Goal: Contribute content: Contribute content

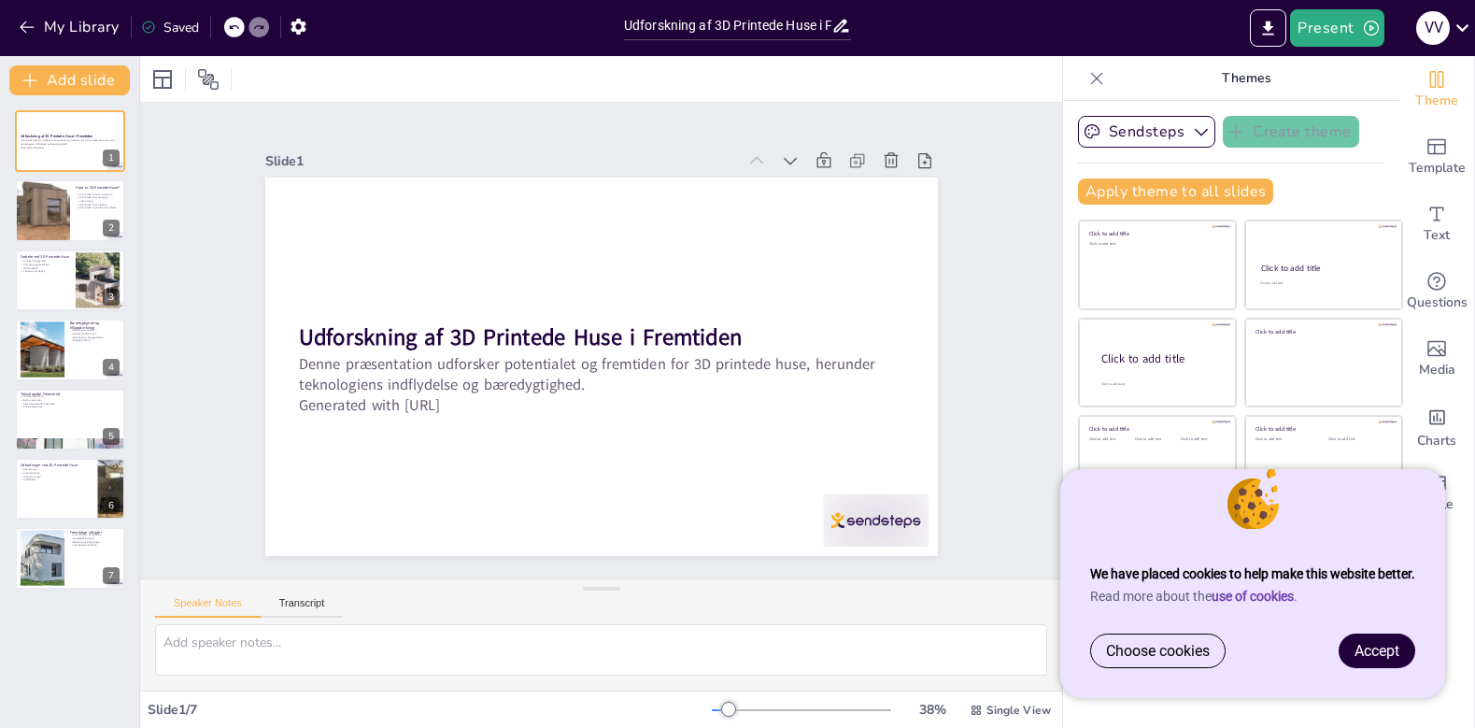
click at [1386, 647] on span "Accept" at bounding box center [1377, 651] width 45 height 18
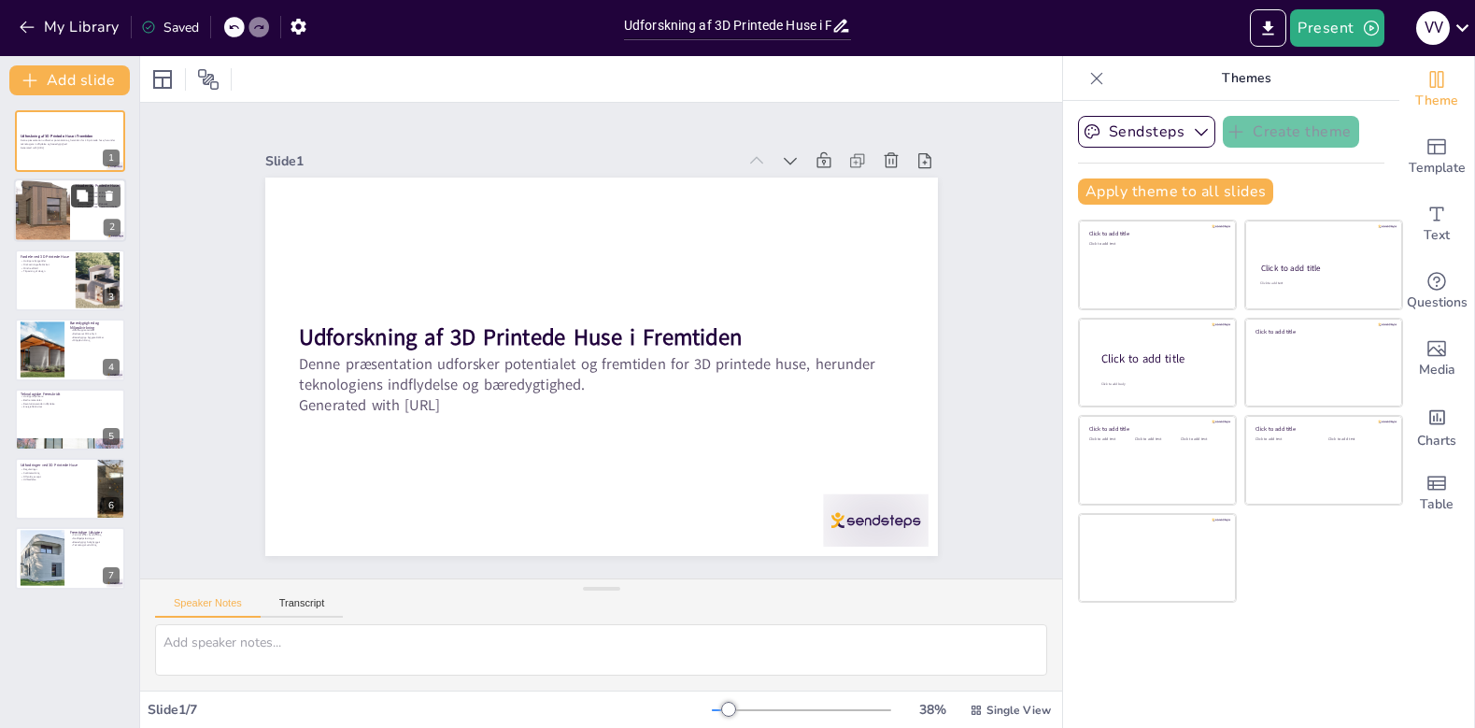
click at [73, 206] on button at bounding box center [82, 196] width 22 height 22
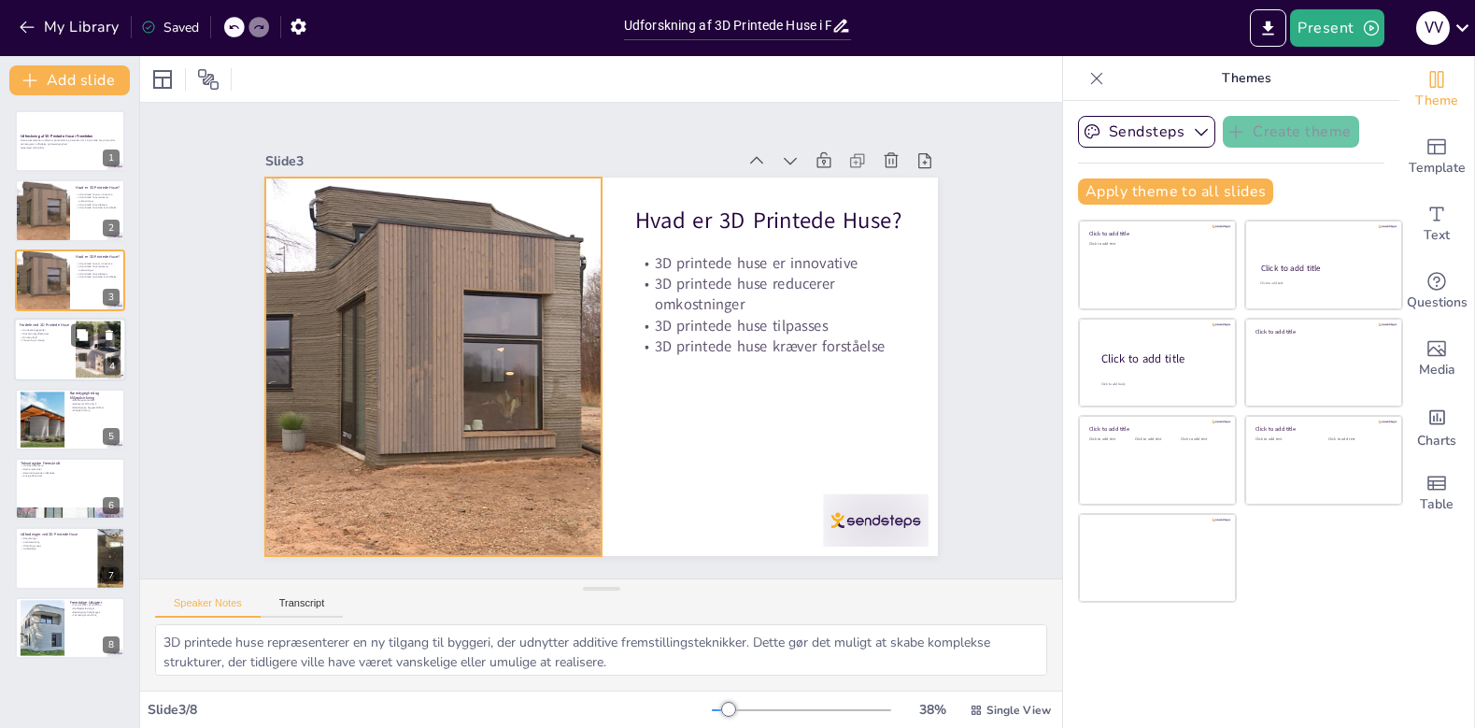
click at [59, 332] on p "Hurtigere byggetider" at bounding box center [45, 331] width 50 height 4
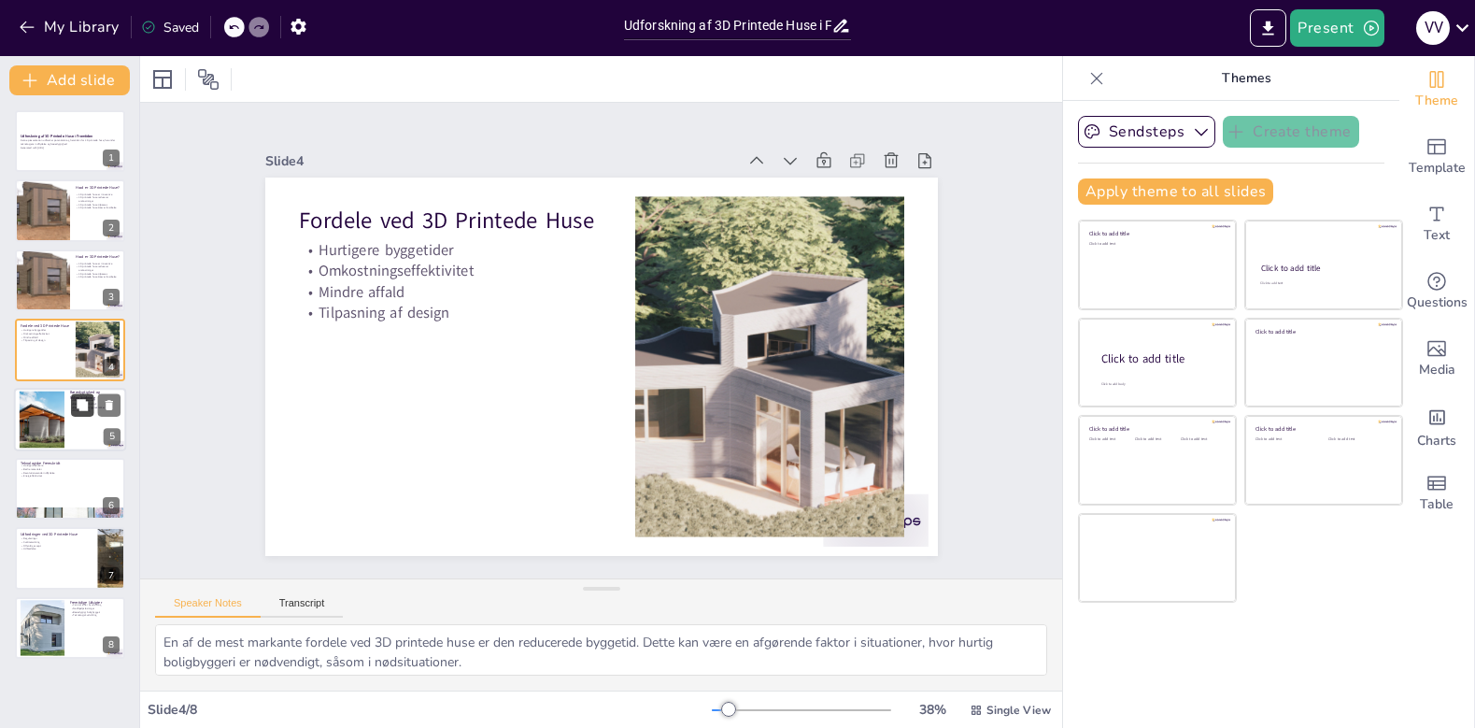
click at [92, 406] on button at bounding box center [82, 404] width 22 height 22
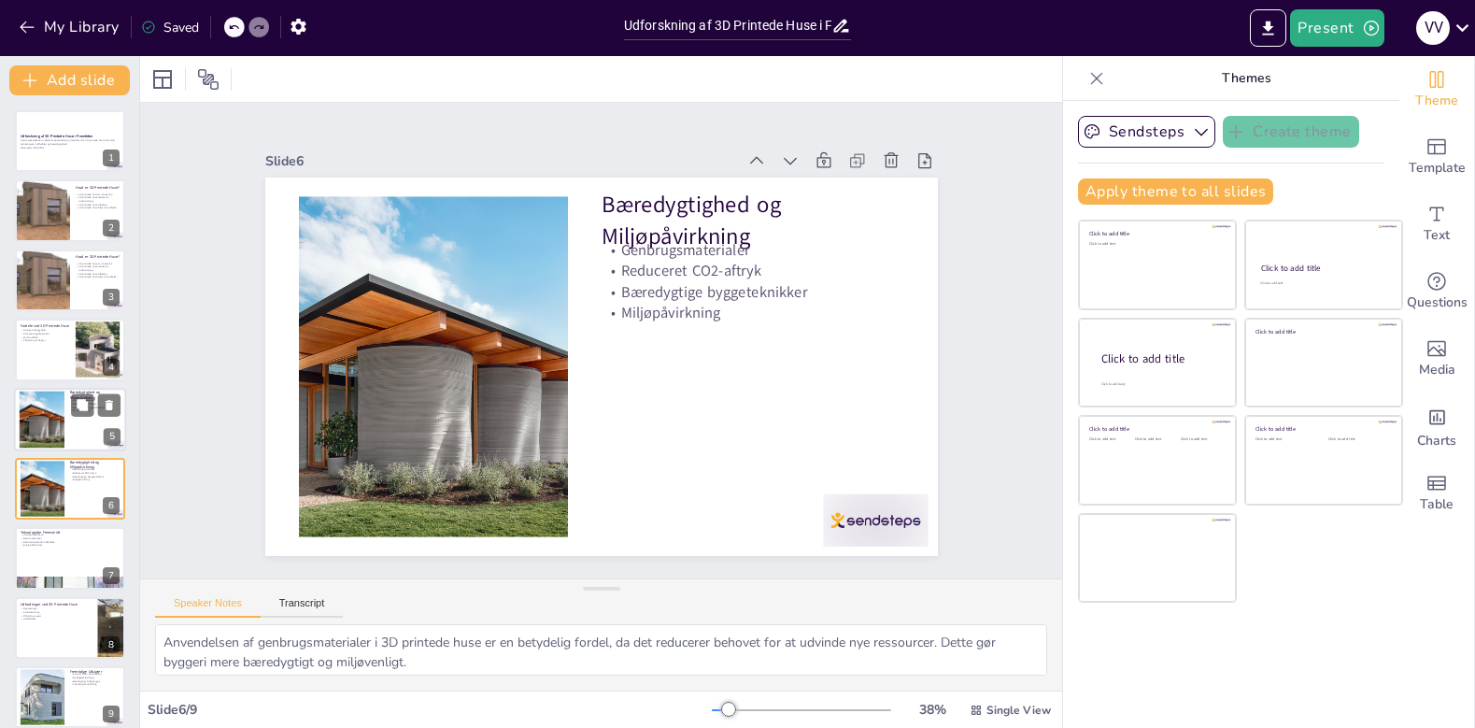
scroll to position [15, 0]
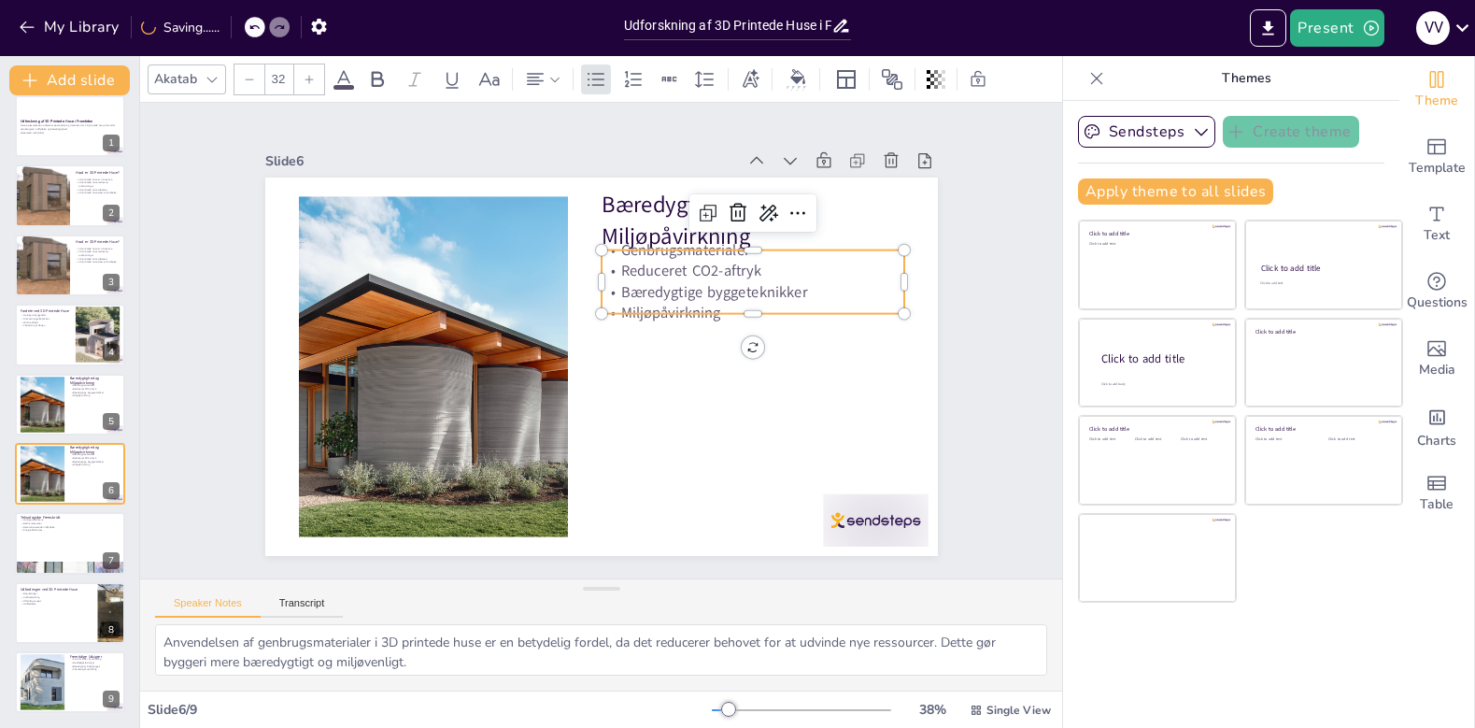
click at [659, 288] on p "Bæredygtige byggeteknikker" at bounding box center [753, 291] width 303 height 21
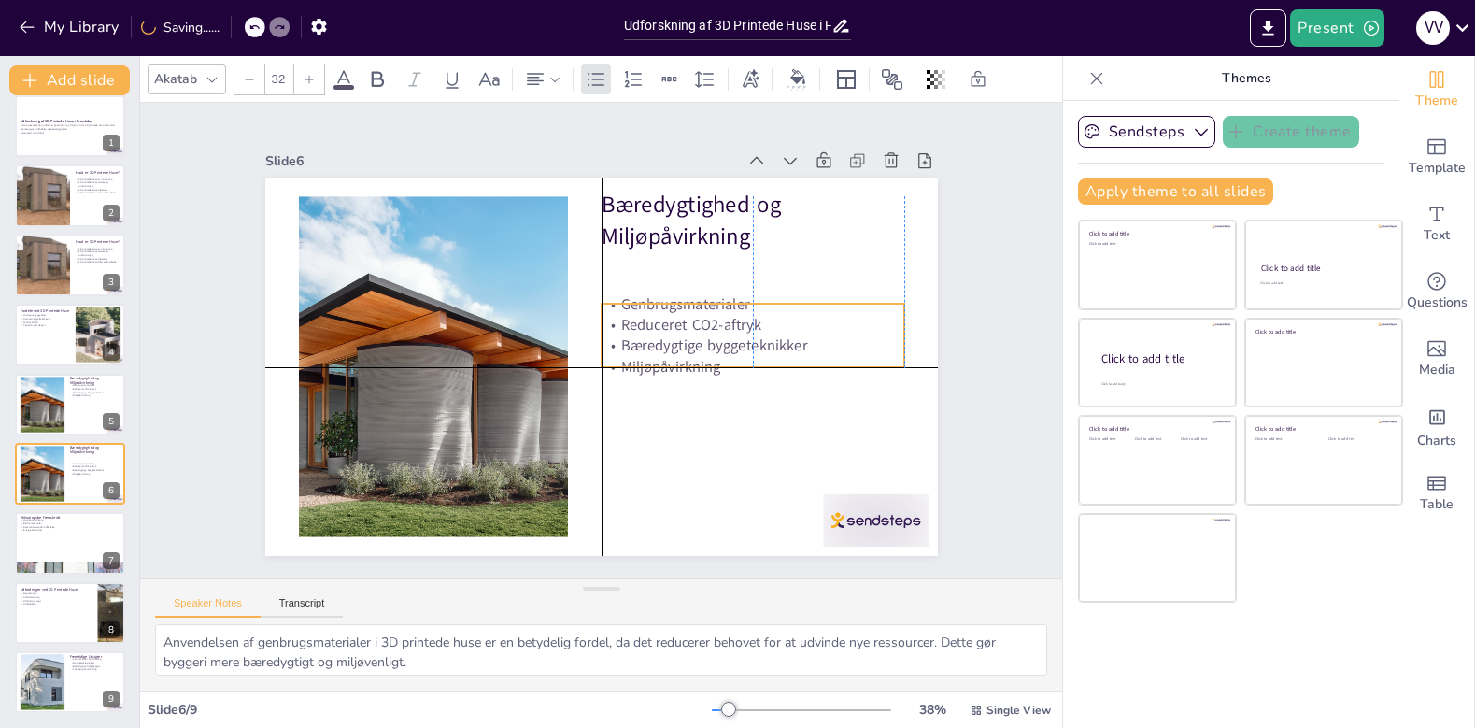
drag, startPoint x: 771, startPoint y: 287, endPoint x: 769, endPoint y: 337, distance: 50.5
click at [770, 339] on p "Bæredygtige byggeteknikker" at bounding box center [753, 345] width 303 height 21
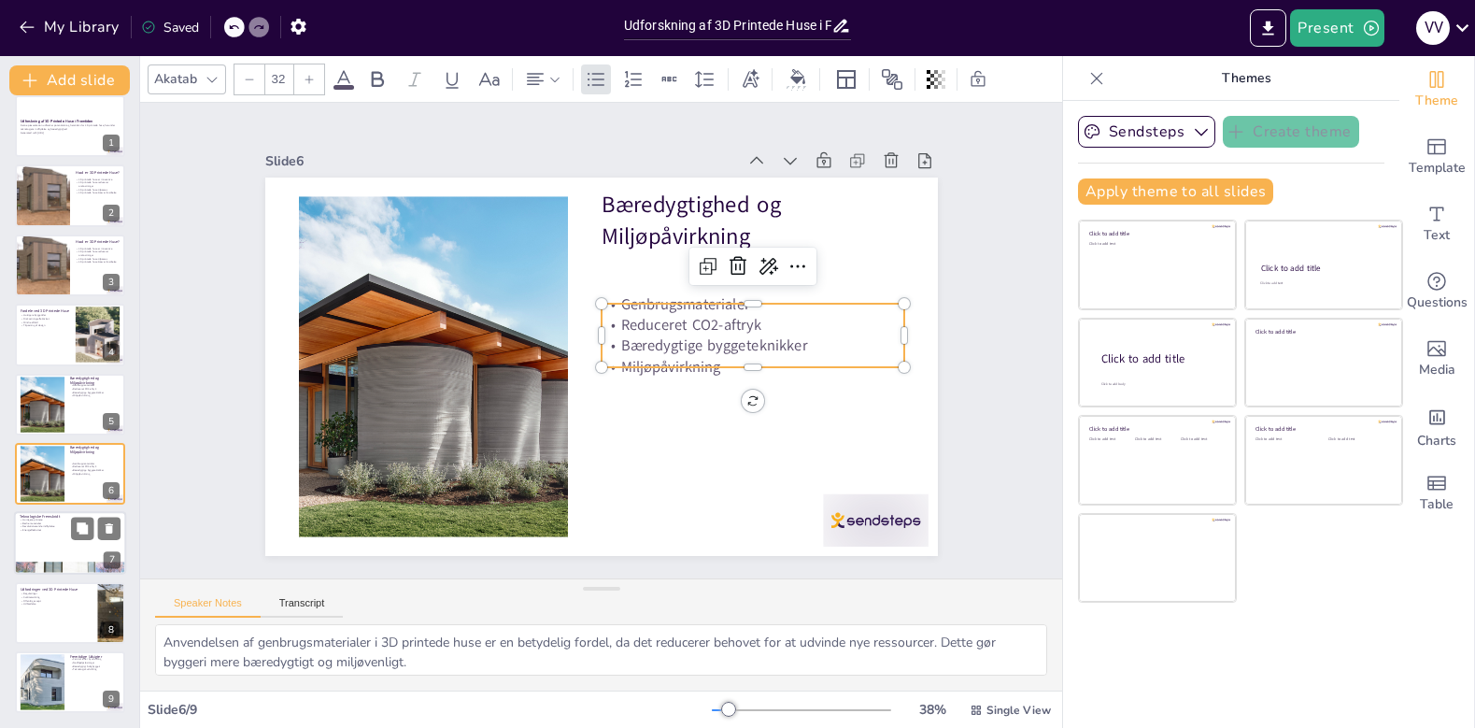
click at [66, 559] on div at bounding box center [70, 544] width 112 height 64
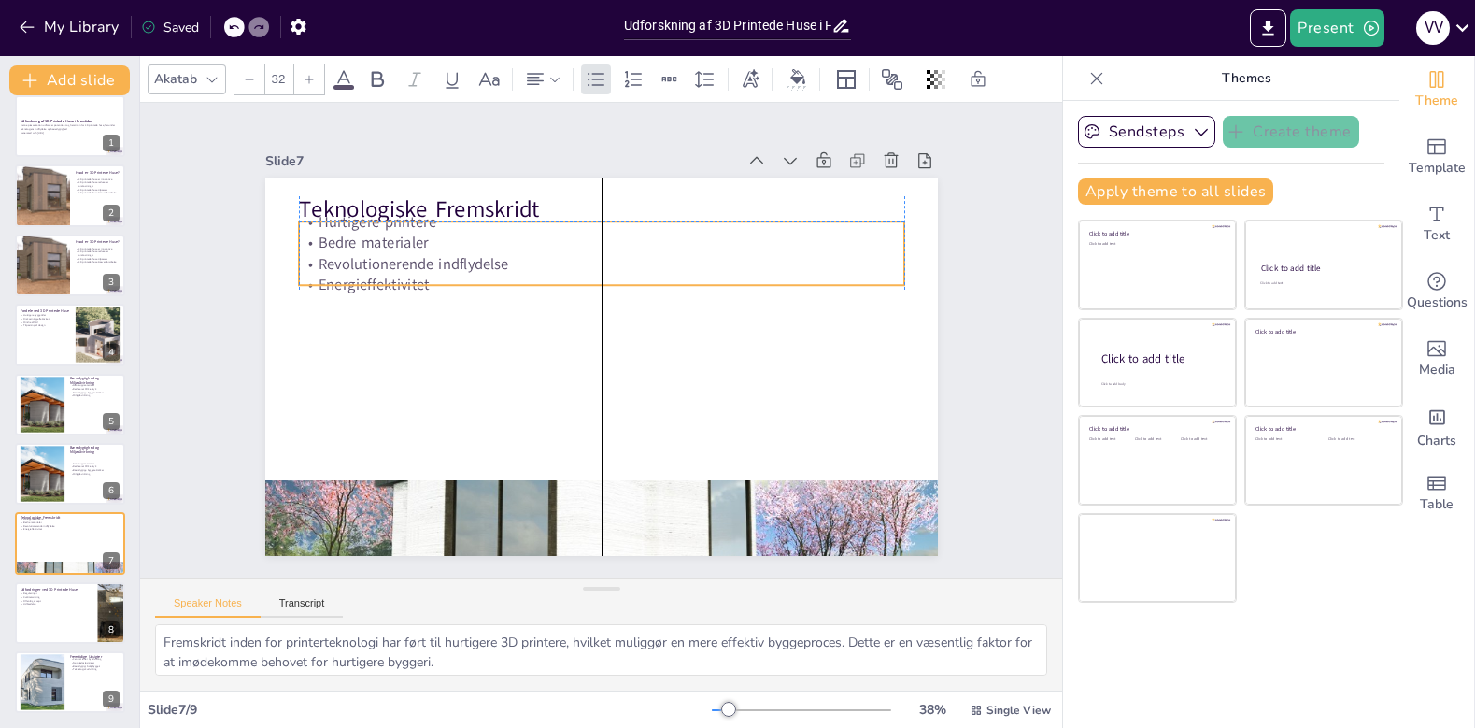
click at [363, 292] on p "Energieffektivitet" at bounding box center [601, 284] width 605 height 21
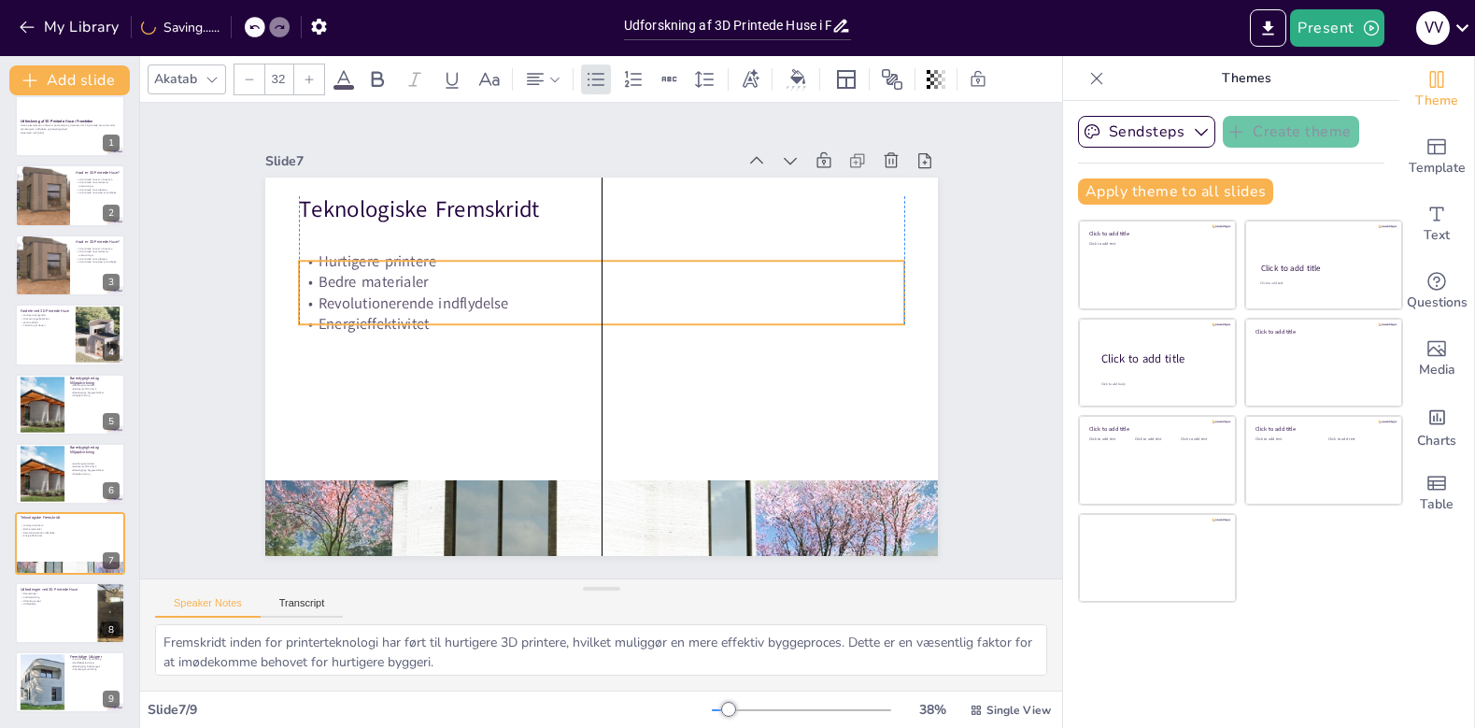
drag, startPoint x: 497, startPoint y: 252, endPoint x: 497, endPoint y: 288, distance: 35.5
click at [497, 291] on p "Bedre materialer" at bounding box center [601, 282] width 605 height 21
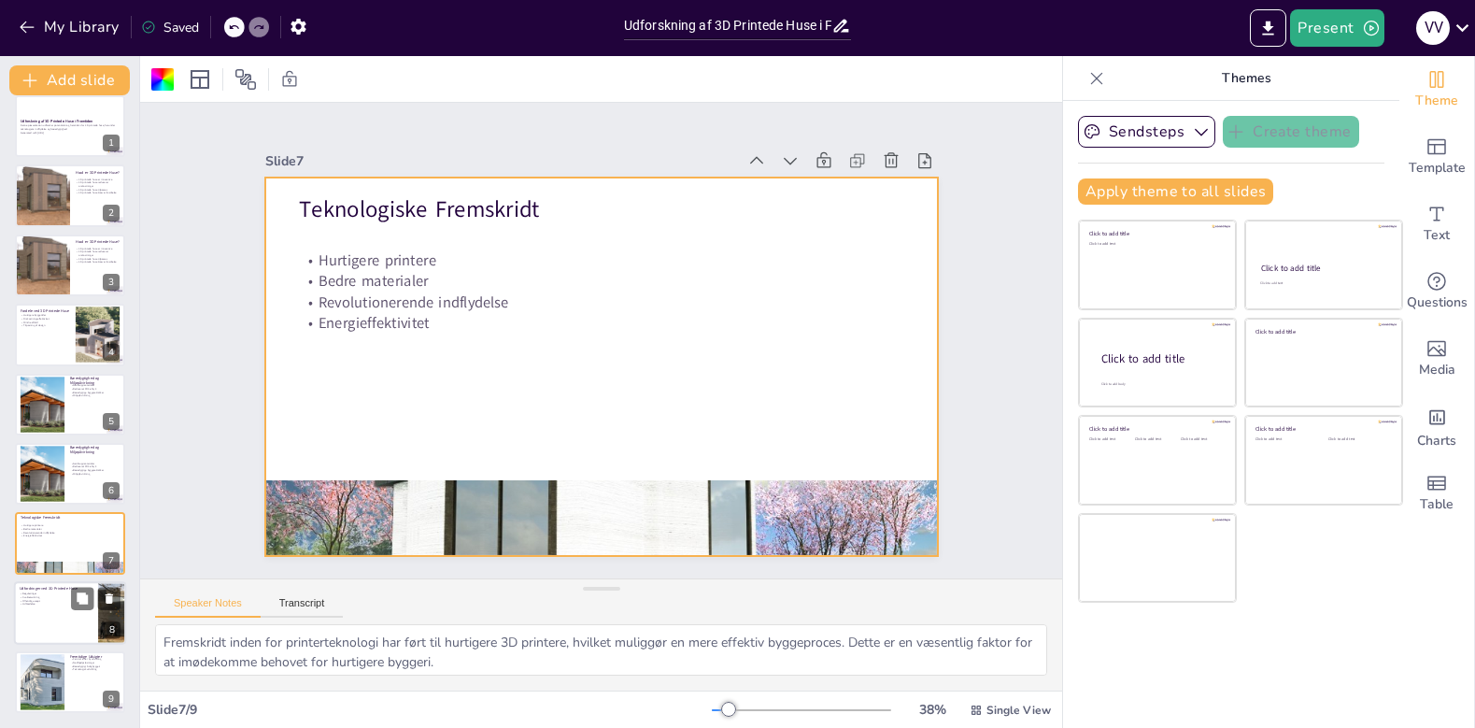
click at [57, 605] on p "Udbredelse" at bounding box center [56, 604] width 73 height 4
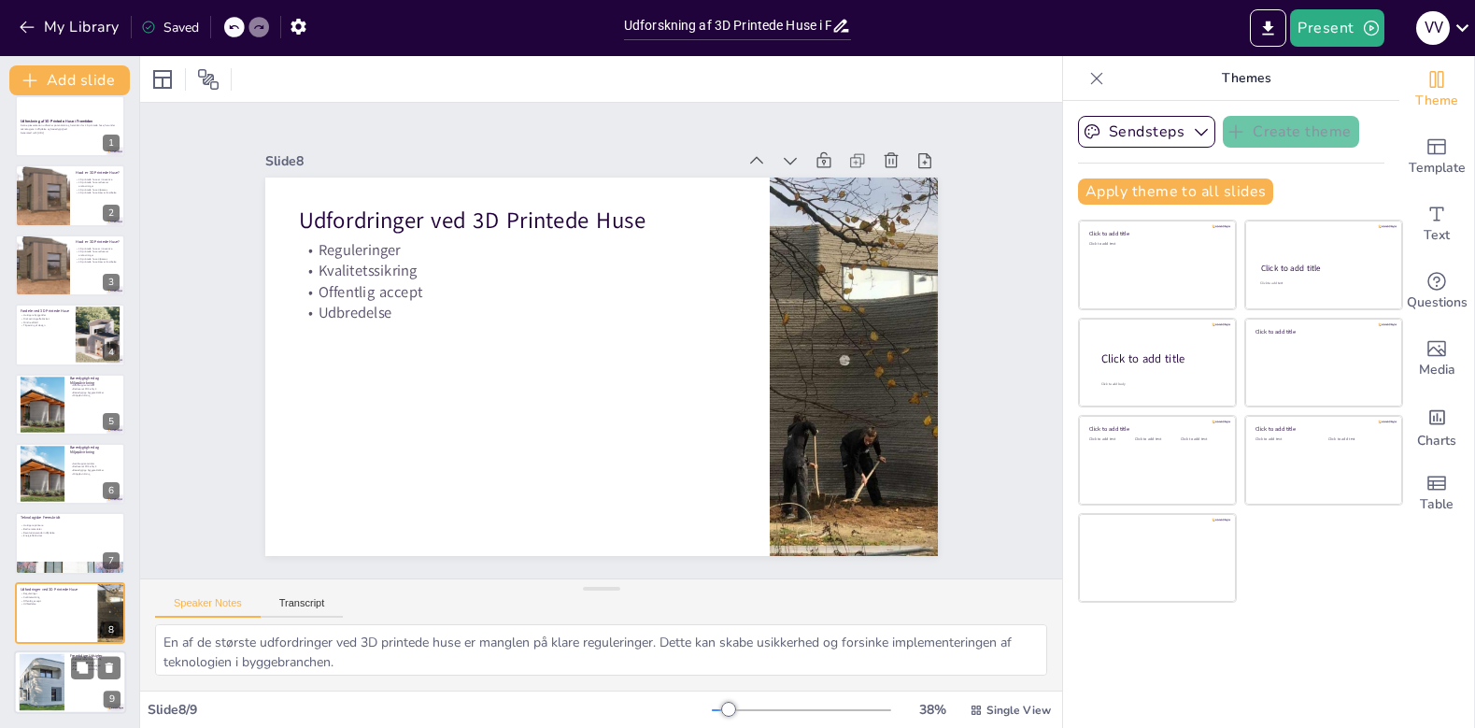
click at [51, 676] on div at bounding box center [43, 682] width 102 height 57
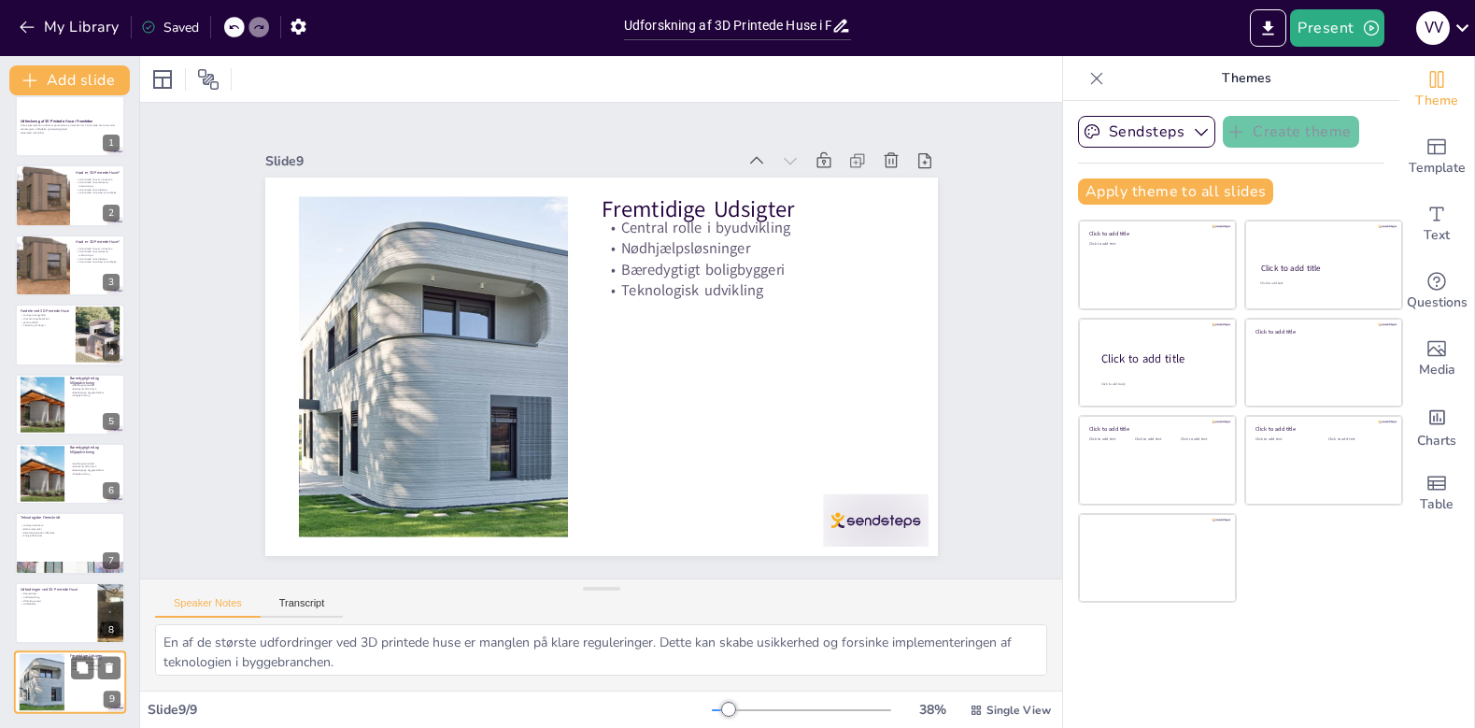
type textarea "3D printede huse forventes at spille en vigtig rolle i fremtidens byudvikling, …"
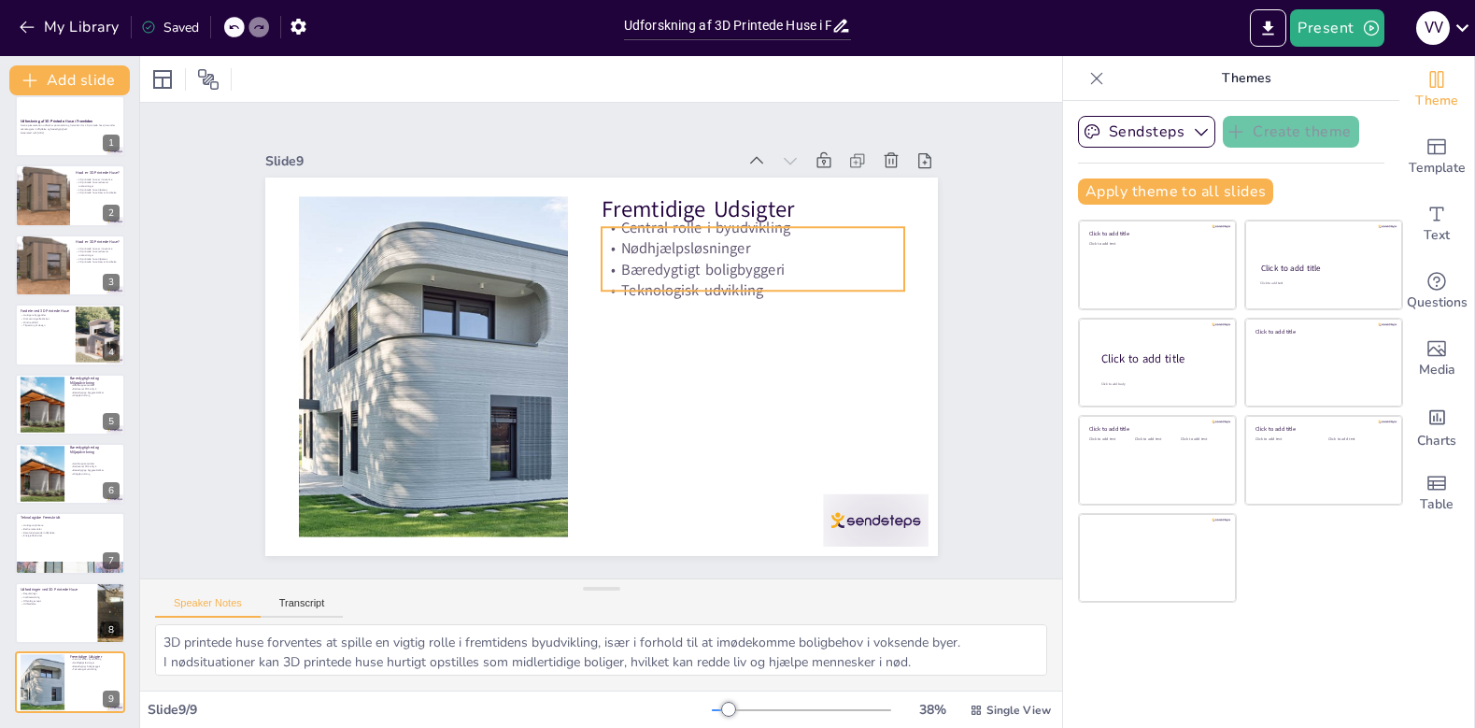
click at [703, 286] on p "Teknologisk udvikling" at bounding box center [753, 289] width 303 height 21
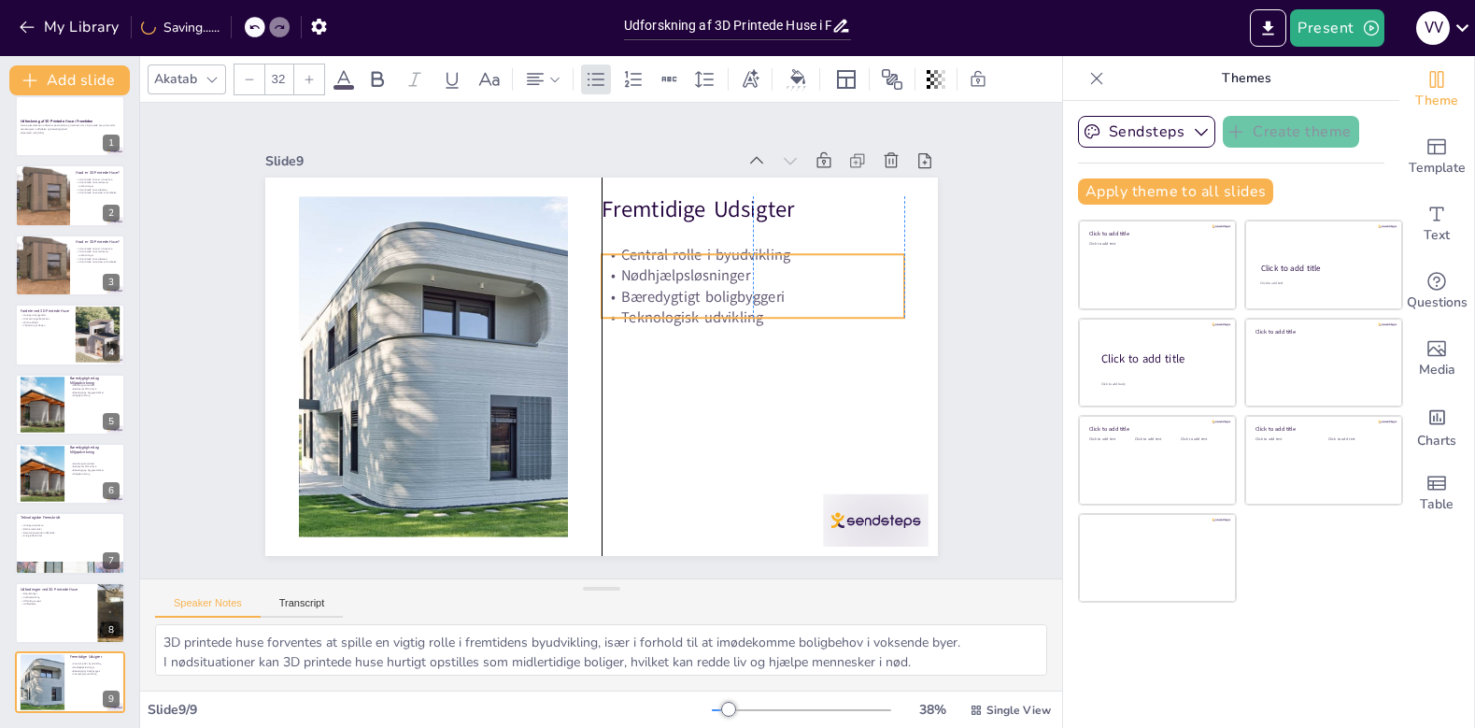
drag, startPoint x: 787, startPoint y: 258, endPoint x: 790, endPoint y: 289, distance: 31.1
click at [790, 291] on p "Bæredygtigt boligbyggeri" at bounding box center [753, 296] width 303 height 21
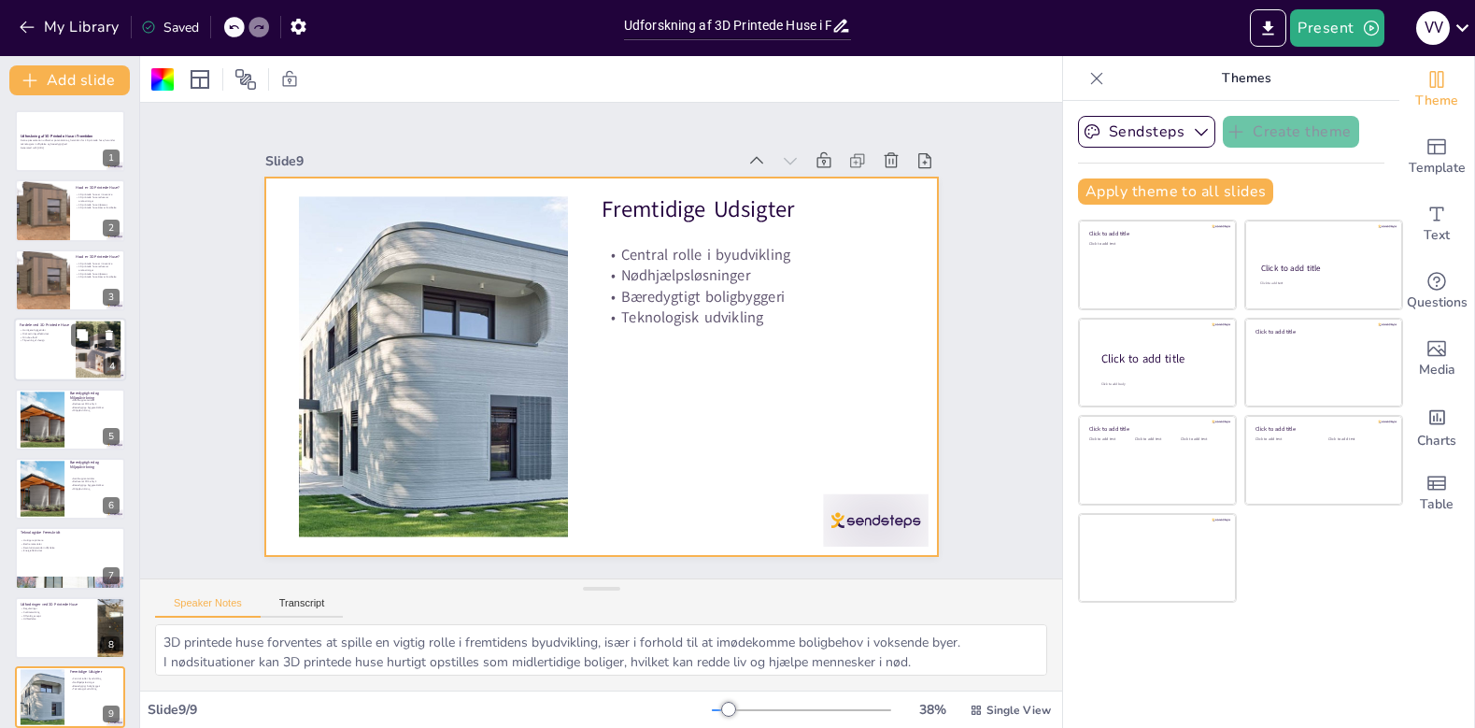
scroll to position [-3, 0]
click at [71, 160] on div at bounding box center [70, 141] width 112 height 64
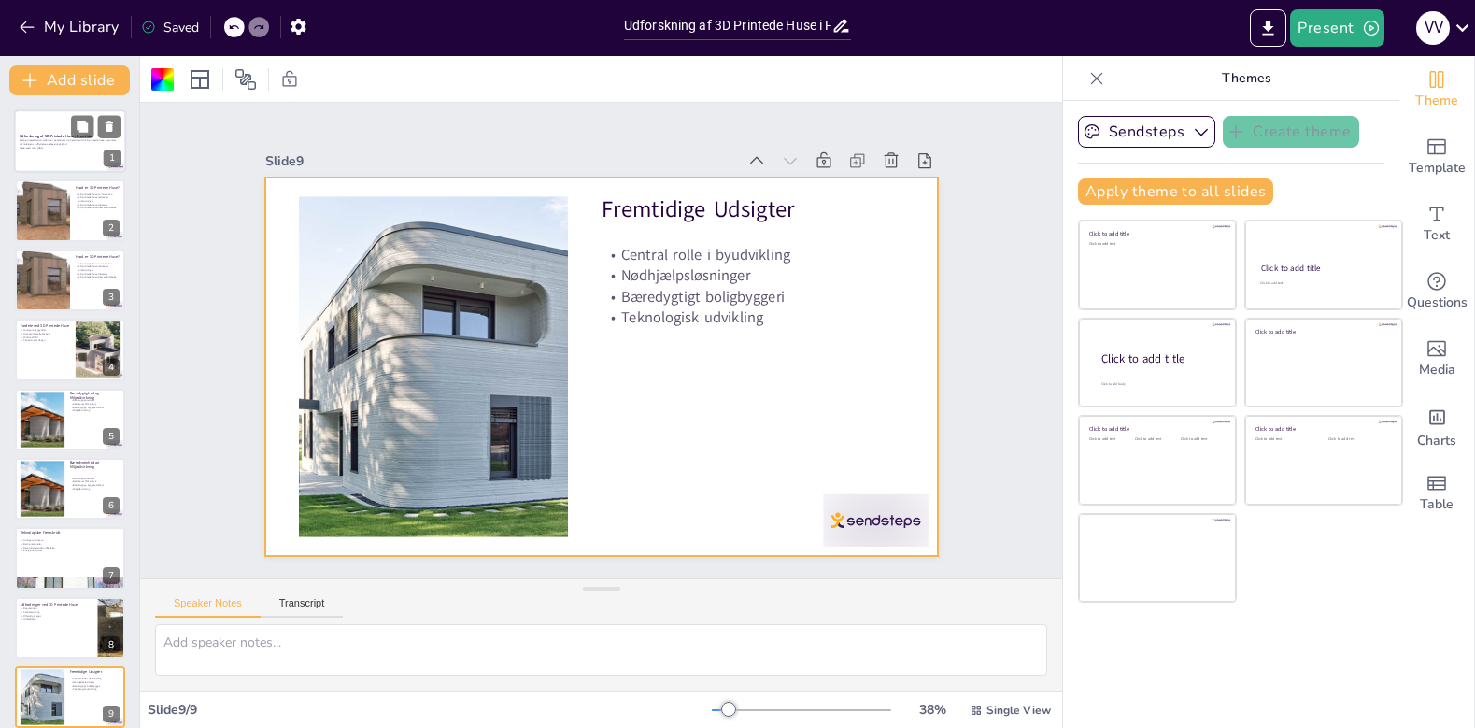
scroll to position [0, 0]
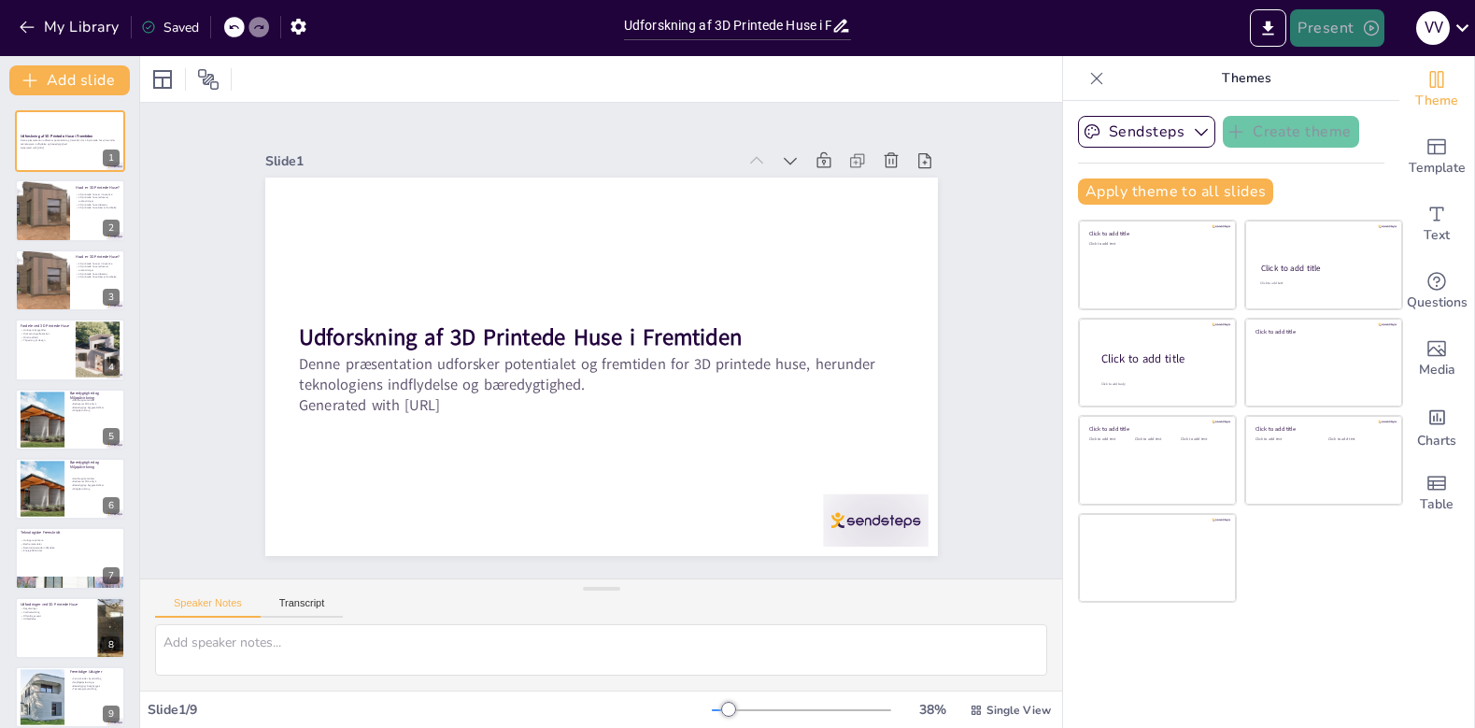
click at [1322, 37] on button "Present" at bounding box center [1336, 27] width 93 height 37
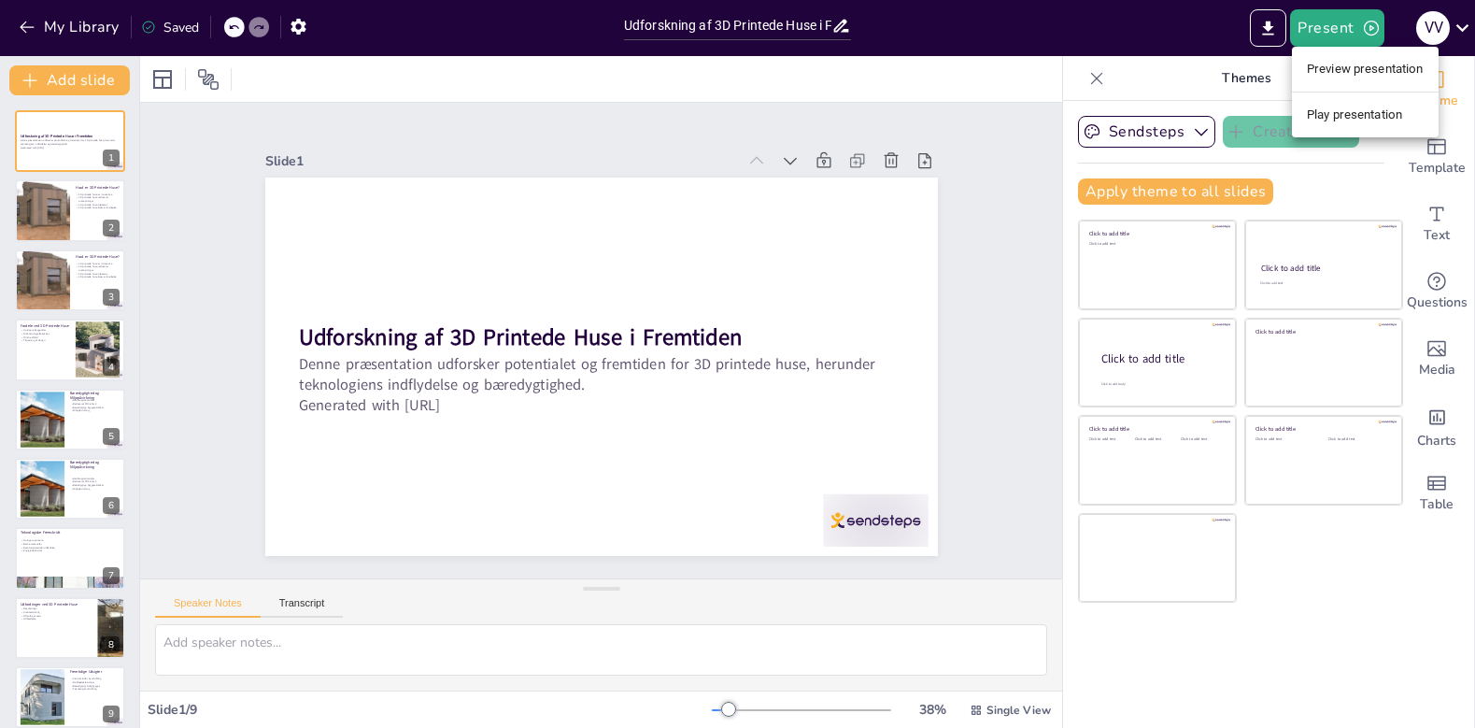
click at [1344, 102] on li "Play presentation" at bounding box center [1365, 115] width 147 height 30
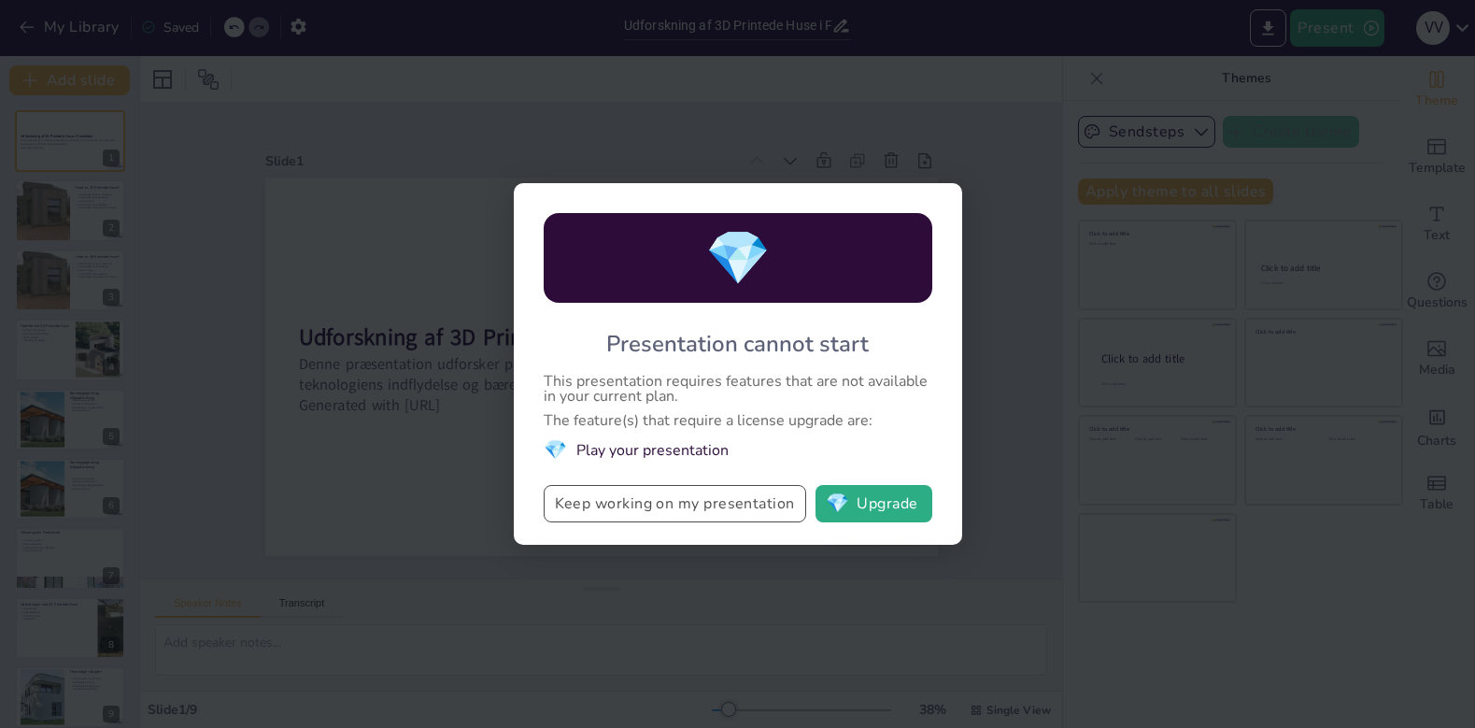
click at [764, 510] on button "Keep working on my presentation" at bounding box center [675, 503] width 263 height 37
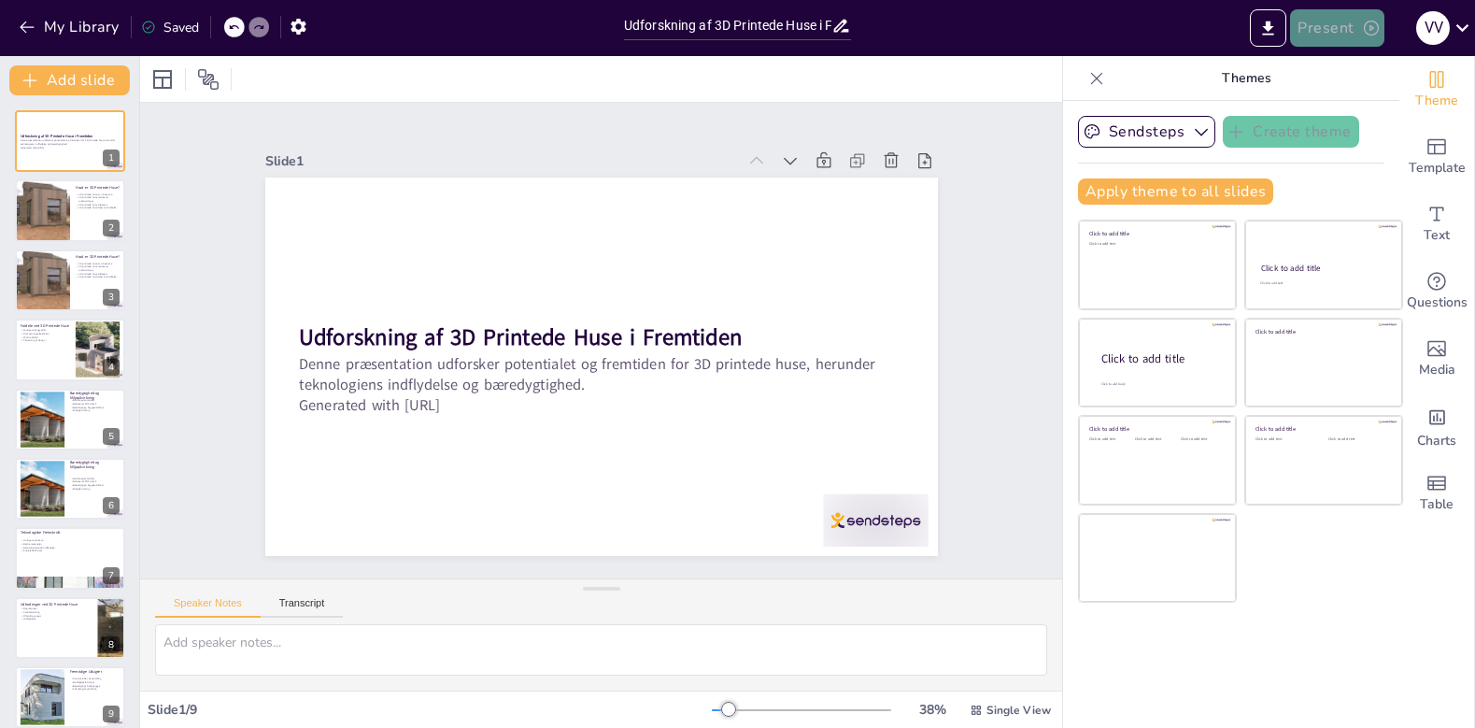
click at [1344, 22] on button "Present" at bounding box center [1336, 27] width 93 height 37
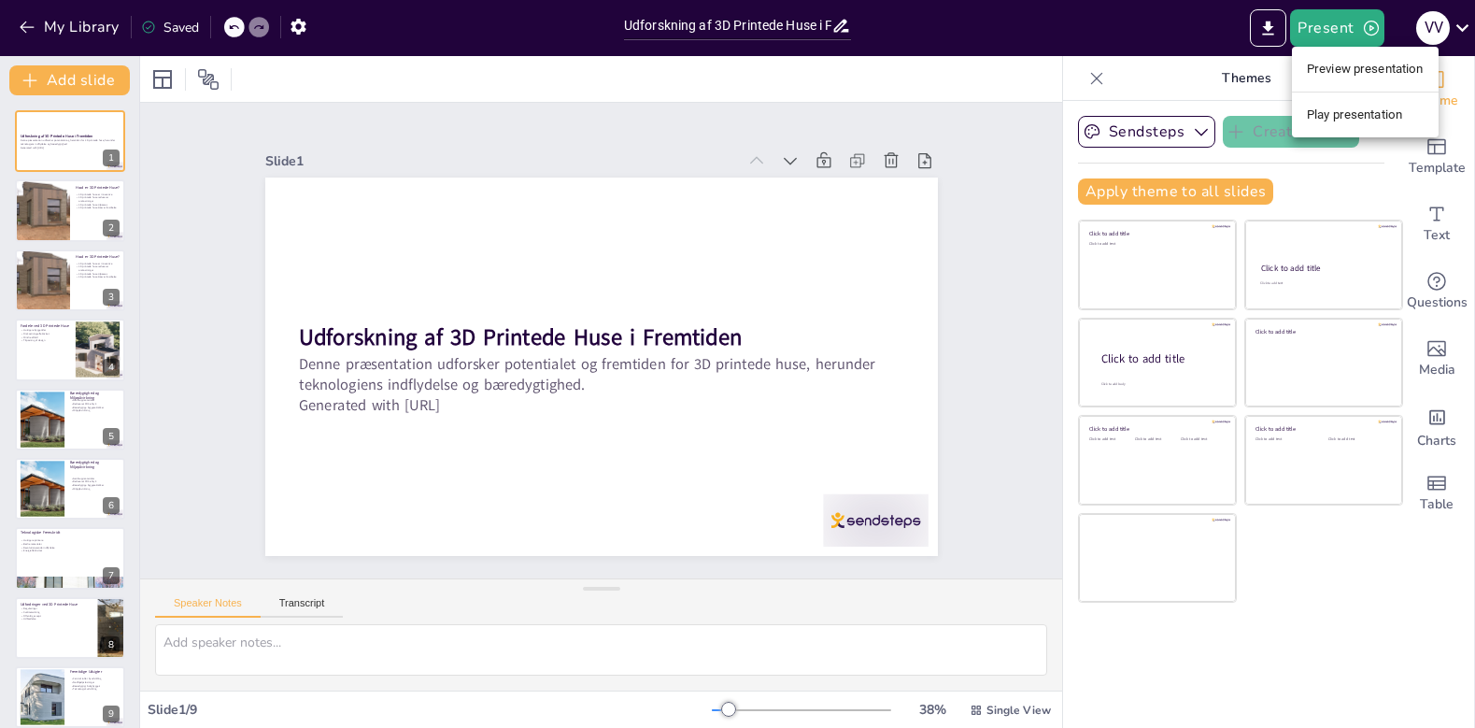
click at [1337, 64] on li "Preview presentation" at bounding box center [1365, 69] width 147 height 30
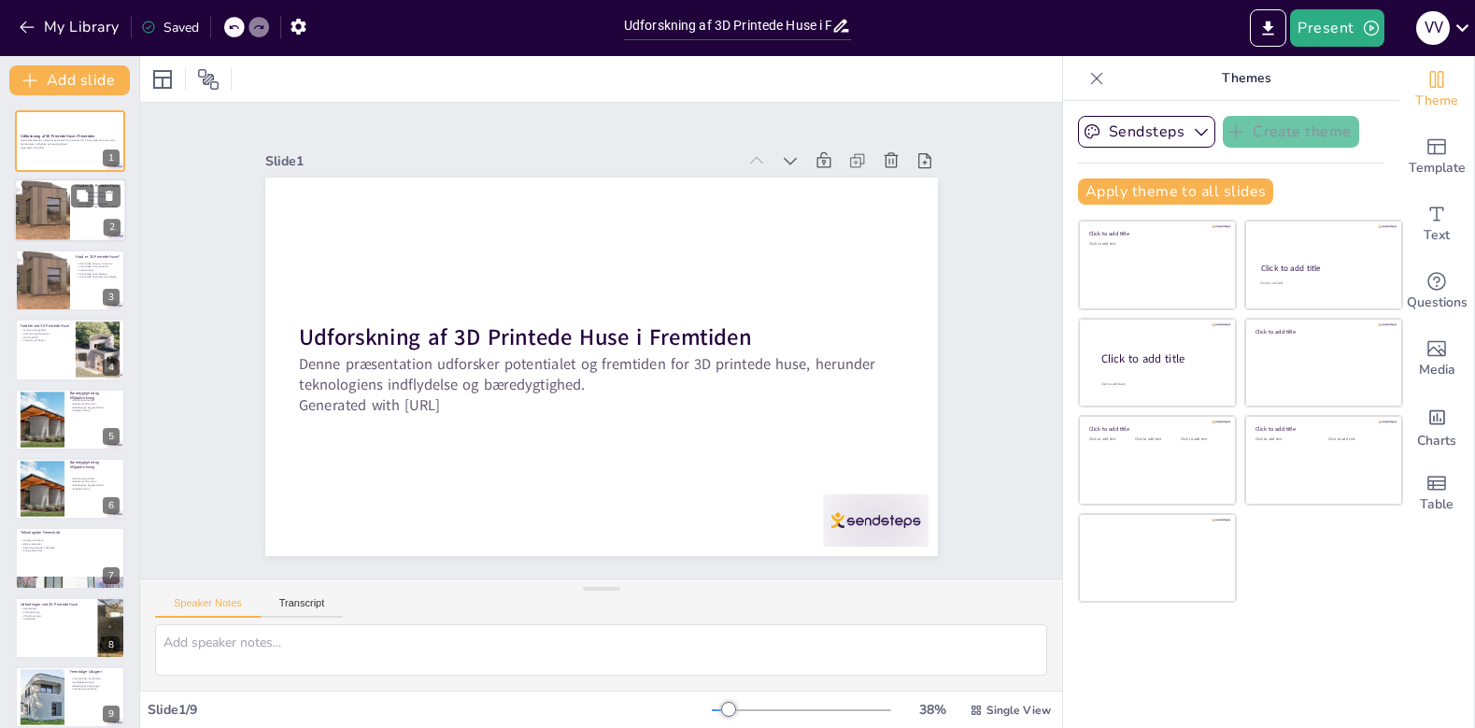
click at [61, 224] on div at bounding box center [42, 211] width 112 height 64
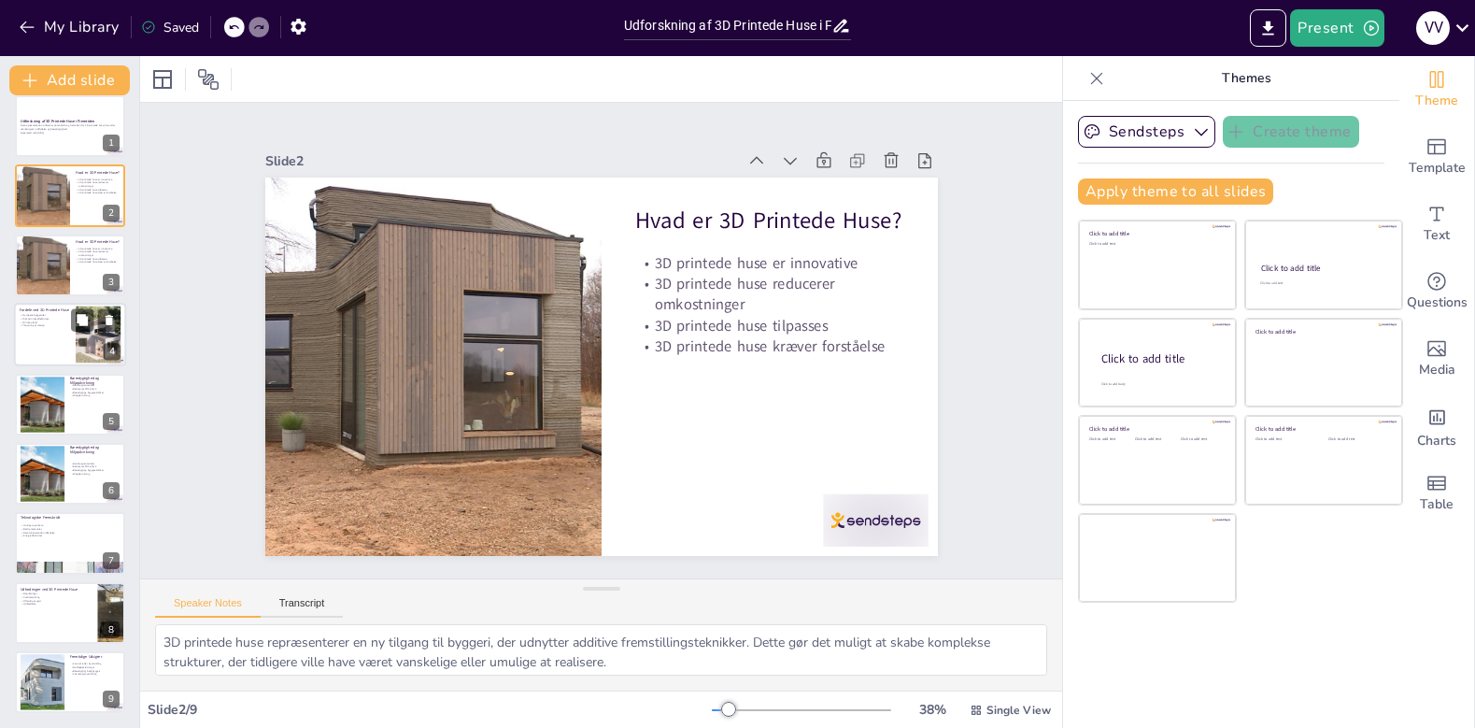
scroll to position [15, 0]
click at [50, 289] on div at bounding box center [42, 266] width 112 height 64
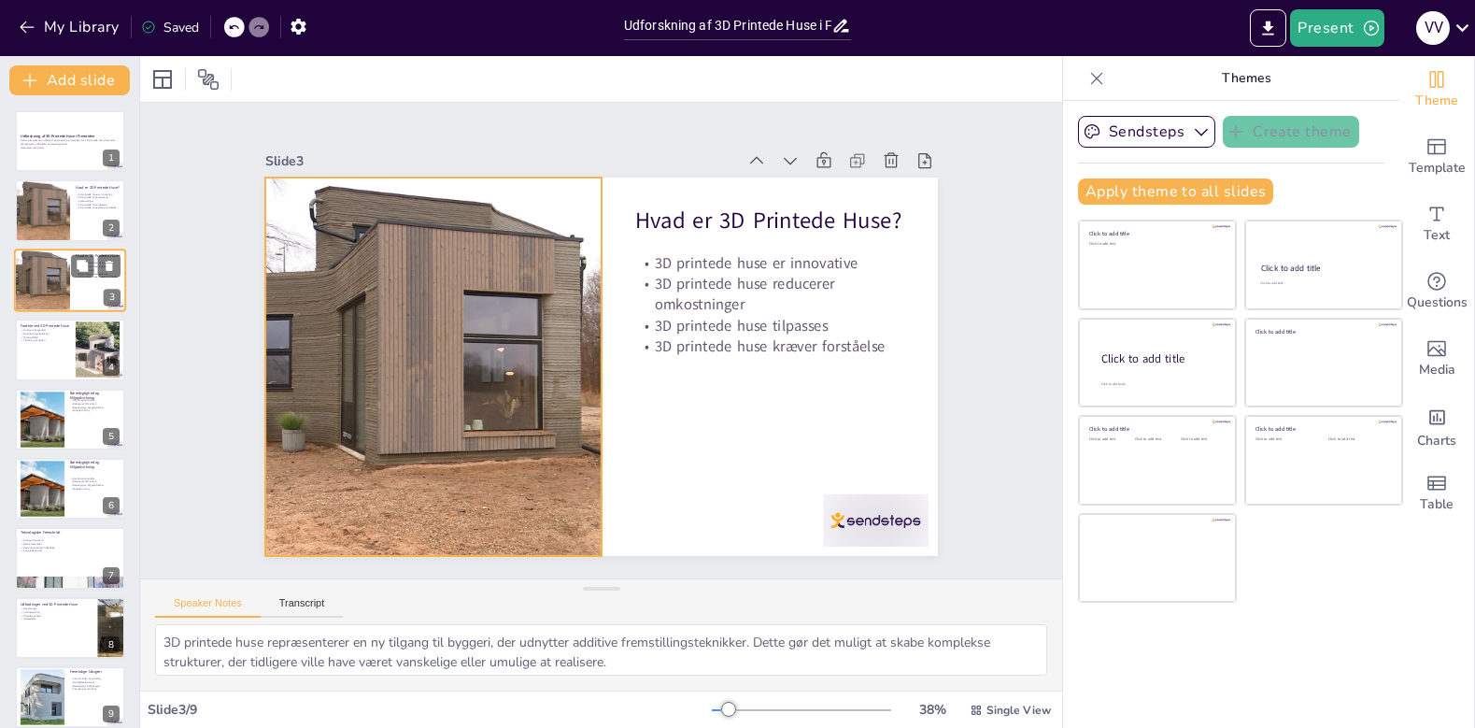
click at [51, 299] on div at bounding box center [42, 281] width 112 height 64
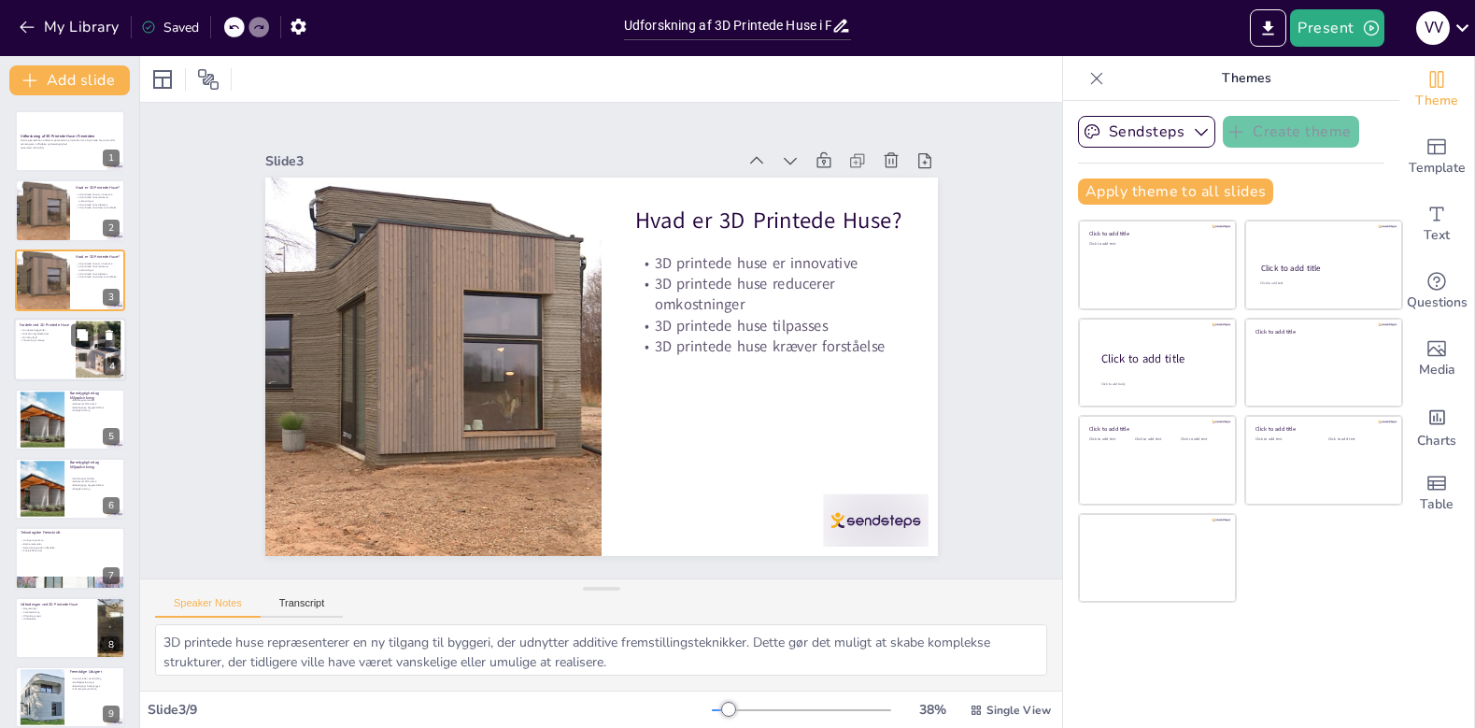
click at [47, 338] on p "Mindre affald" at bounding box center [45, 337] width 50 height 4
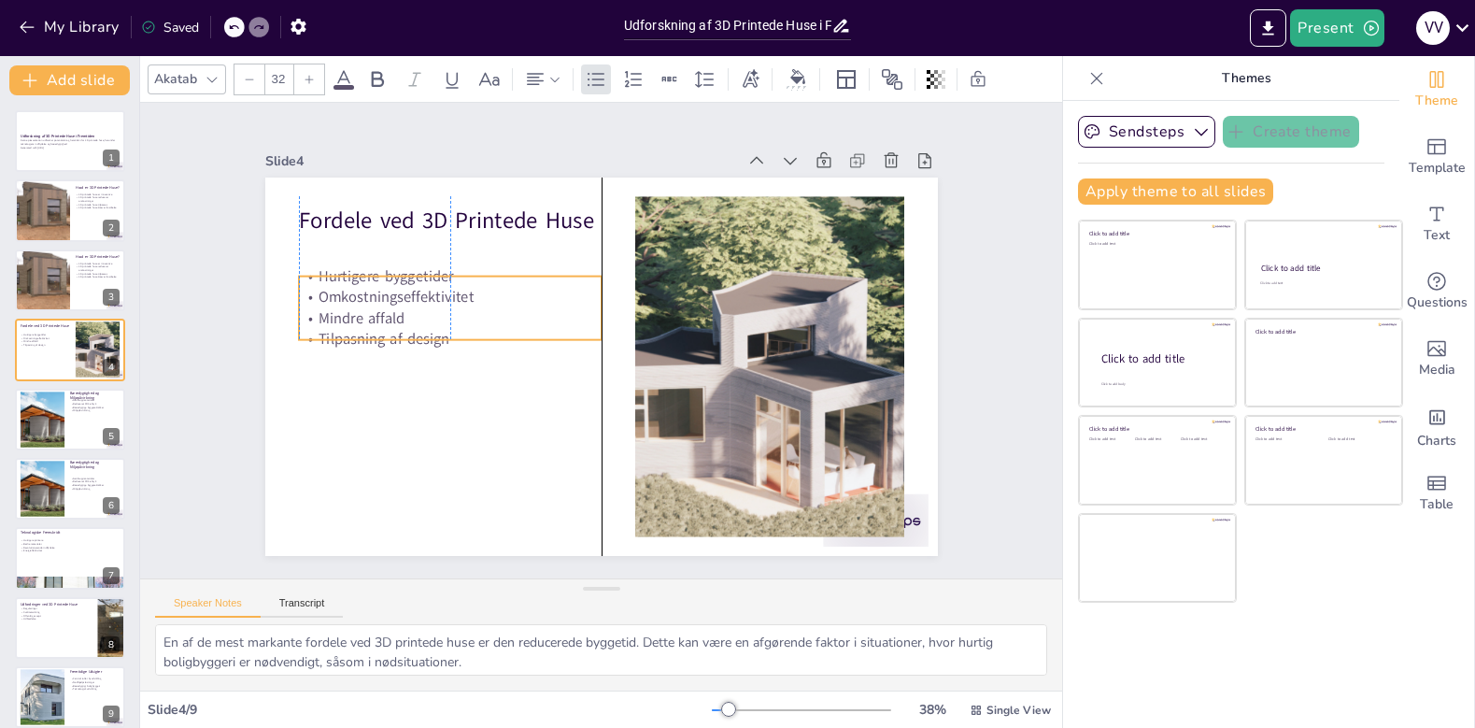
drag, startPoint x: 351, startPoint y: 302, endPoint x: 348, endPoint y: 328, distance: 26.4
click at [348, 328] on p "Mindre affald" at bounding box center [450, 317] width 303 height 21
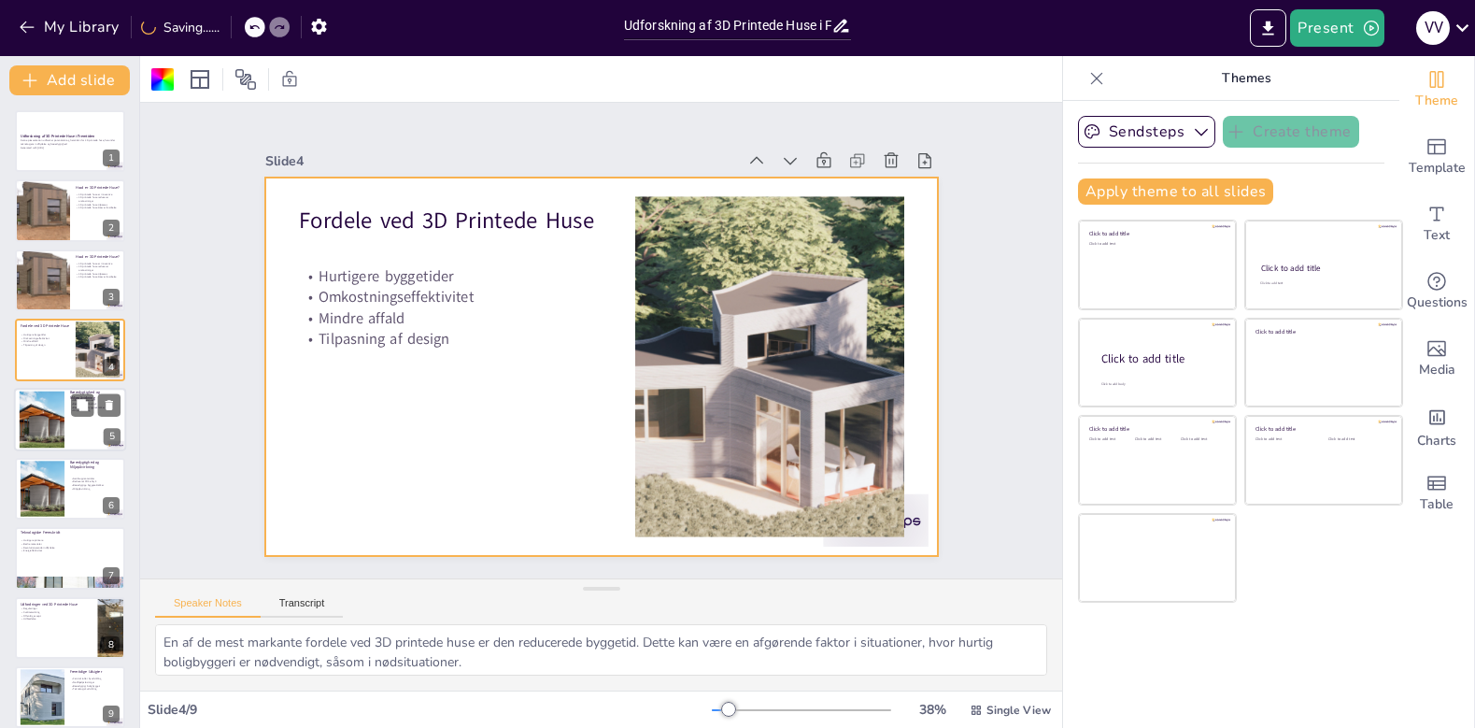
click at [90, 423] on div at bounding box center [70, 420] width 112 height 64
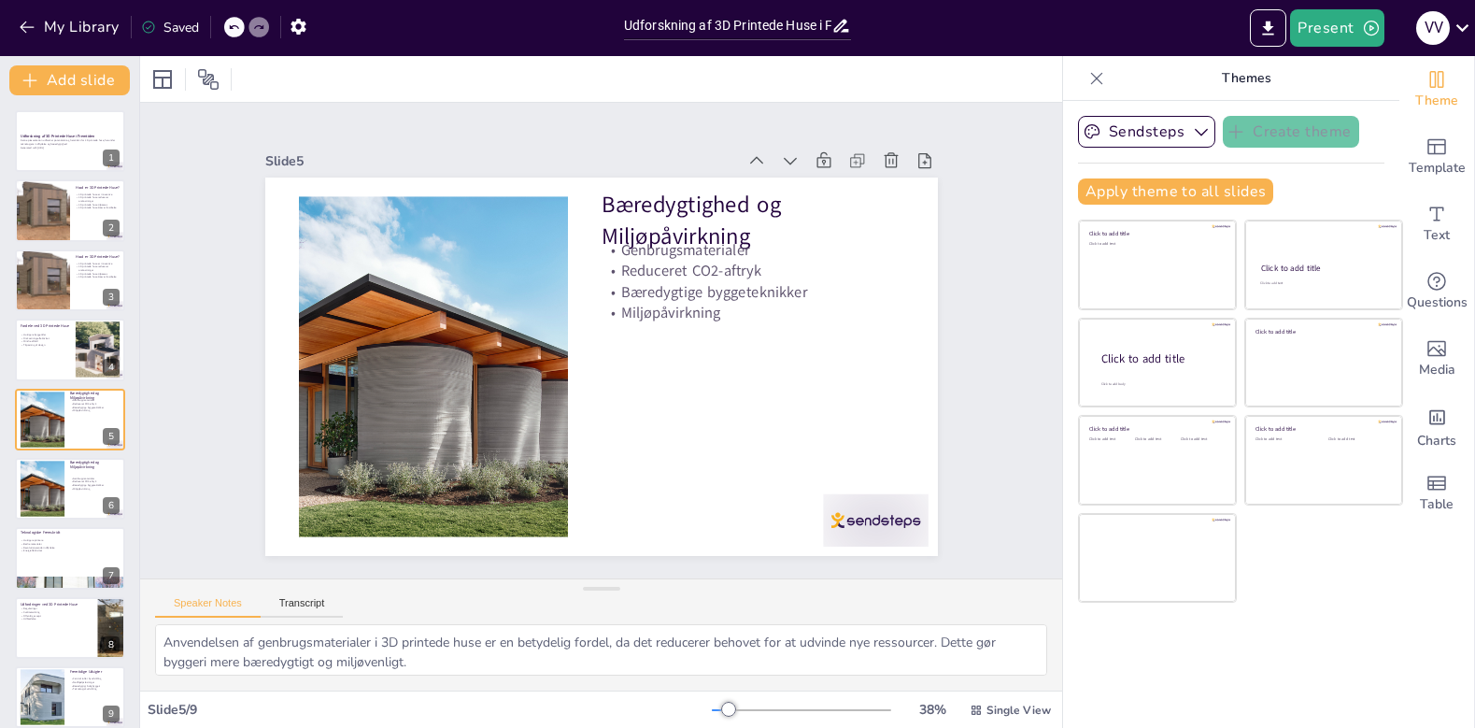
scroll to position [7, 0]
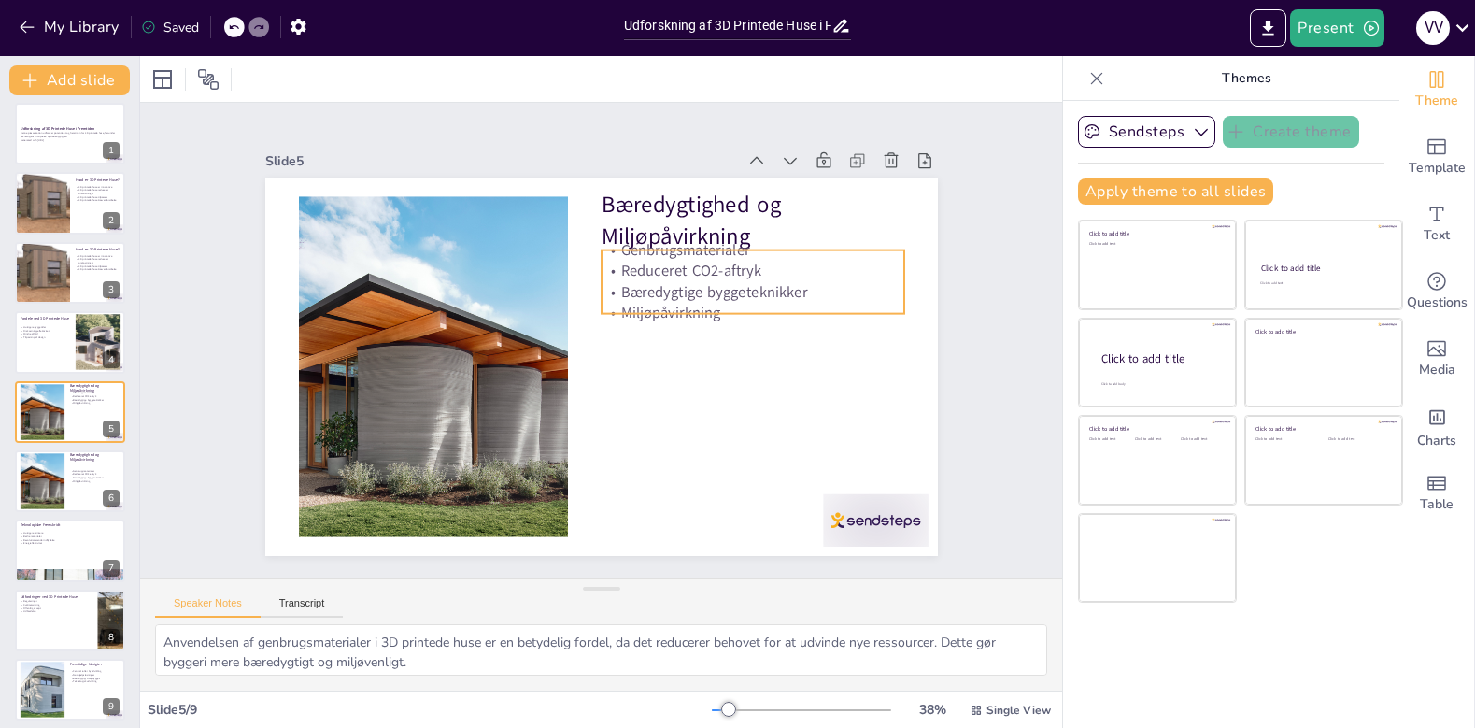
click at [682, 299] on div "Genbrugsmaterialer Reduceret CO2-aftryk Bæredygtige byggeteknikker Miljøpåvirkn…" at bounding box center [753, 282] width 303 height 84
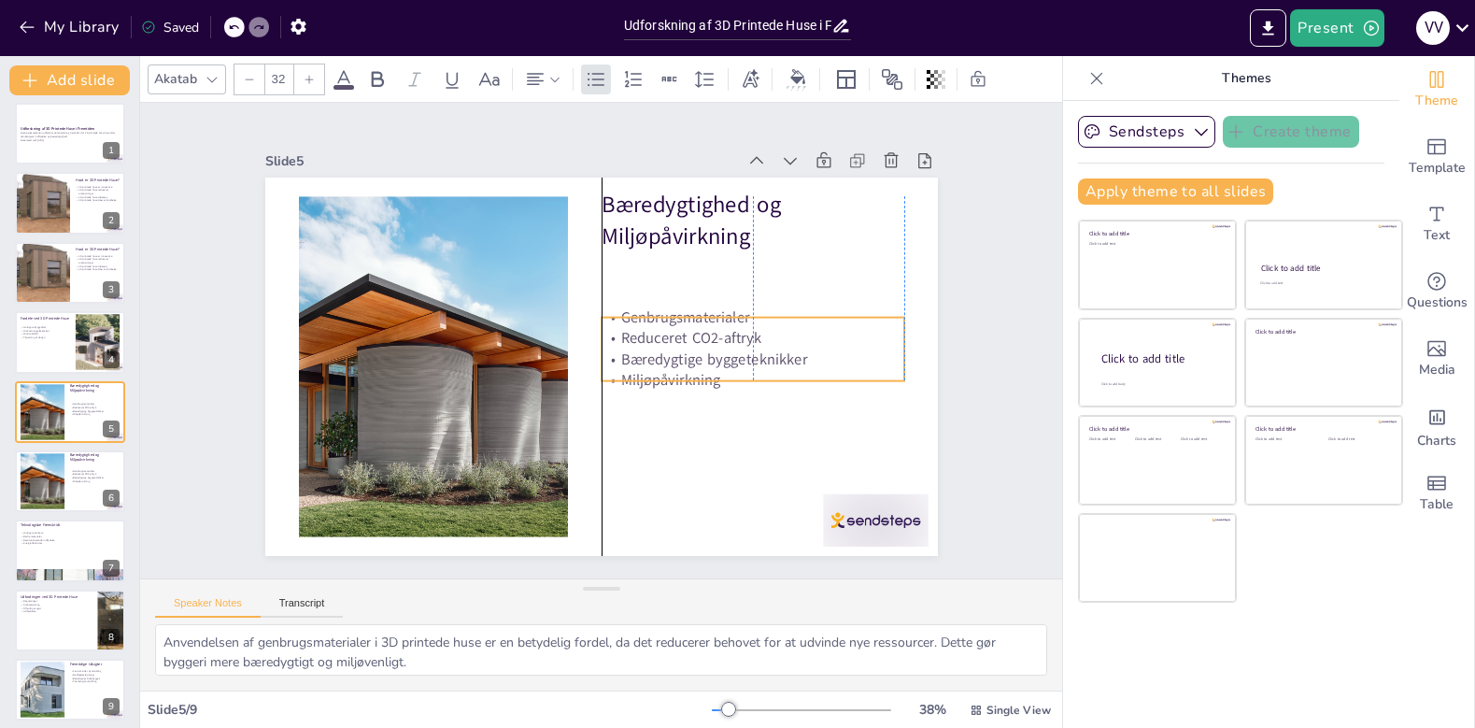
drag, startPoint x: 696, startPoint y: 290, endPoint x: 697, endPoint y: 363, distance: 73.8
click at [697, 363] on p "Bæredygtige byggeteknikker" at bounding box center [753, 359] width 303 height 21
click at [70, 476] on p "Reduceret CO2-aftryk" at bounding box center [95, 475] width 50 height 4
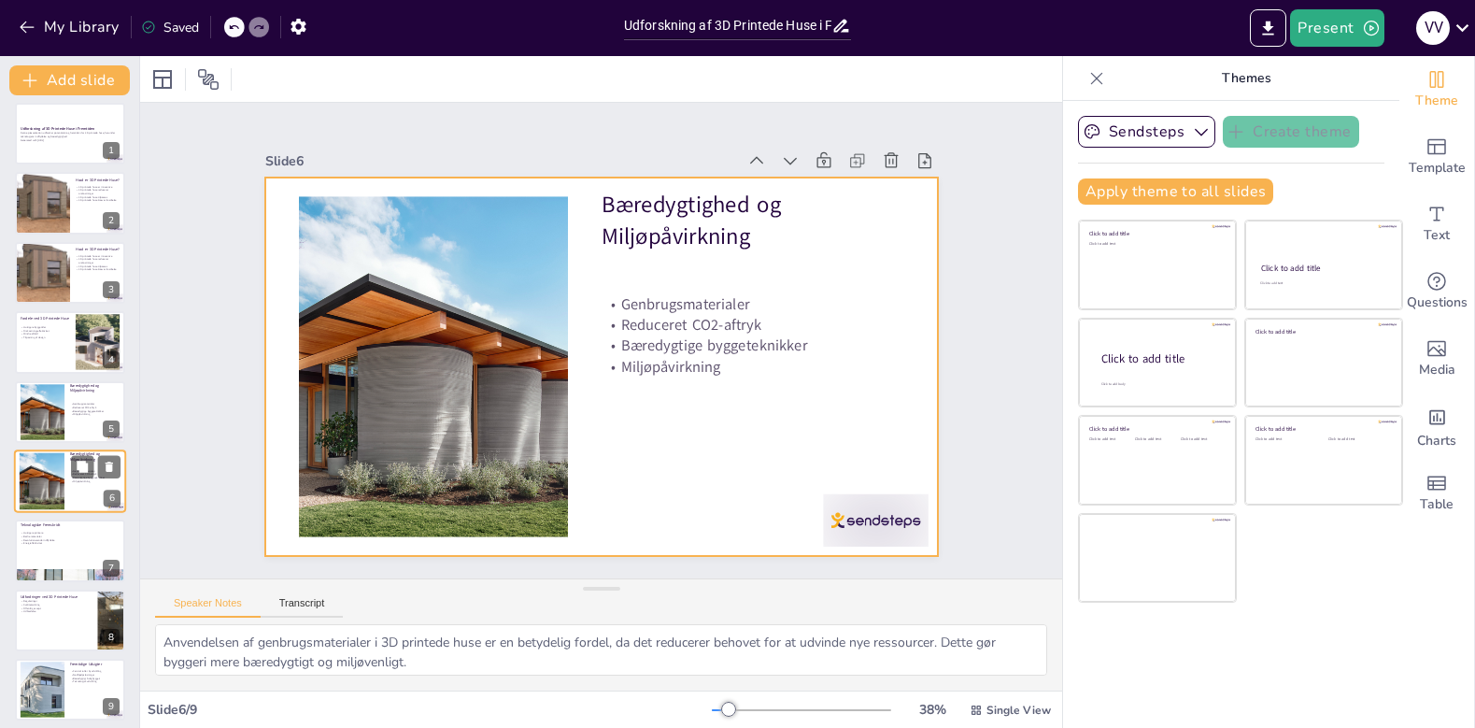
scroll to position [15, 0]
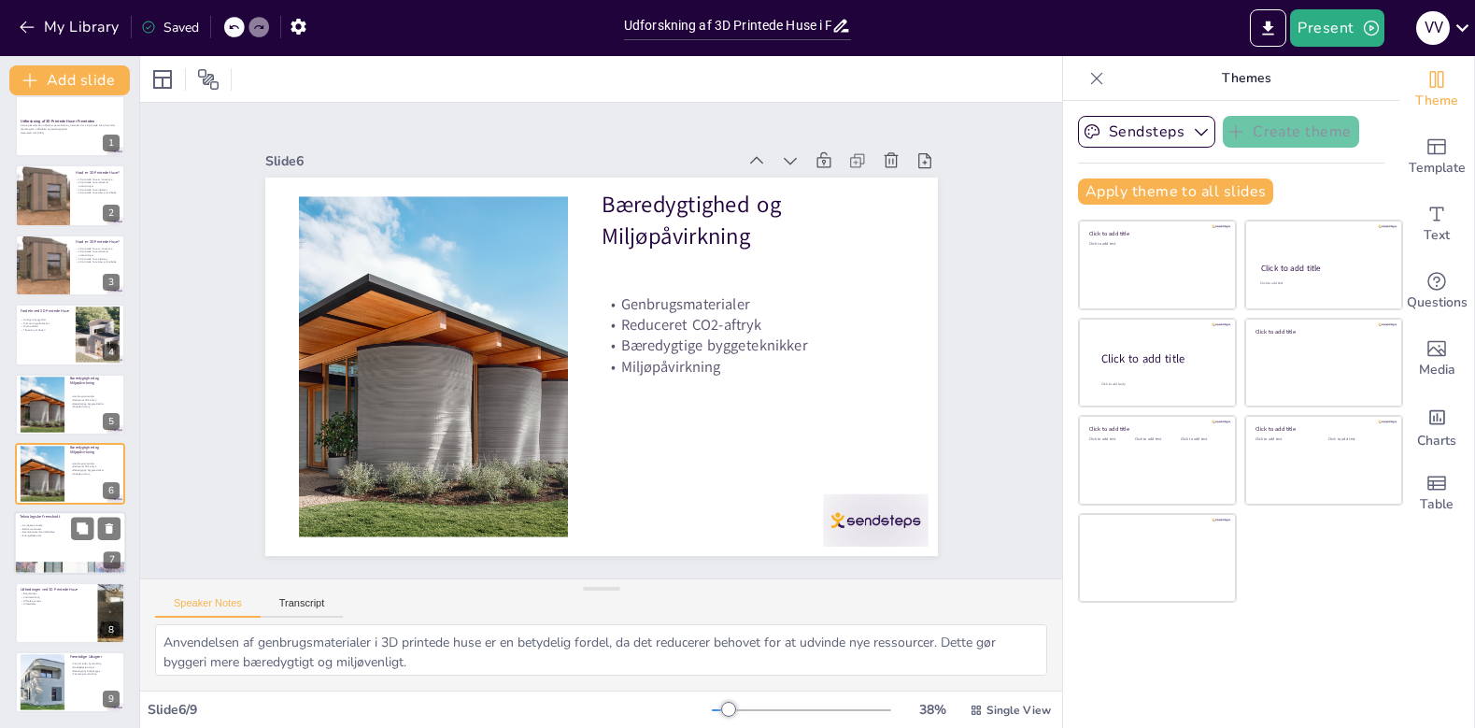
click at [60, 540] on div at bounding box center [70, 544] width 112 height 64
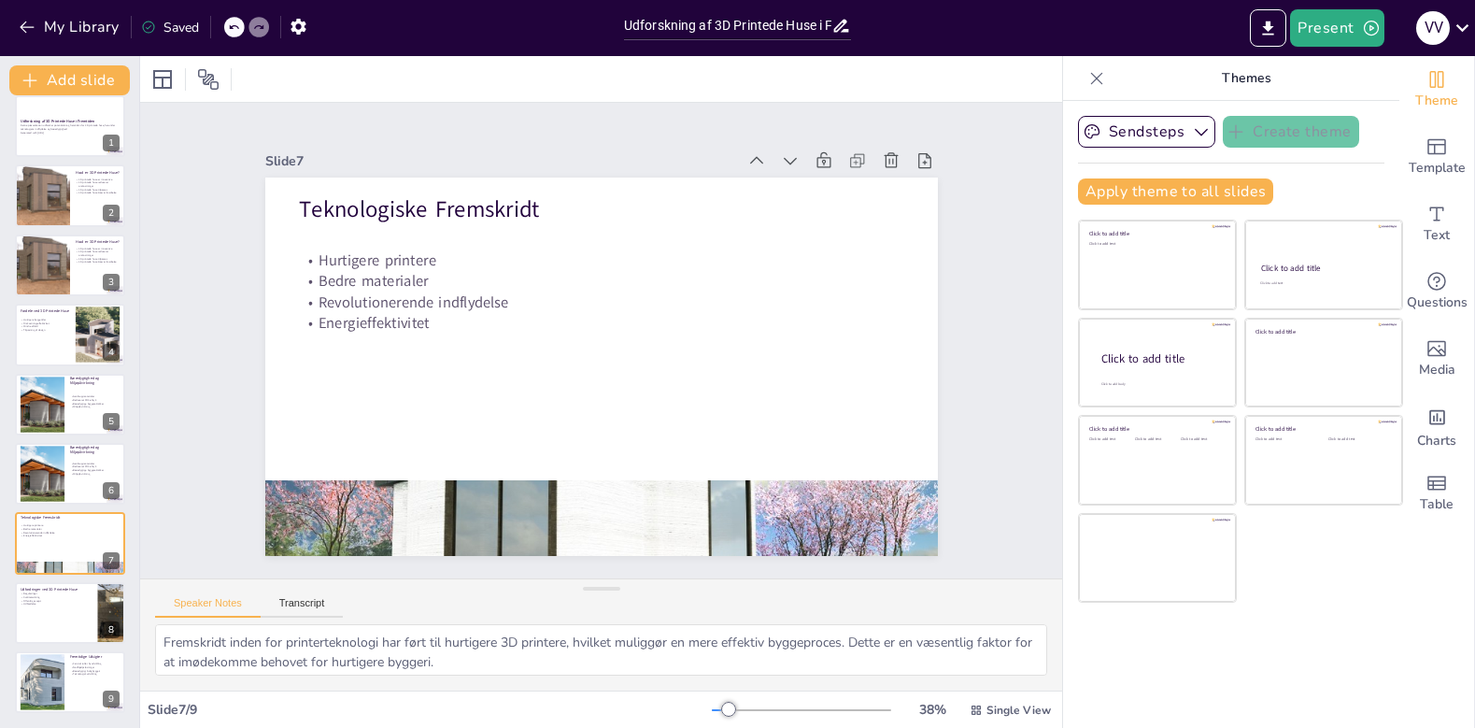
click at [333, 523] on div at bounding box center [601, 518] width 673 height 420
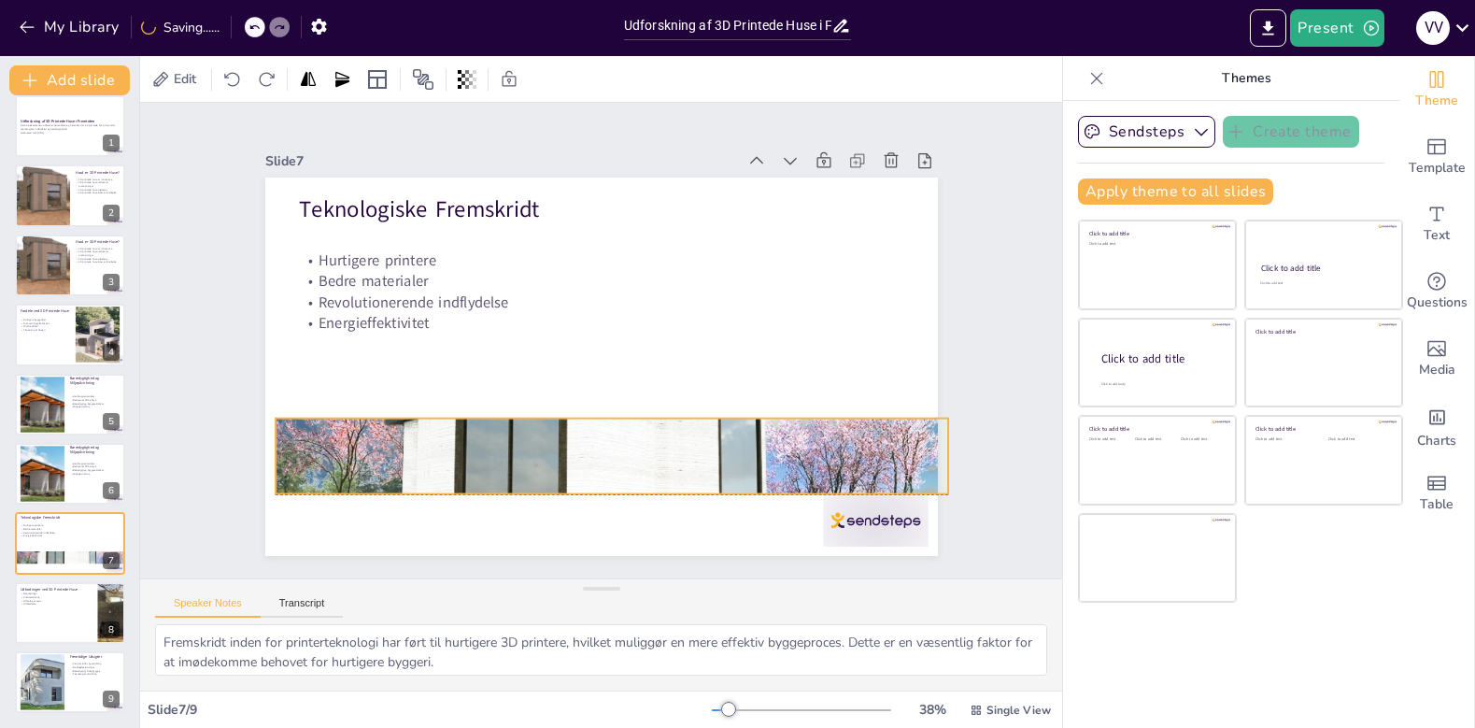
drag, startPoint x: 432, startPoint y: 524, endPoint x: 442, endPoint y: 455, distance: 69.9
click at [442, 455] on div at bounding box center [612, 456] width 673 height 420
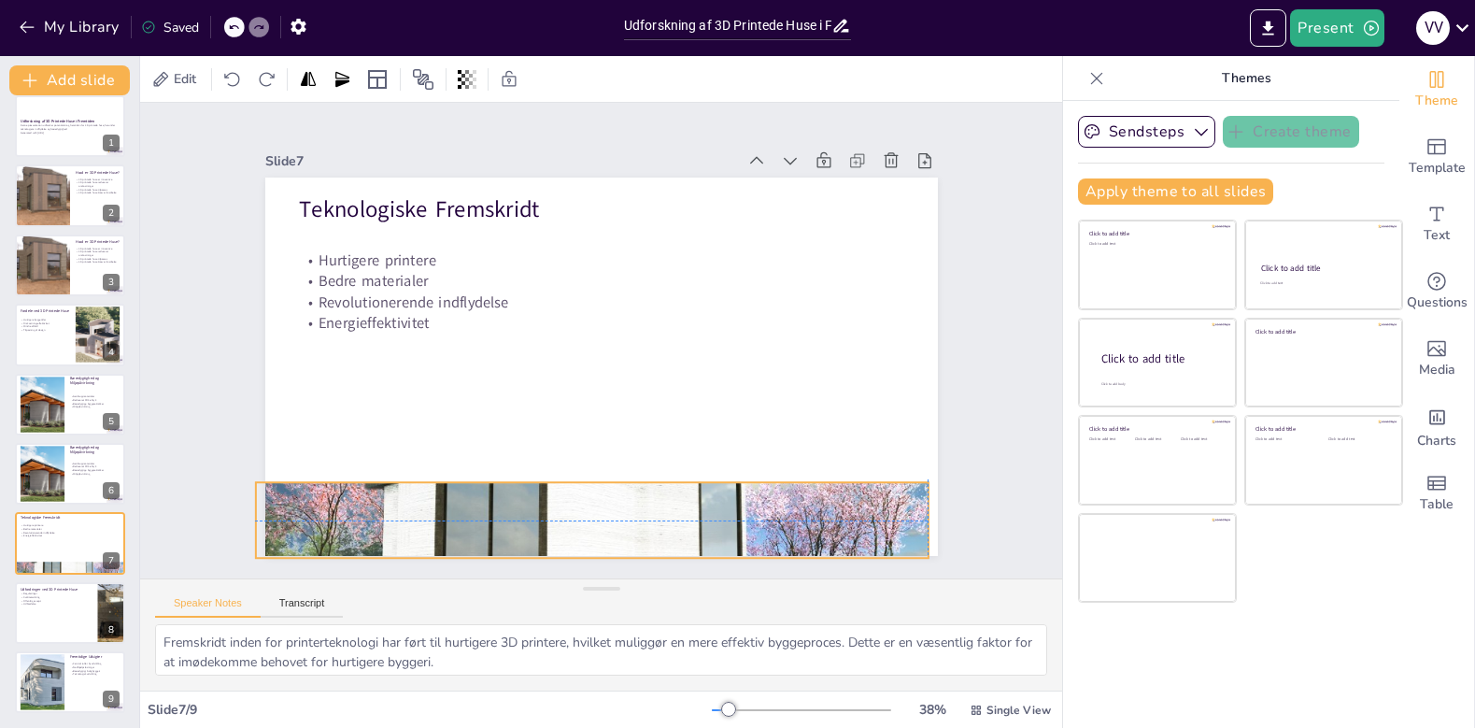
drag, startPoint x: 609, startPoint y: 492, endPoint x: 589, endPoint y: 553, distance: 64.1
click at [589, 553] on div at bounding box center [591, 520] width 673 height 420
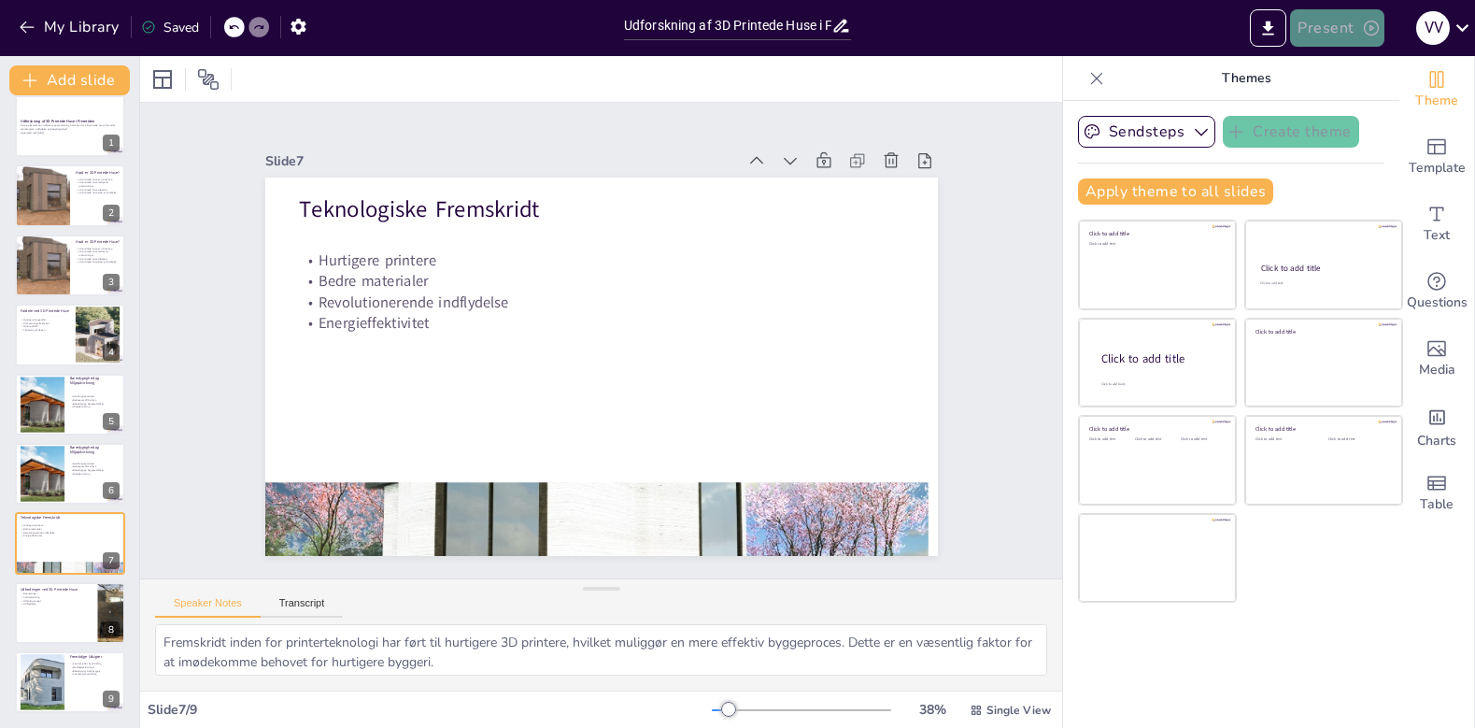
click at [1338, 38] on button "Present" at bounding box center [1336, 27] width 93 height 37
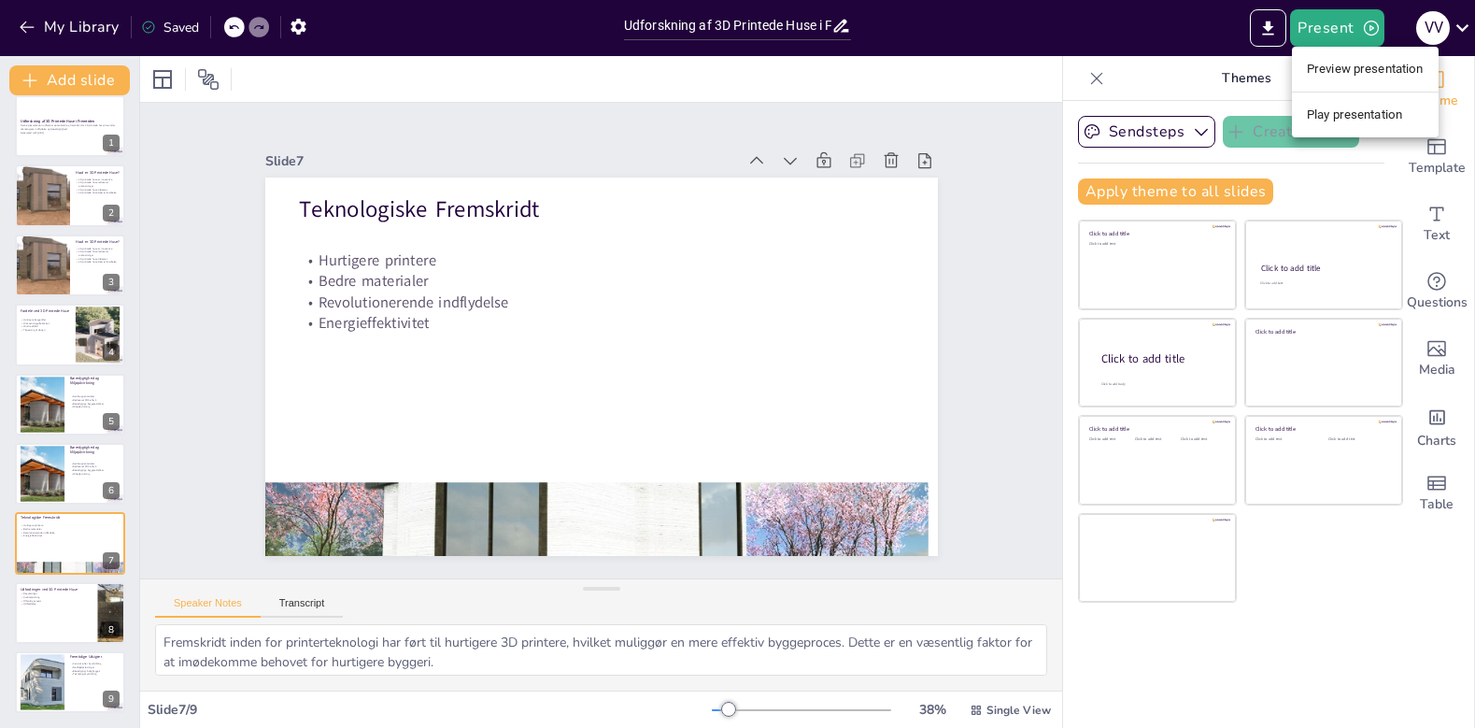
click at [1022, 166] on div at bounding box center [737, 364] width 1475 height 728
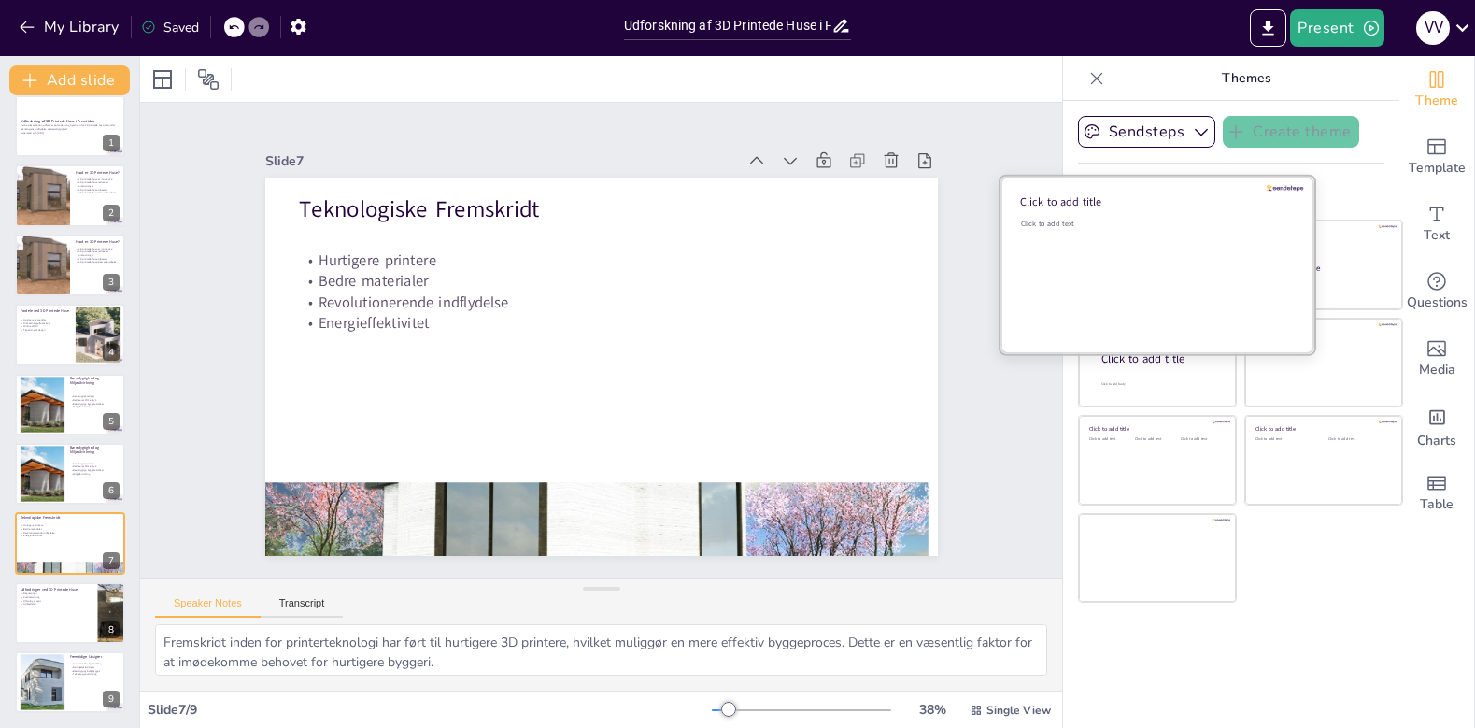
click at [1169, 246] on div "Click to add text" at bounding box center [1154, 277] width 267 height 116
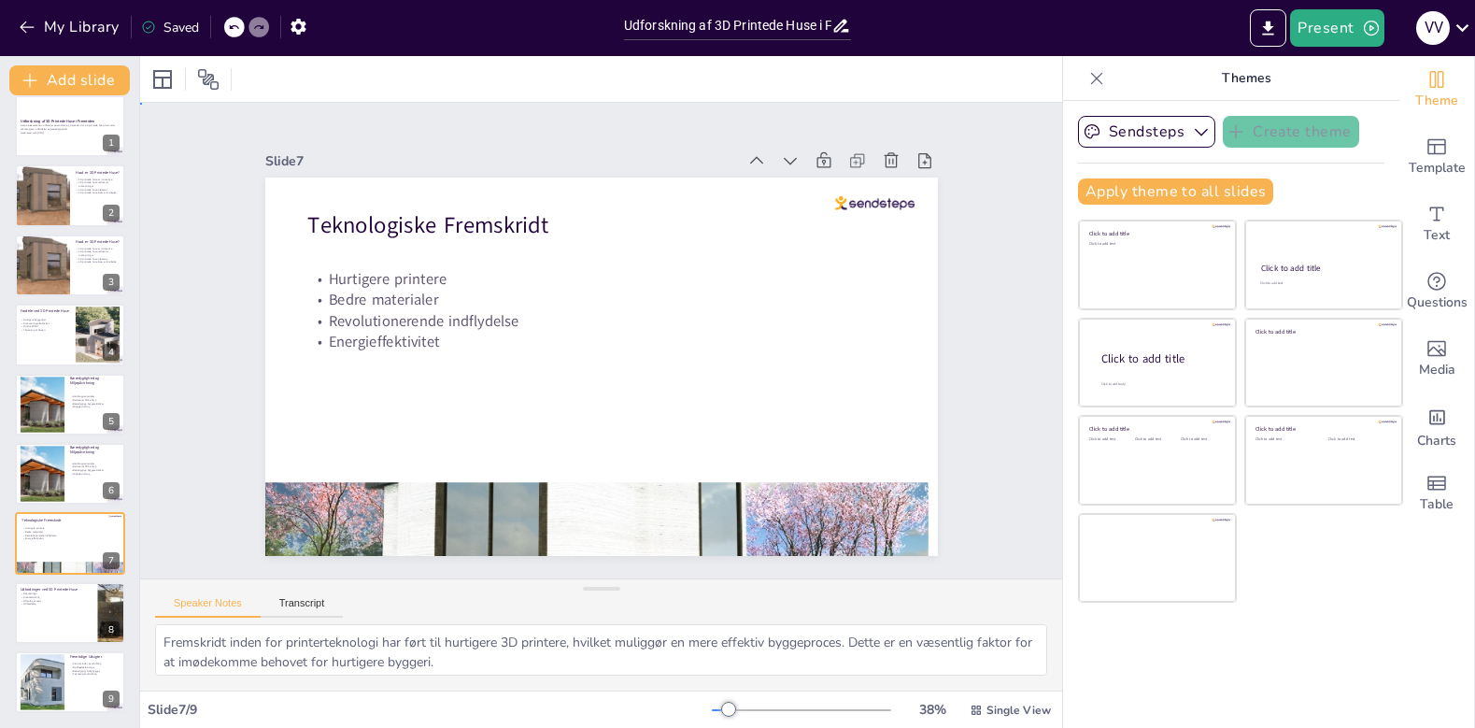
click at [964, 329] on div "Slide 1 Udforskning af 3D Printede Huse i Fremtiden Denne præsentation udforske…" at bounding box center [601, 340] width 777 height 431
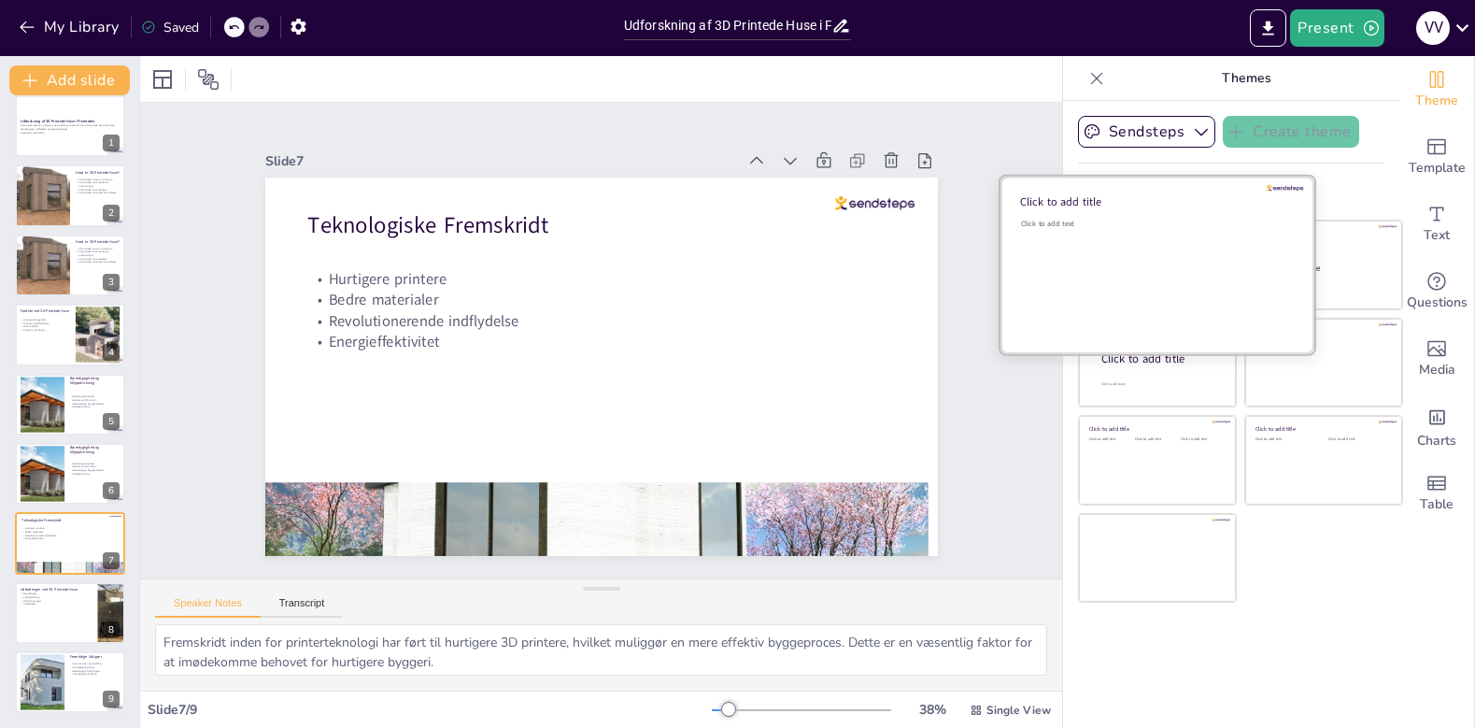
click at [1147, 275] on div "Click to add text" at bounding box center [1154, 277] width 267 height 116
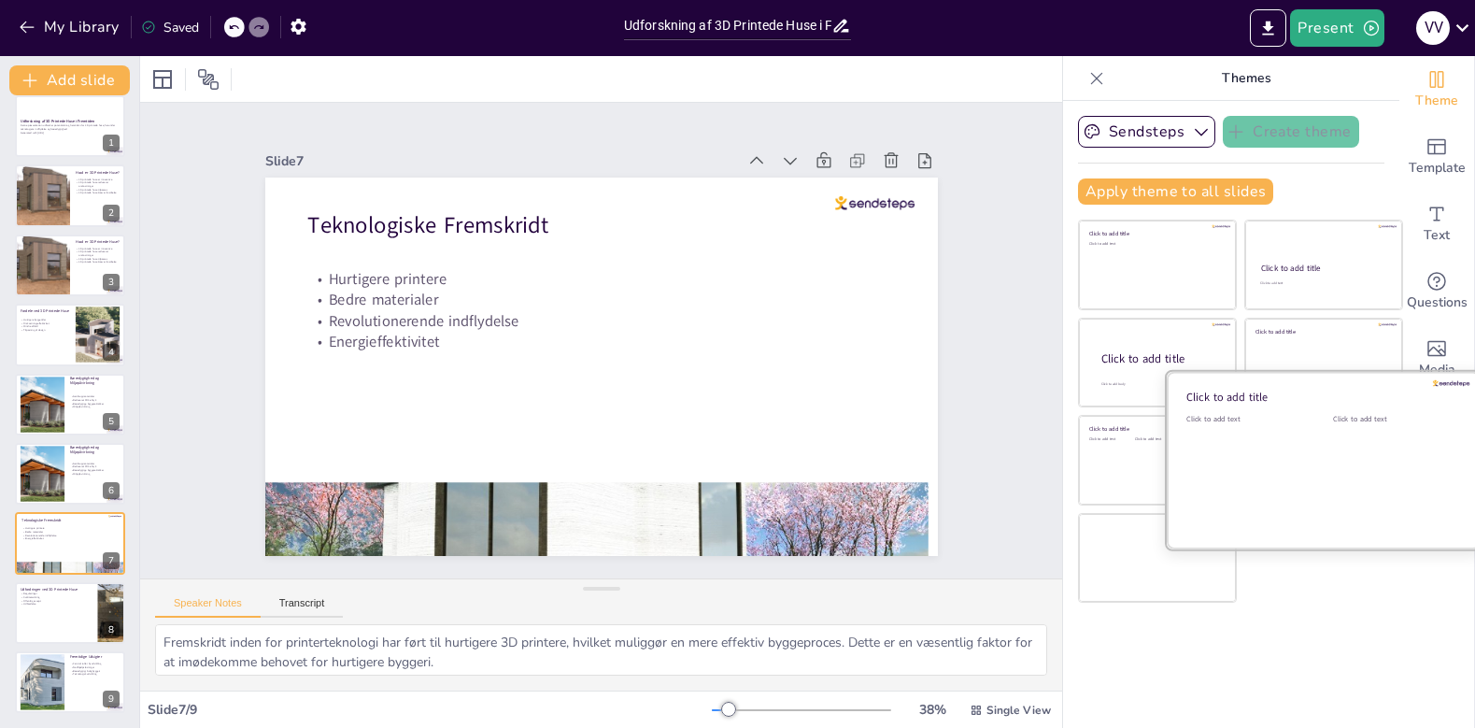
click at [1352, 456] on div "Click to add text" at bounding box center [1392, 472] width 119 height 116
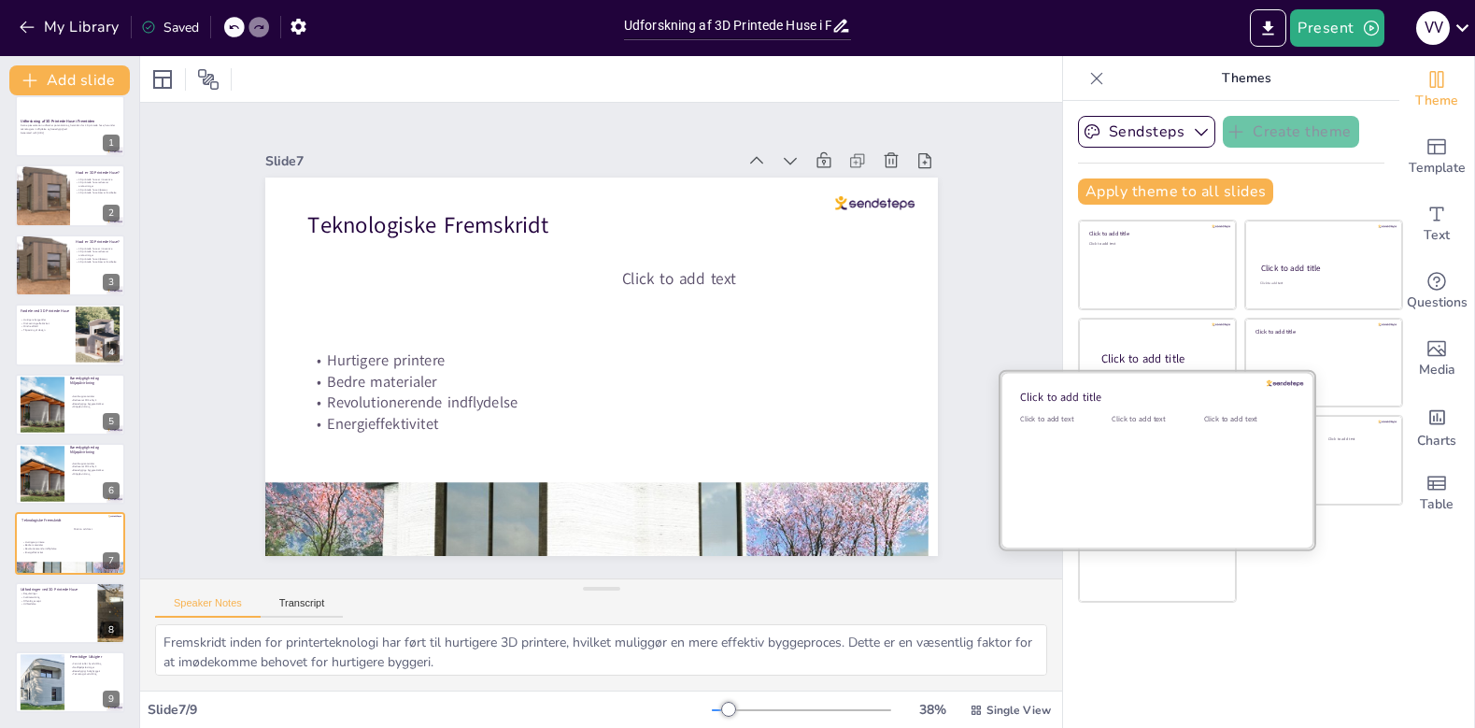
click at [1103, 434] on div "Click to add text" at bounding box center [1062, 472] width 84 height 116
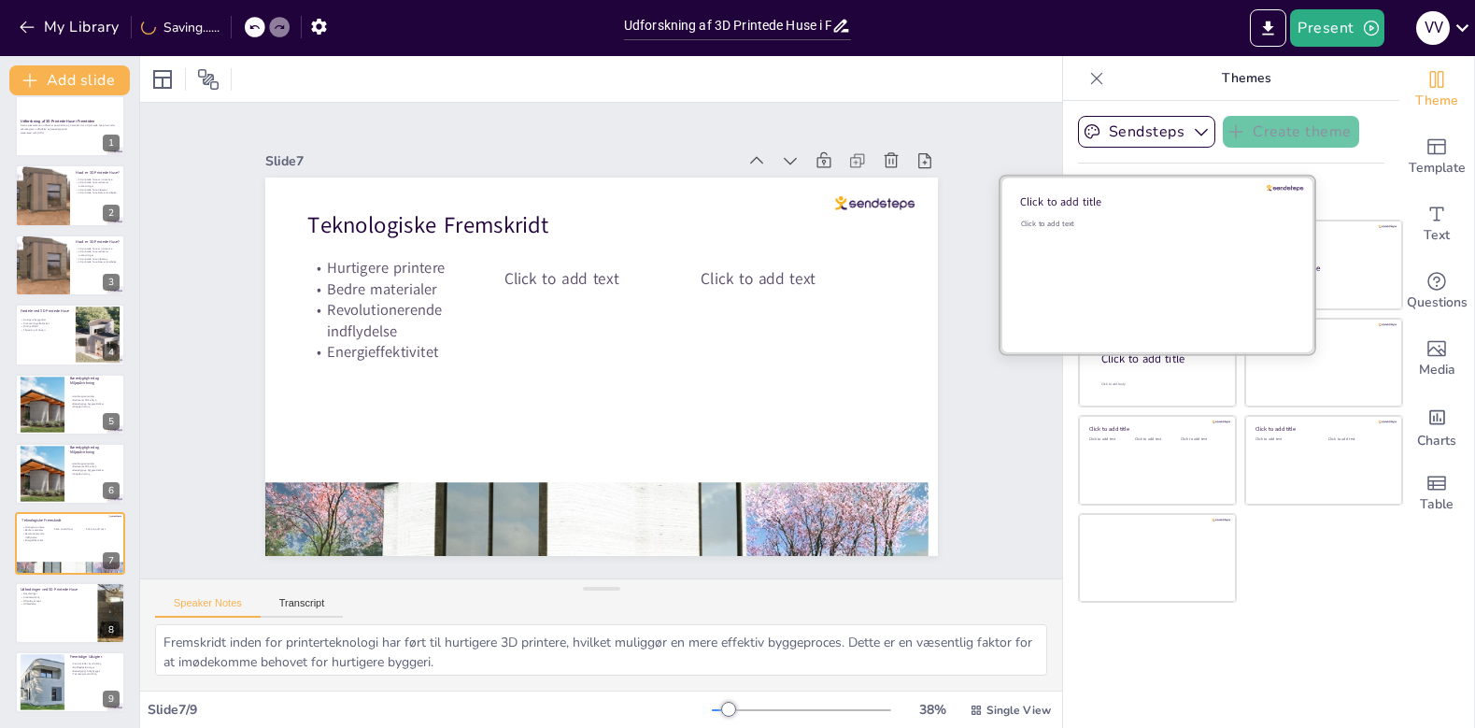
click at [1102, 260] on div "Click to add text" at bounding box center [1154, 277] width 267 height 116
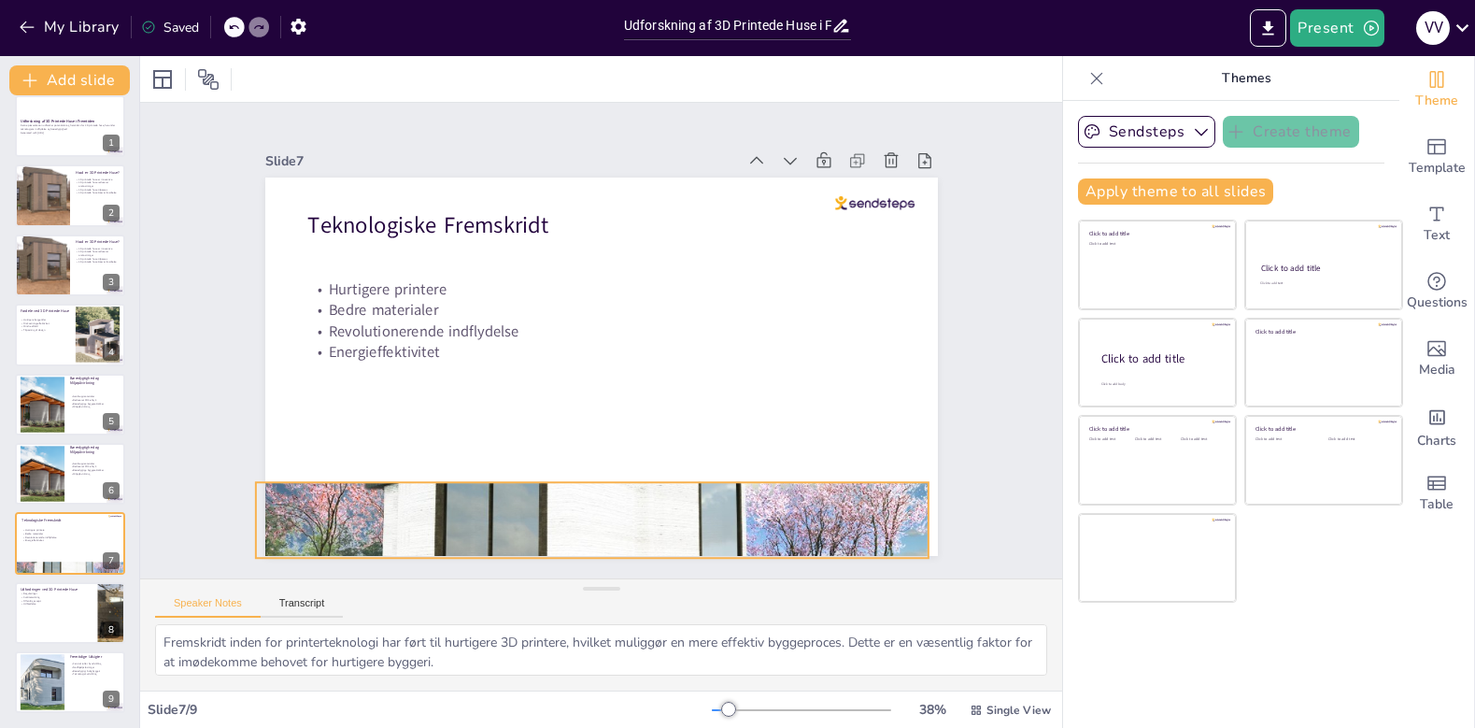
click at [817, 513] on div at bounding box center [591, 520] width 673 height 420
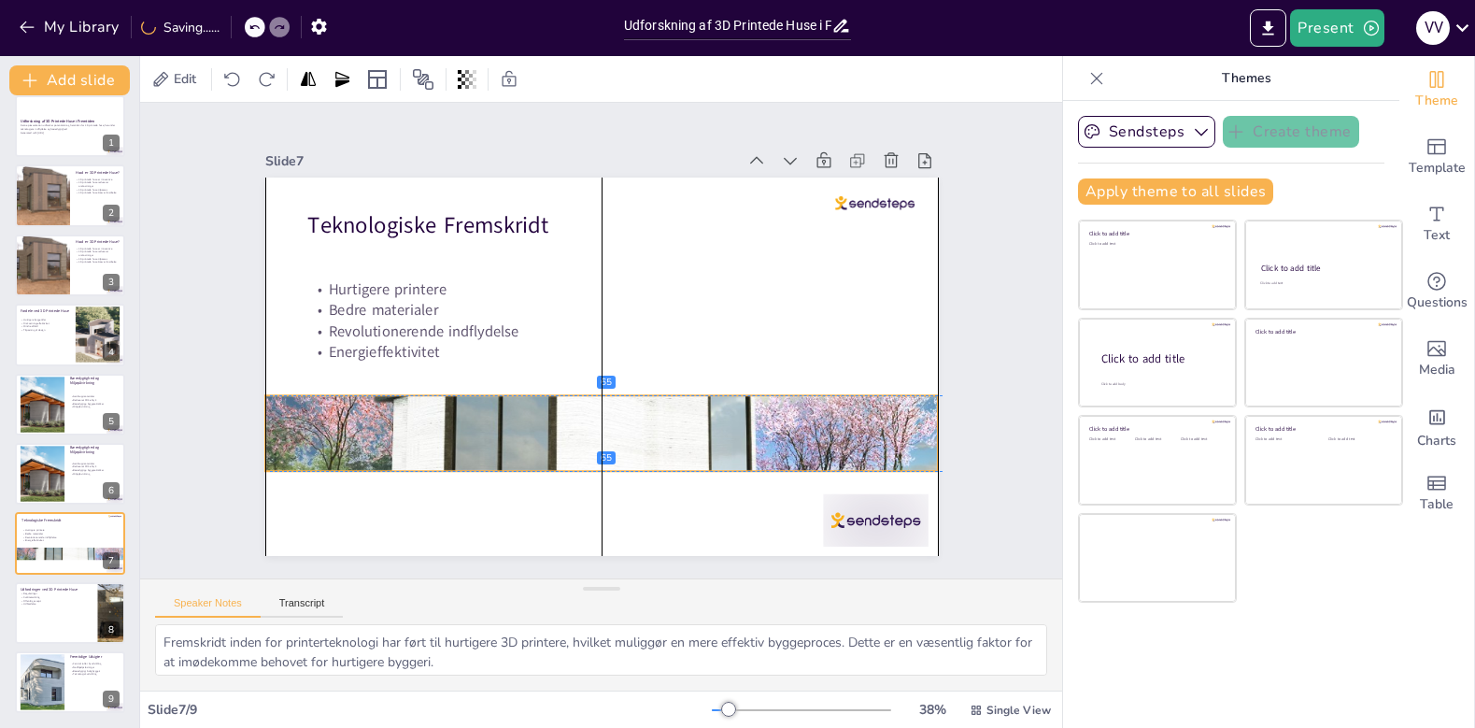
drag, startPoint x: 817, startPoint y: 513, endPoint x: 829, endPoint y: 422, distance: 91.4
click at [829, 422] on div at bounding box center [601, 433] width 673 height 420
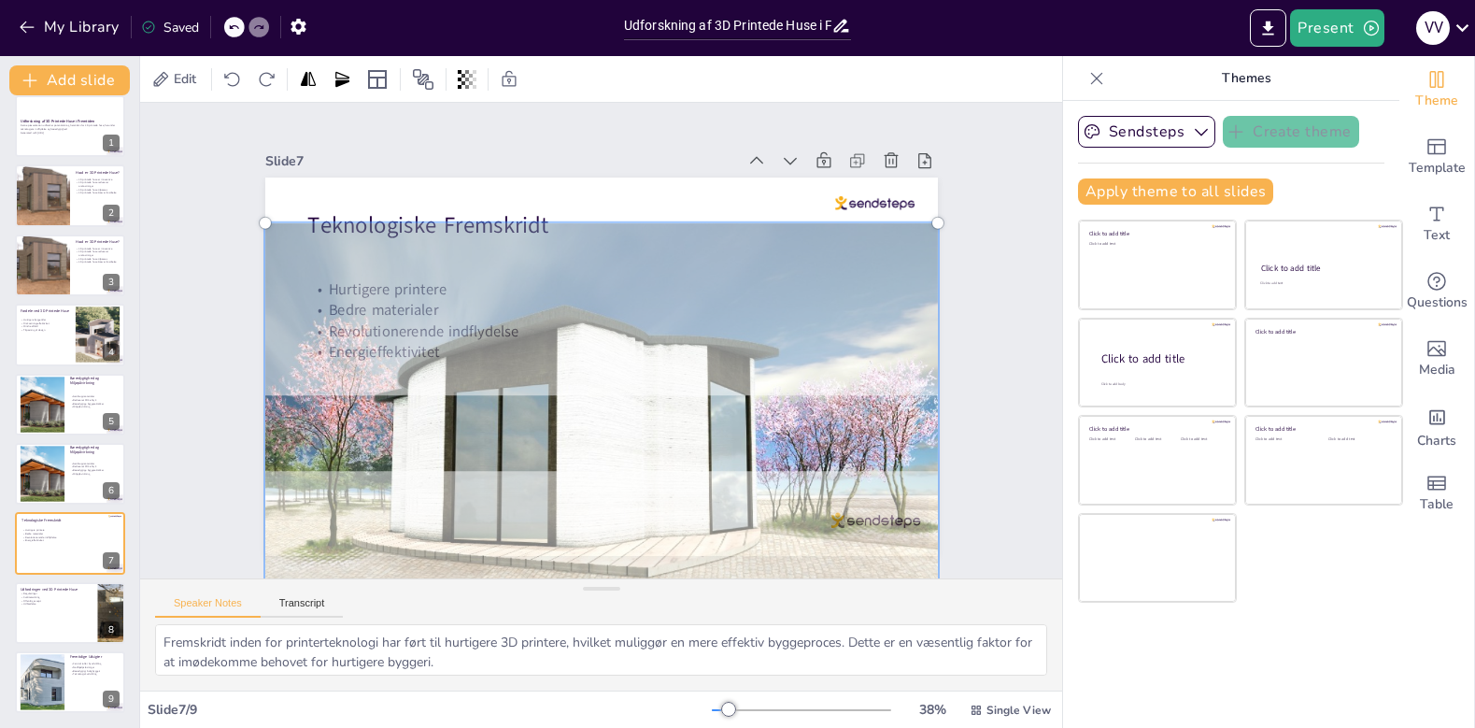
click at [762, 444] on div at bounding box center [601, 433] width 695 height 443
drag, startPoint x: 265, startPoint y: 221, endPoint x: 351, endPoint y: 257, distance: 93.4
click at [351, 257] on div at bounding box center [601, 433] width 673 height 420
click at [898, 450] on div at bounding box center [601, 433] width 695 height 443
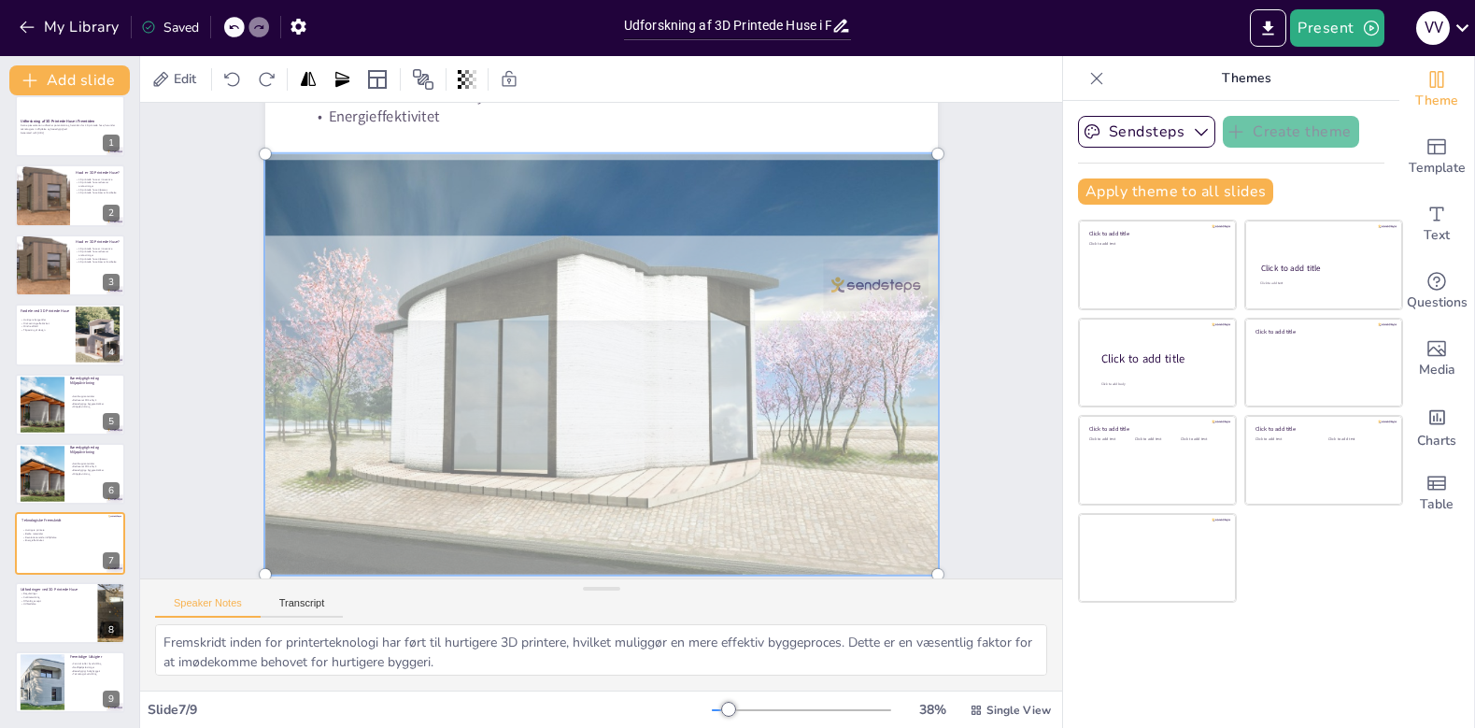
scroll to position [247, 0]
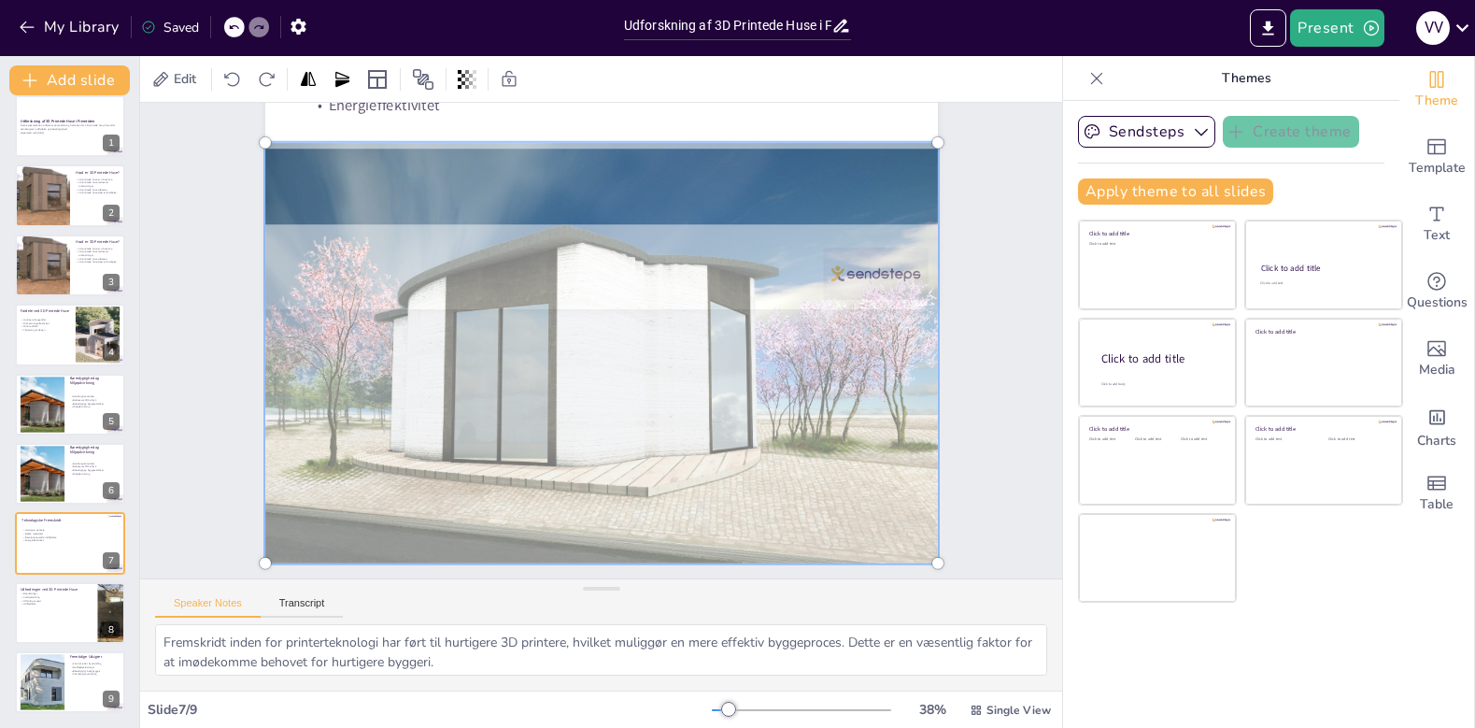
drag, startPoint x: 836, startPoint y: 442, endPoint x: 898, endPoint y: 607, distance: 176.5
click at [898, 608] on div "Slide 1 Udforskning af 3D Printede Huse i Fremtiden Denne præsentation udforske…" at bounding box center [601, 397] width 922 height 588
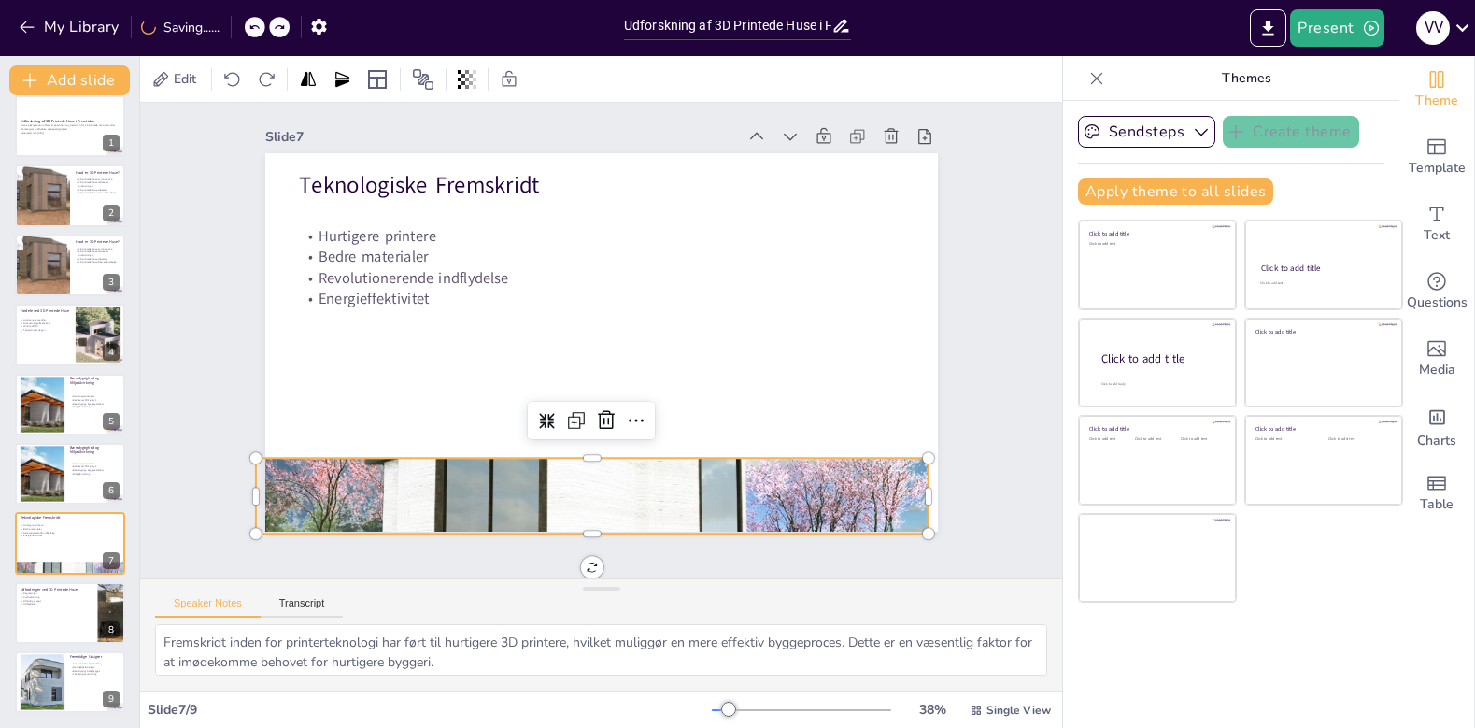
scroll to position [0, 0]
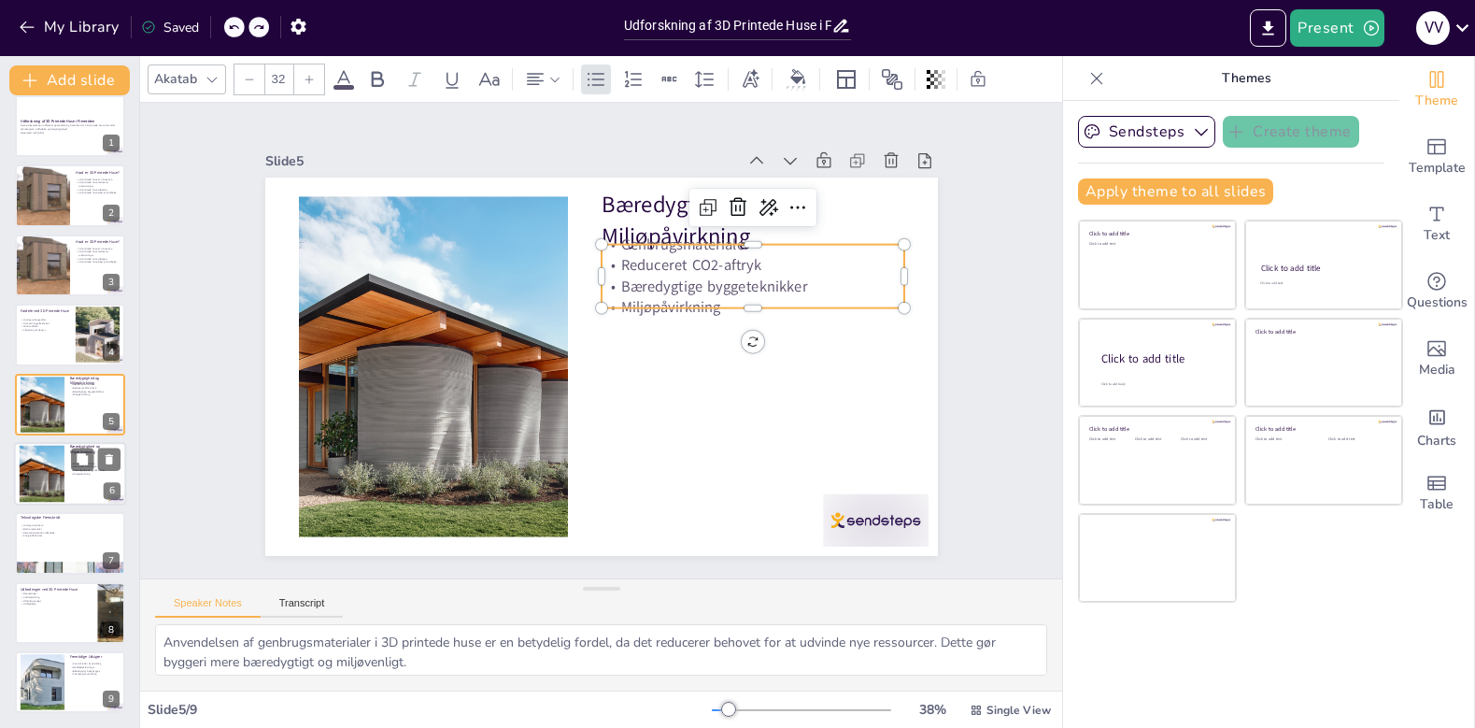
click at [49, 475] on div at bounding box center [42, 474] width 86 height 57
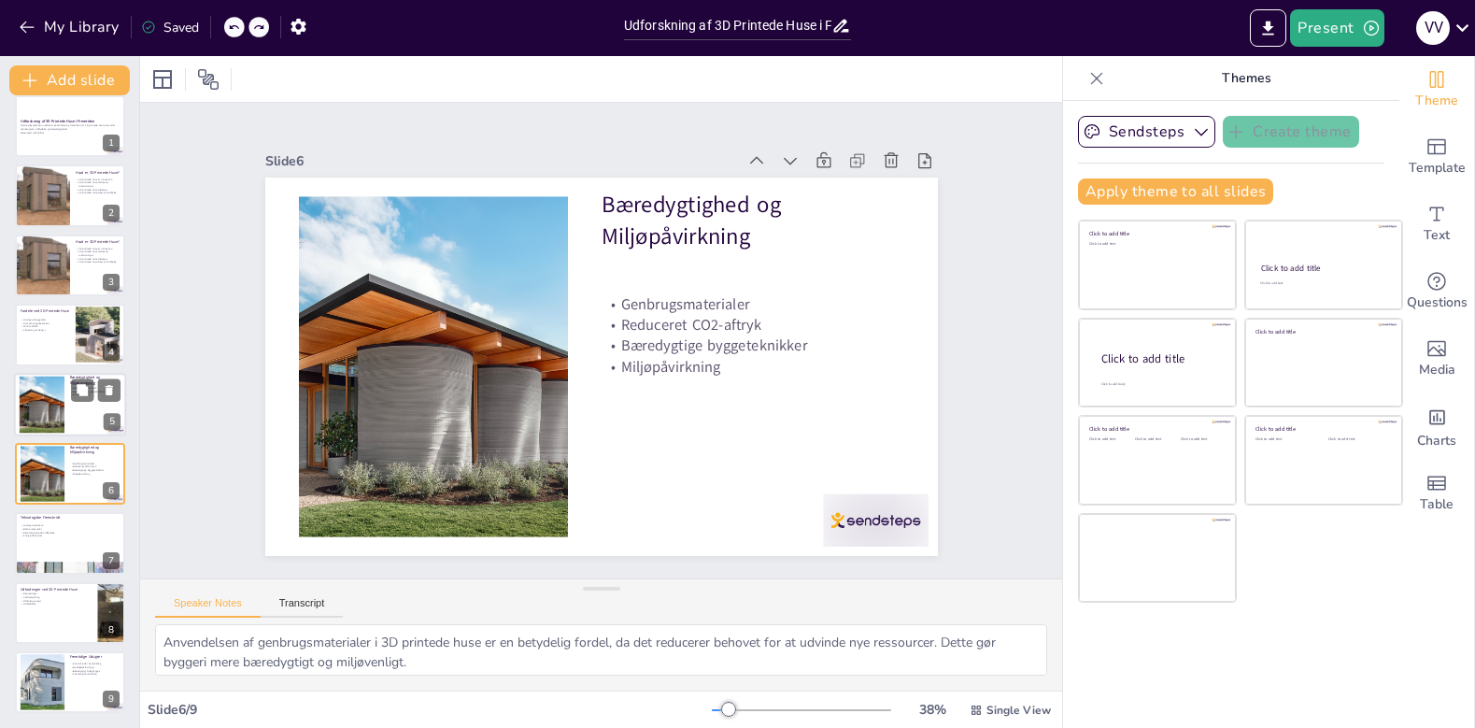
click at [55, 395] on div at bounding box center [42, 404] width 86 height 57
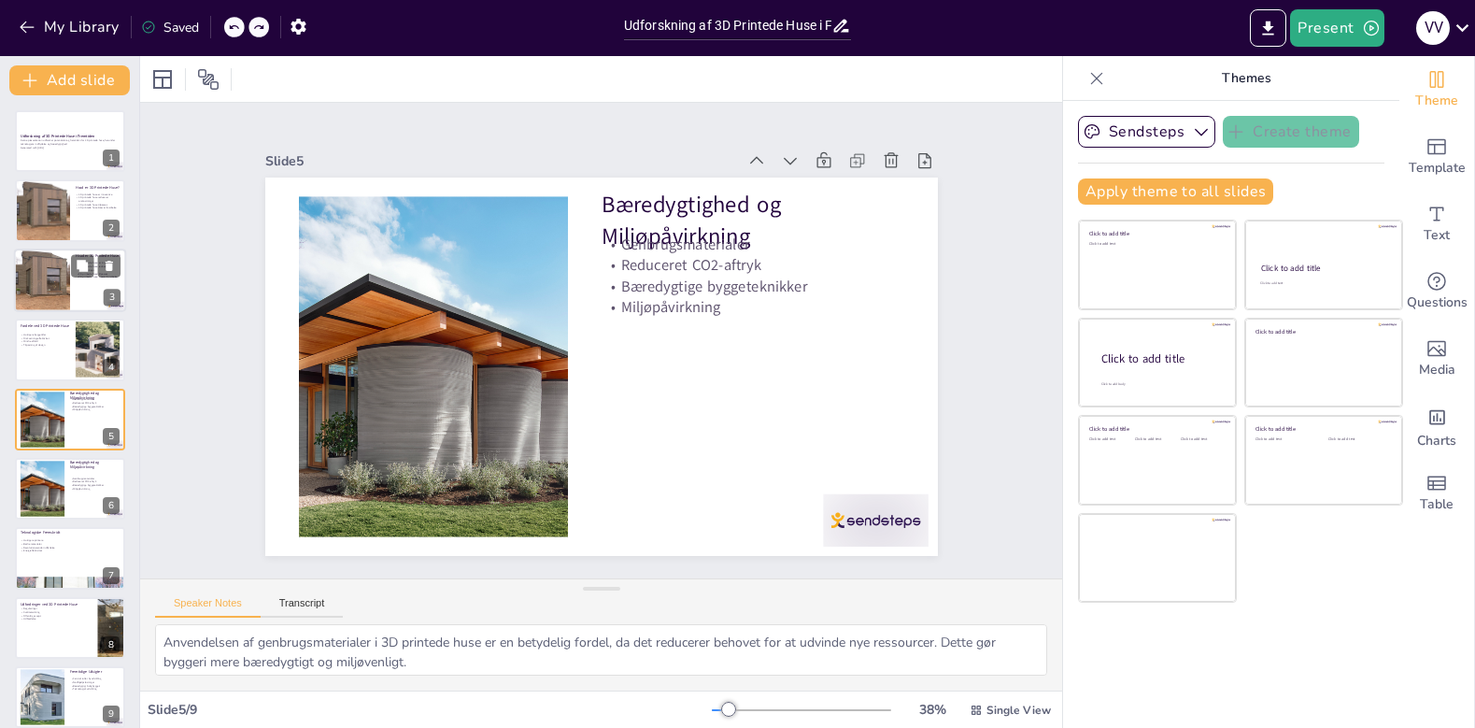
scroll to position [-3, 0]
click at [62, 181] on div "Hvad er 3D Printede Huse? 3D printede huse er innovative 3D printede huse reduc…" at bounding box center [70, 211] width 112 height 64
type textarea "3D printede huse repræsenterer en ny tilgang til byggeri, der udnytter additive…"
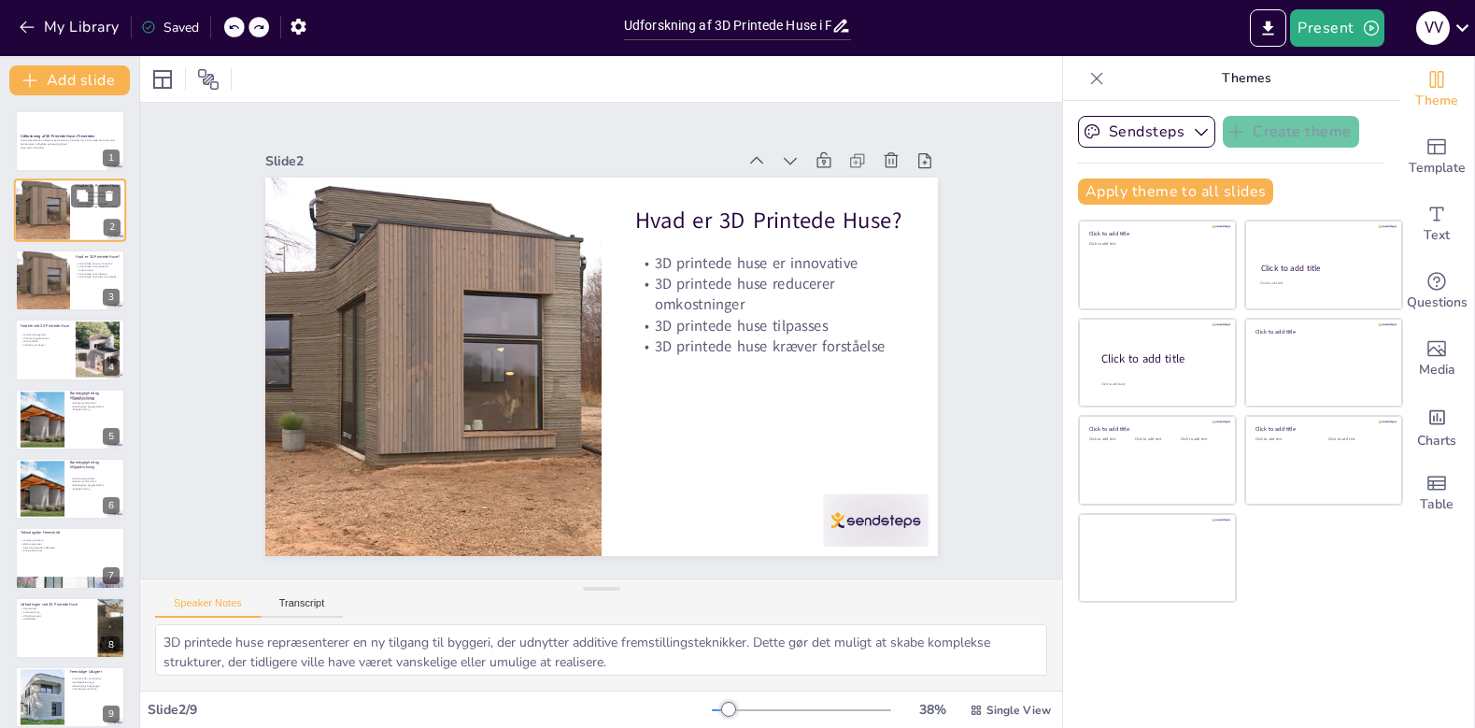
scroll to position [0, 0]
click at [44, 264] on div at bounding box center [42, 281] width 112 height 64
click at [55, 144] on p "Denne præsentation udforsker potentialet og fremtiden for 3D printede huse, her…" at bounding box center [70, 142] width 101 height 7
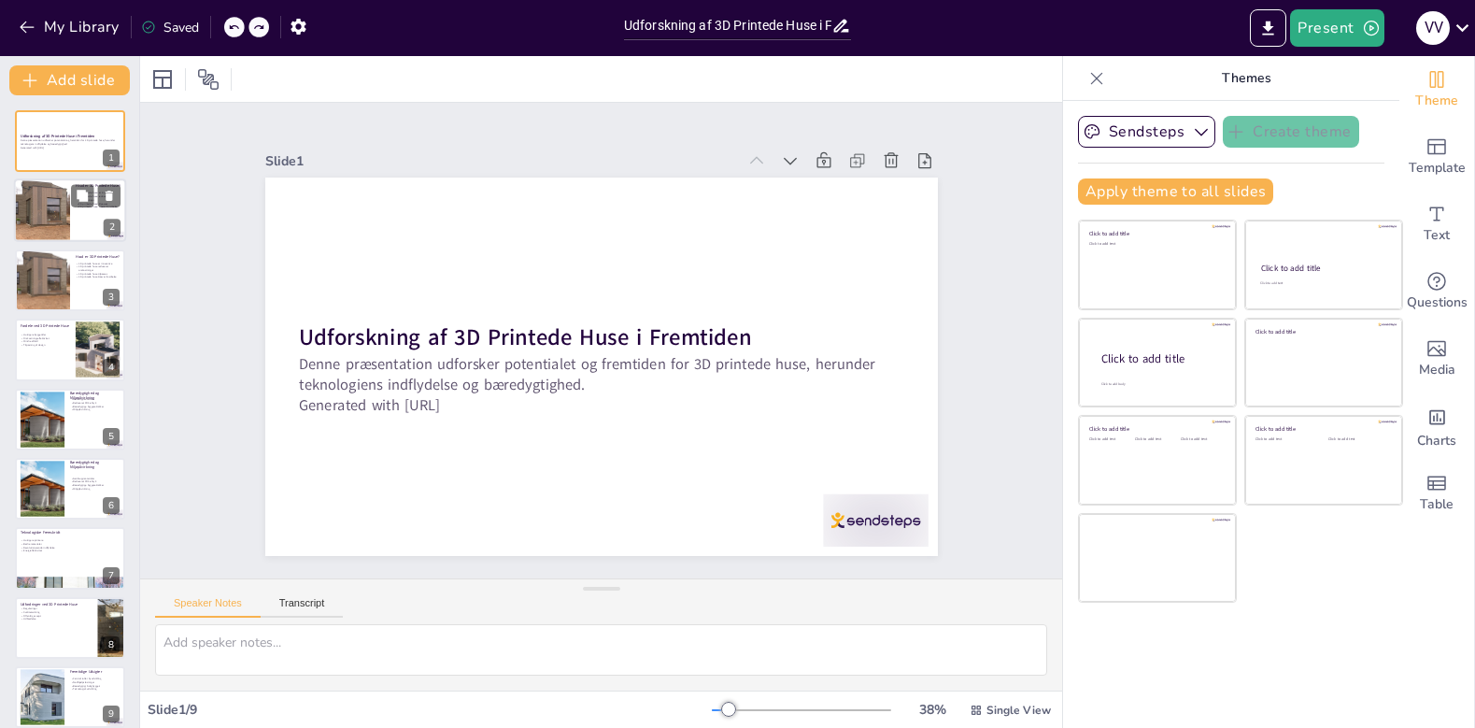
click at [45, 204] on div at bounding box center [42, 211] width 112 height 64
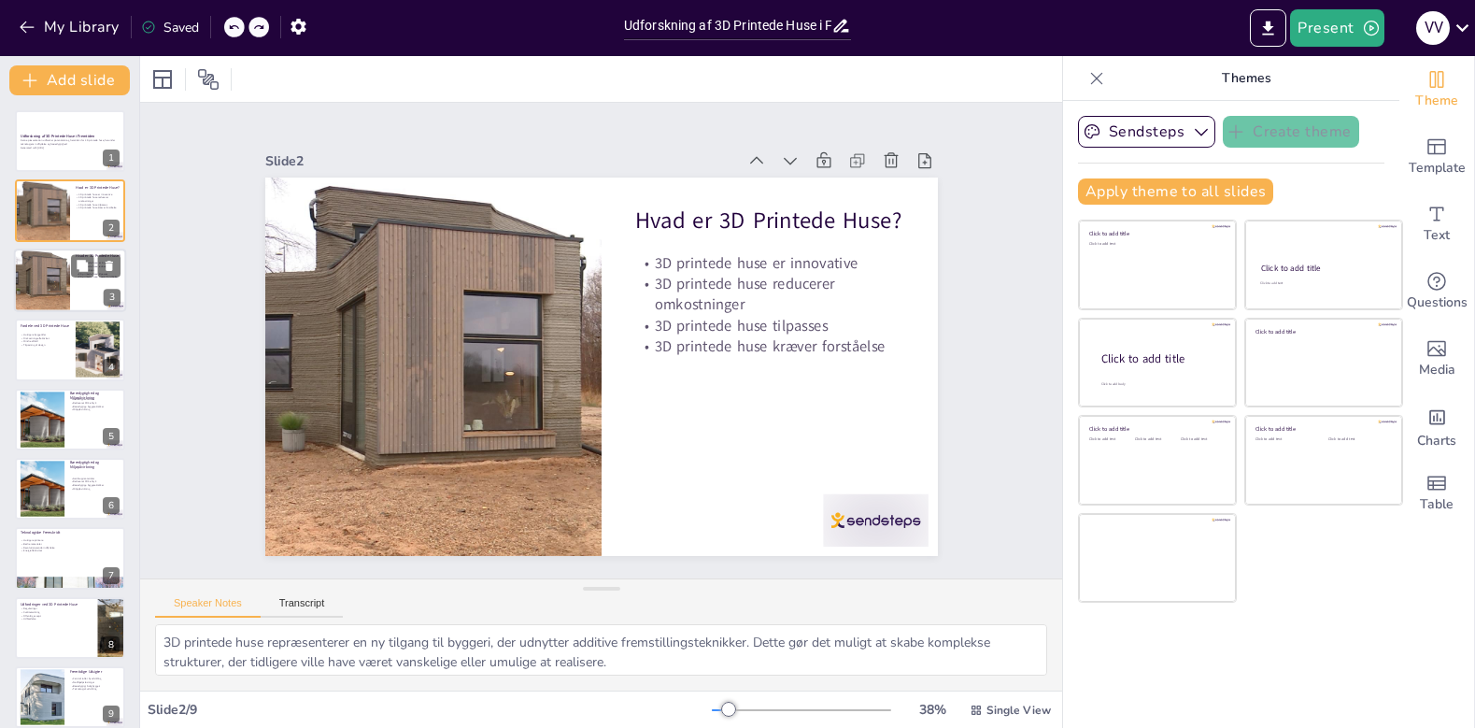
click at [45, 296] on div at bounding box center [42, 281] width 112 height 64
click at [38, 219] on div at bounding box center [42, 211] width 112 height 64
click at [43, 259] on div at bounding box center [42, 281] width 112 height 64
click at [107, 270] on icon at bounding box center [109, 266] width 7 height 10
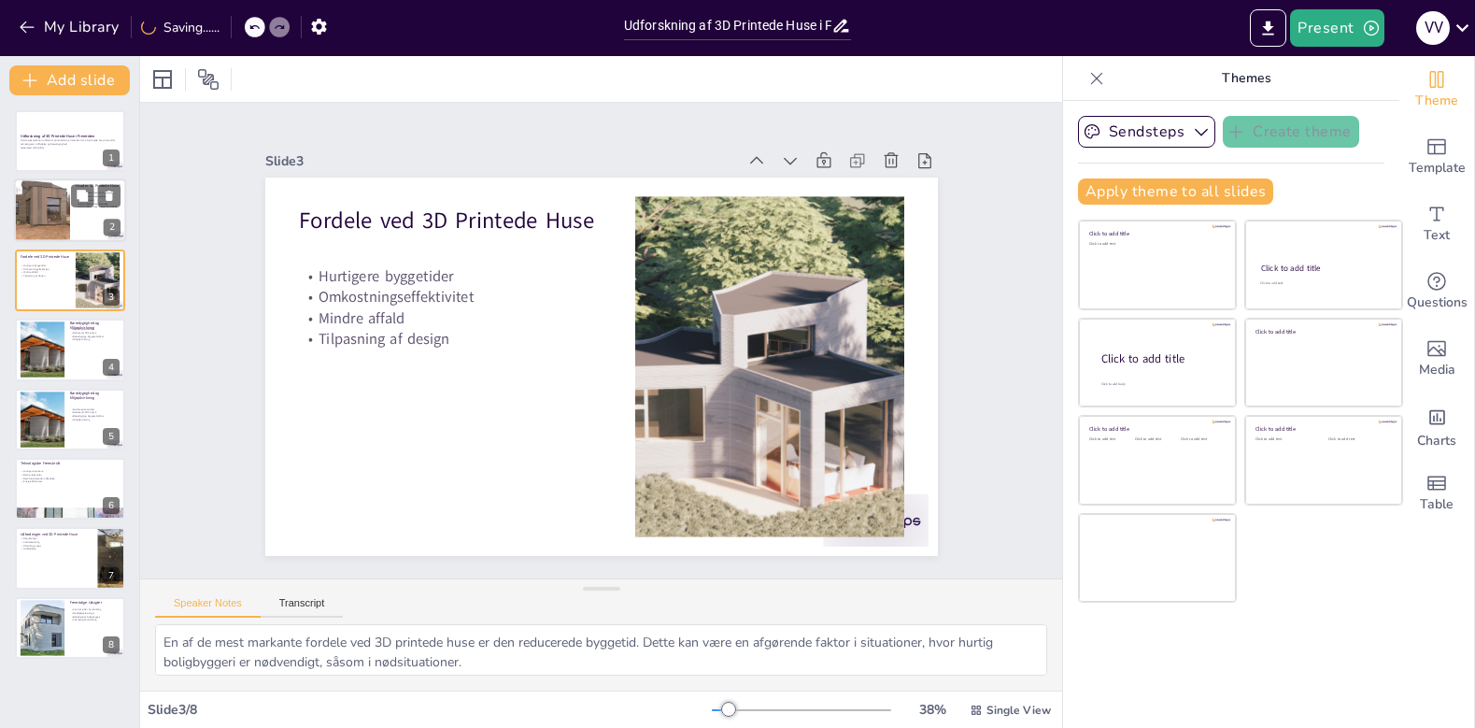
click at [43, 201] on div at bounding box center [42, 211] width 112 height 64
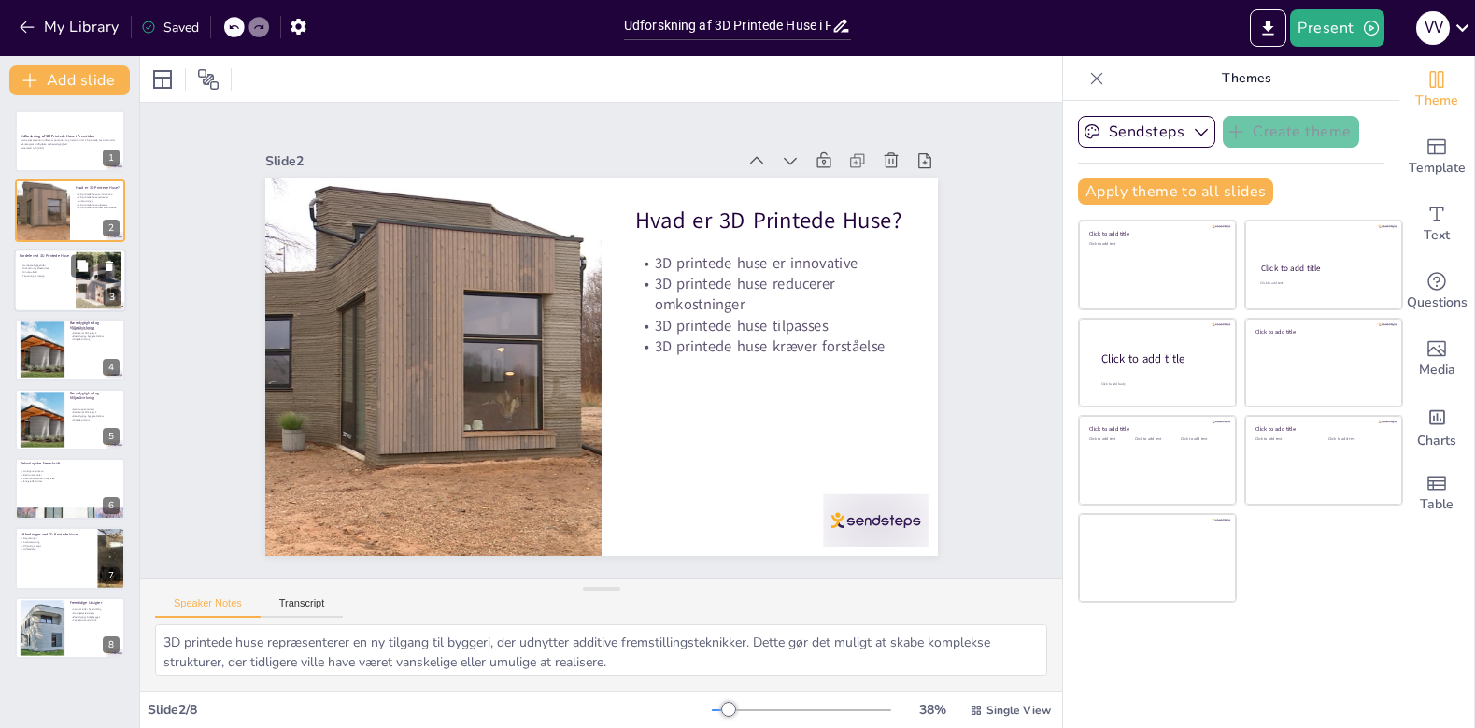
click at [46, 270] on p "Omkostningseffektivitet" at bounding box center [45, 269] width 50 height 4
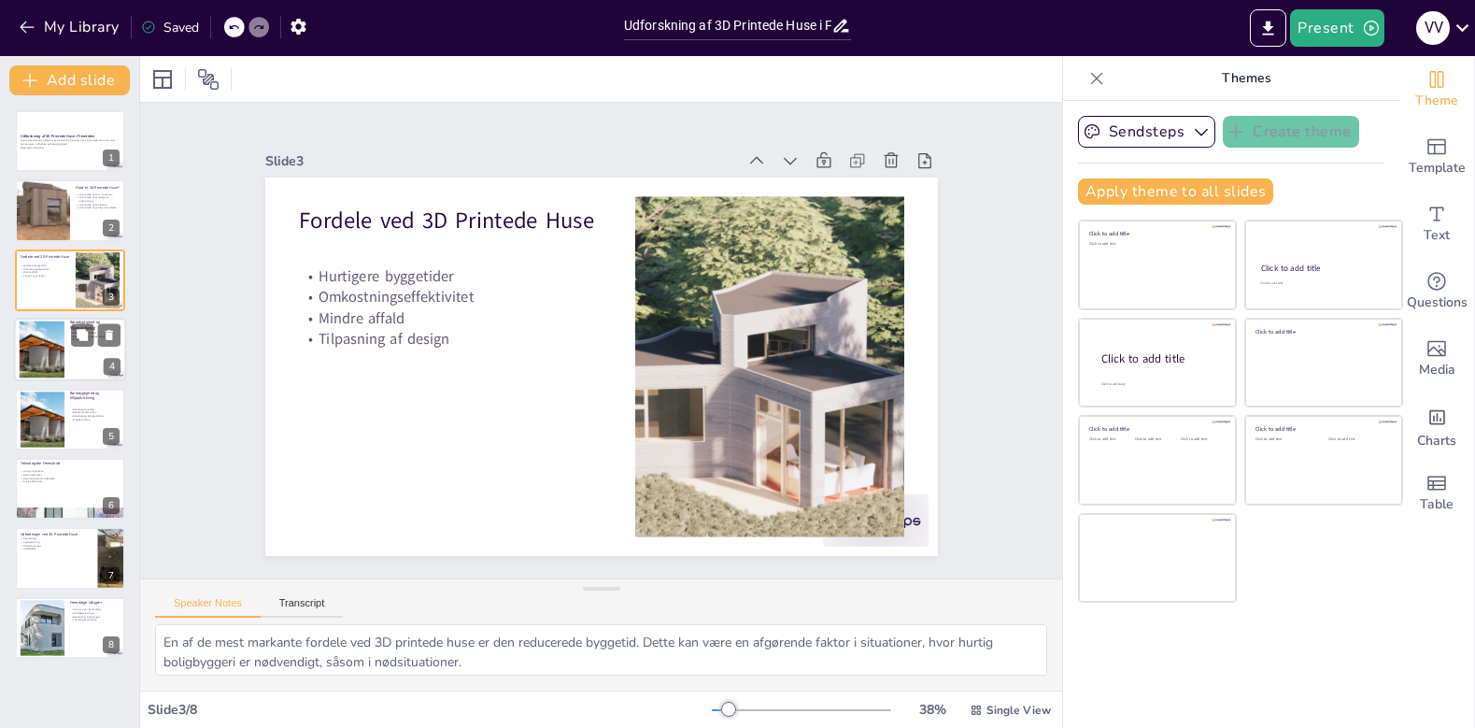
click at [41, 350] on div at bounding box center [42, 349] width 86 height 57
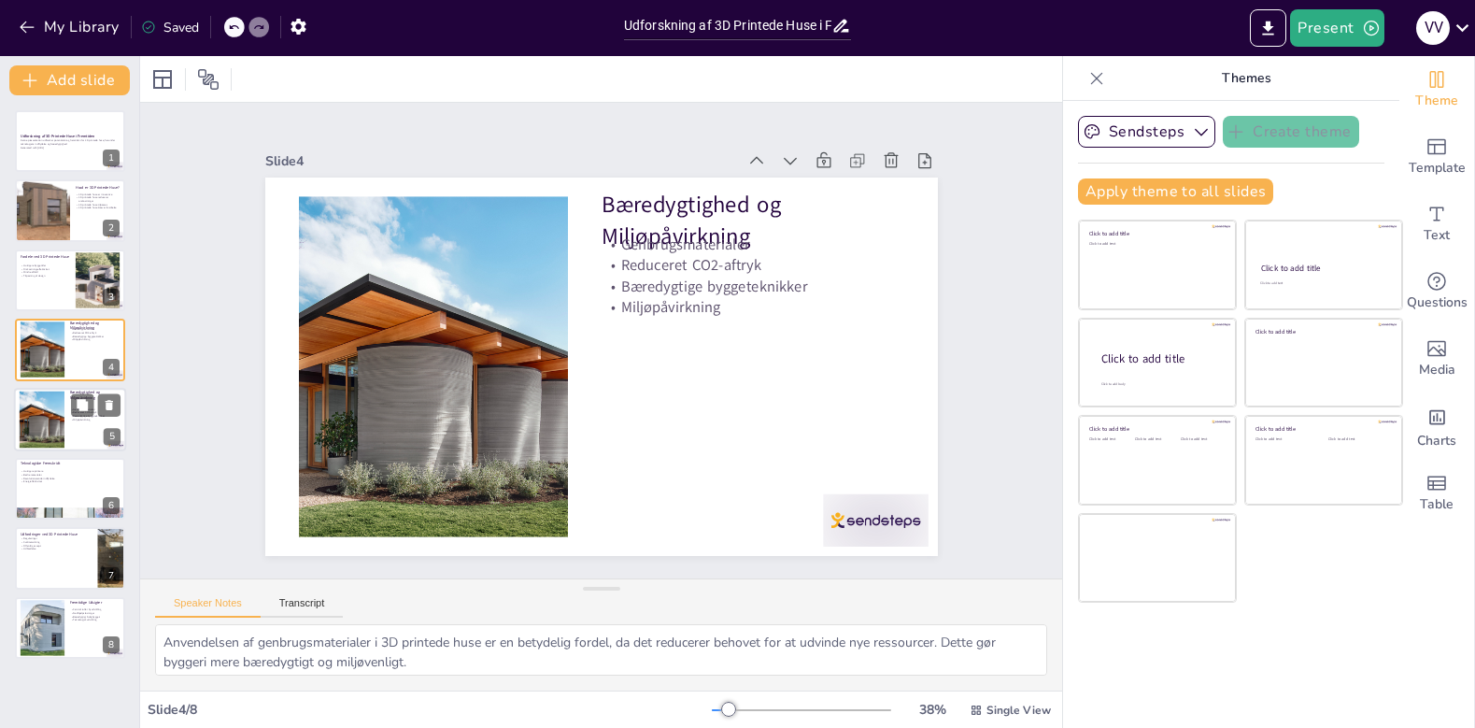
click at [44, 442] on div at bounding box center [42, 419] width 86 height 57
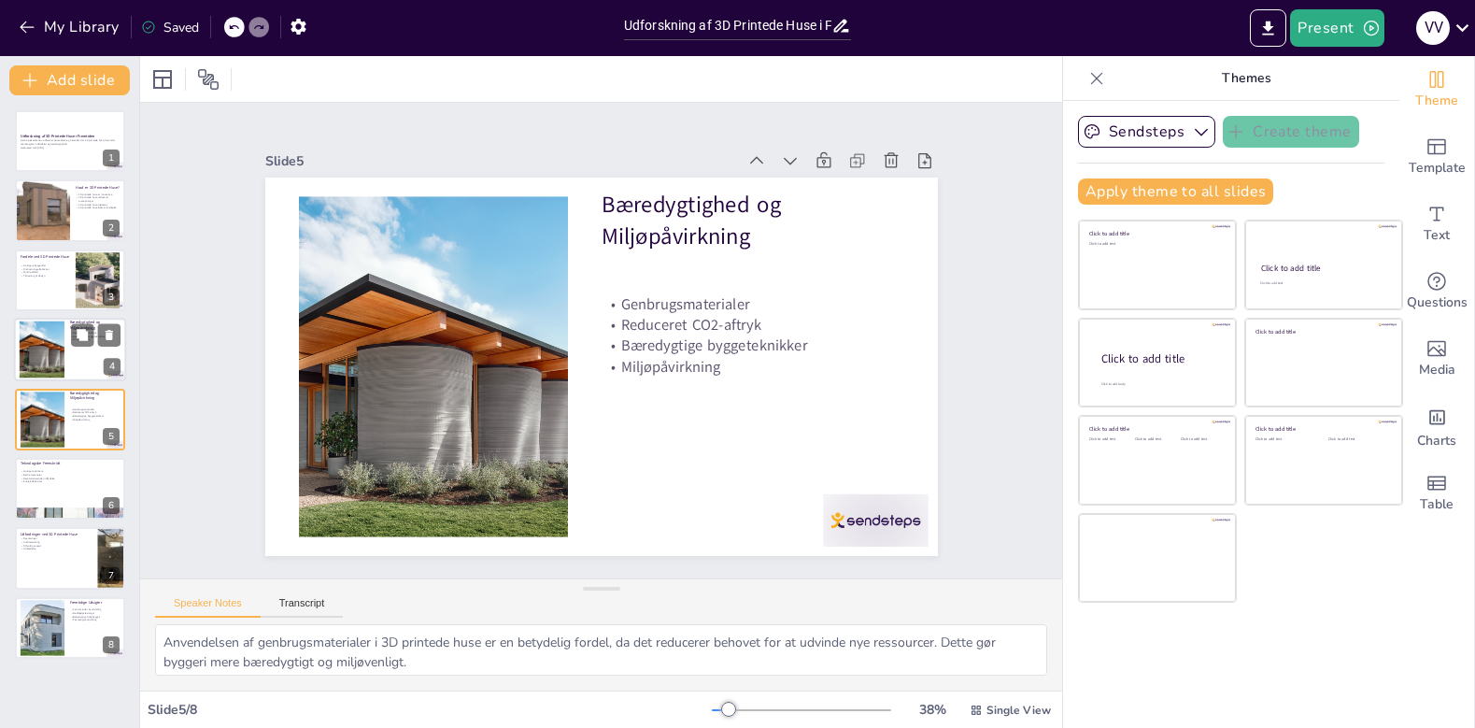
click at [44, 363] on div at bounding box center [42, 349] width 86 height 57
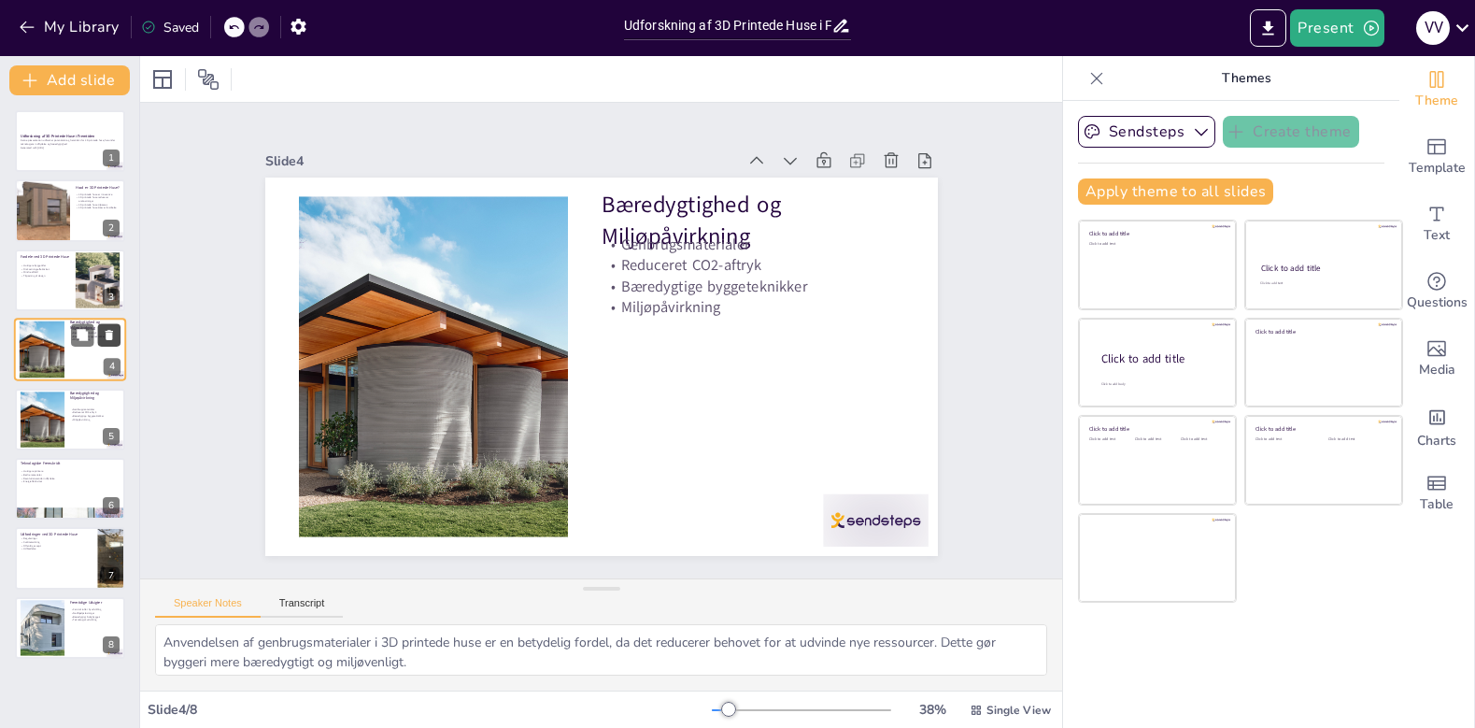
click at [110, 334] on icon at bounding box center [109, 335] width 7 height 10
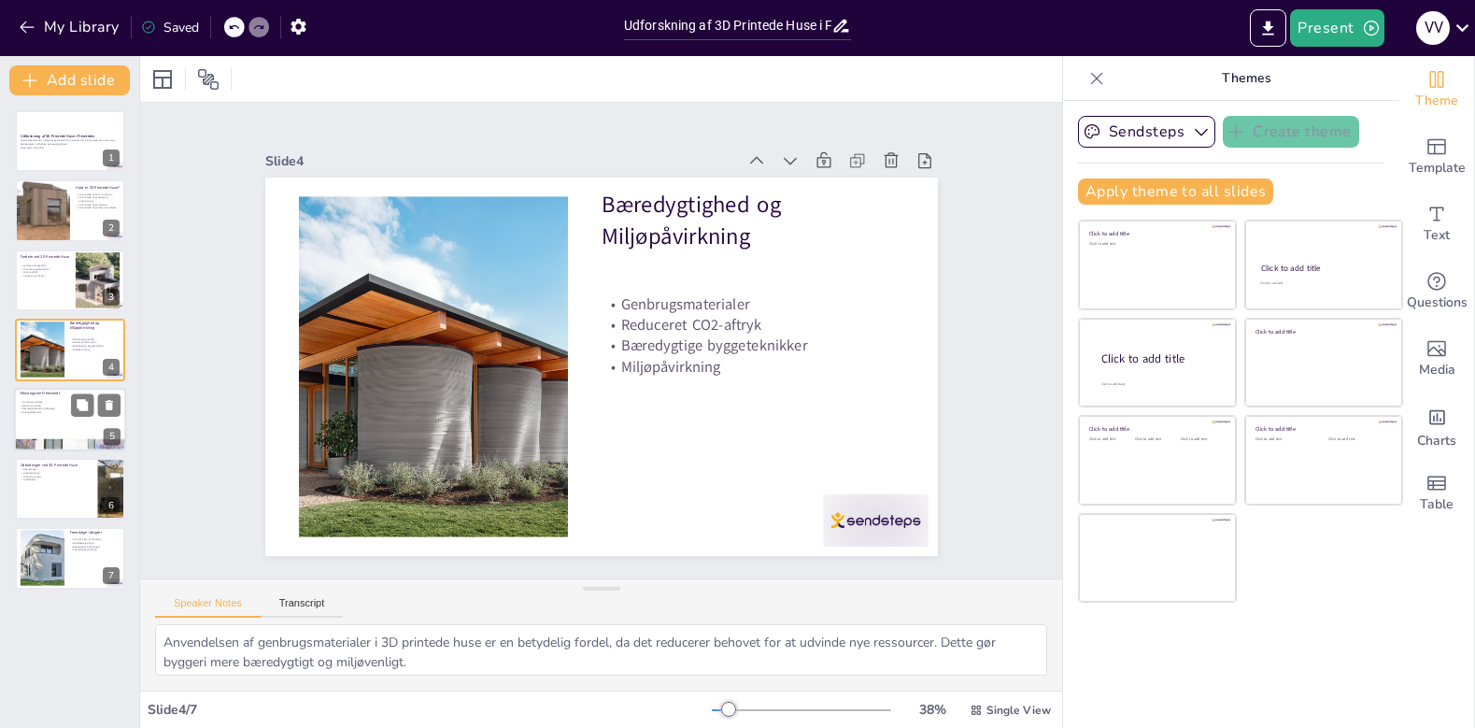
click at [70, 416] on div at bounding box center [70, 420] width 112 height 64
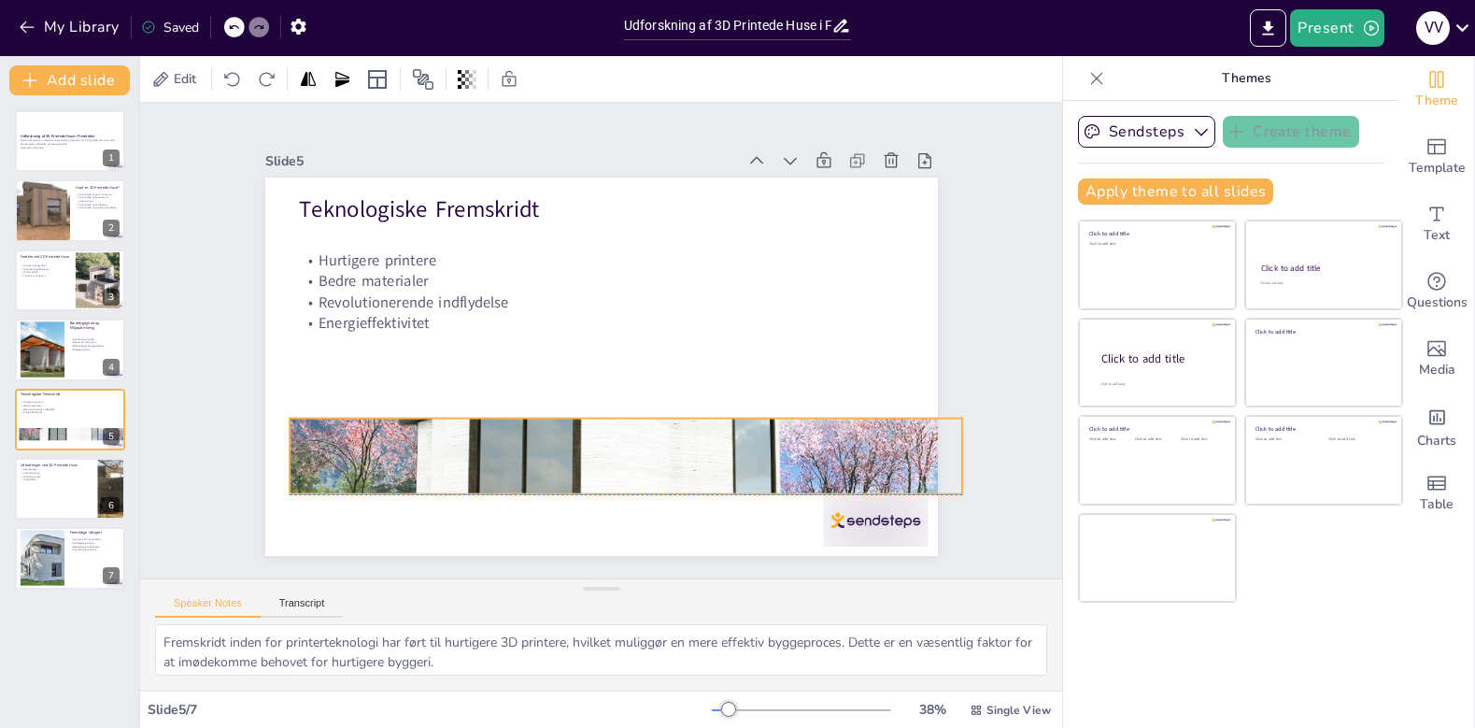
drag, startPoint x: 505, startPoint y: 507, endPoint x: 529, endPoint y: 438, distance: 73.0
click at [529, 438] on div at bounding box center [626, 456] width 673 height 420
click at [617, 487] on div at bounding box center [625, 456] width 673 height 420
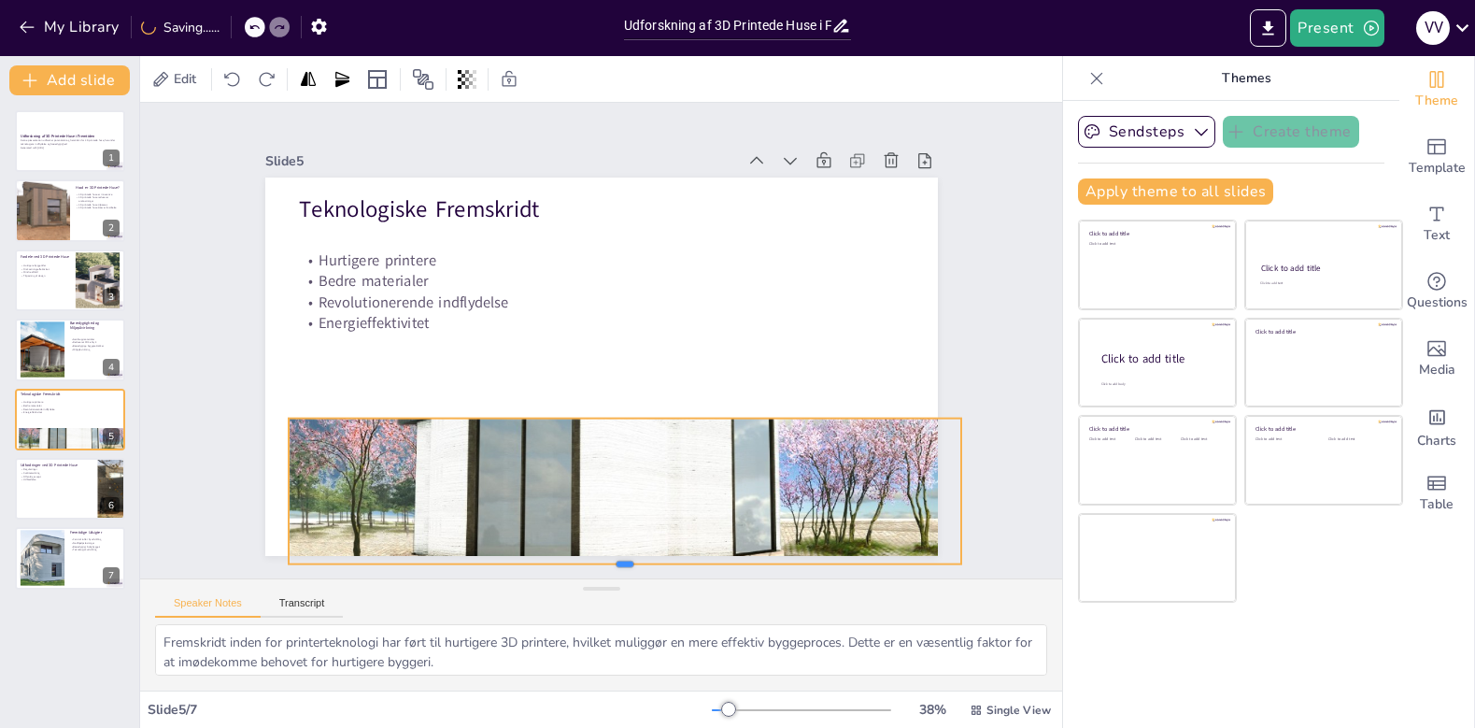
drag, startPoint x: 623, startPoint y: 495, endPoint x: 624, endPoint y: 560, distance: 64.5
click at [625, 564] on div at bounding box center [625, 571] width 673 height 15
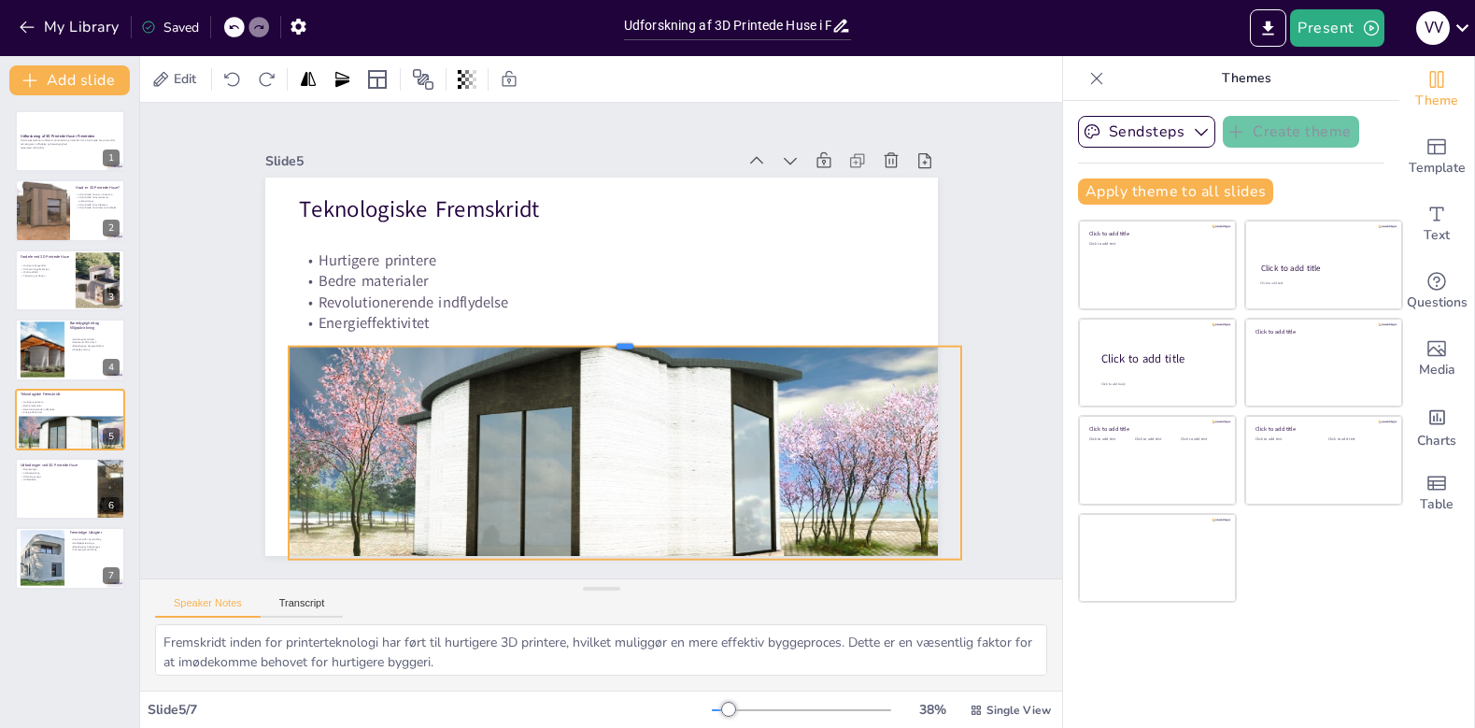
drag, startPoint x: 622, startPoint y: 418, endPoint x: 619, endPoint y: 347, distance: 71.1
click at [620, 347] on div at bounding box center [625, 339] width 673 height 15
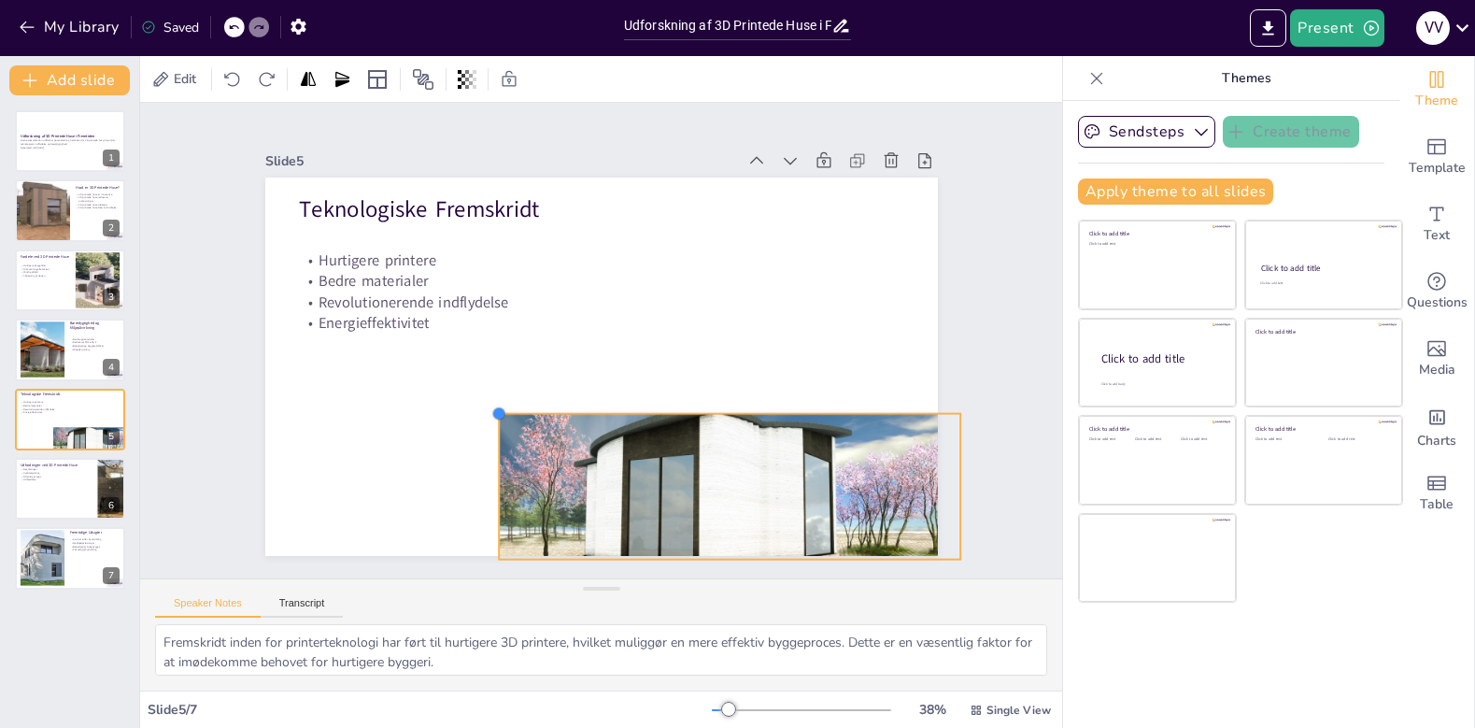
drag, startPoint x: 291, startPoint y: 347, endPoint x: 576, endPoint y: 411, distance: 293.1
click at [576, 411] on div "Teknologiske Fremskridt Hurtigere printere Bedre materialer Revolutionerende in…" at bounding box center [601, 367] width 673 height 378
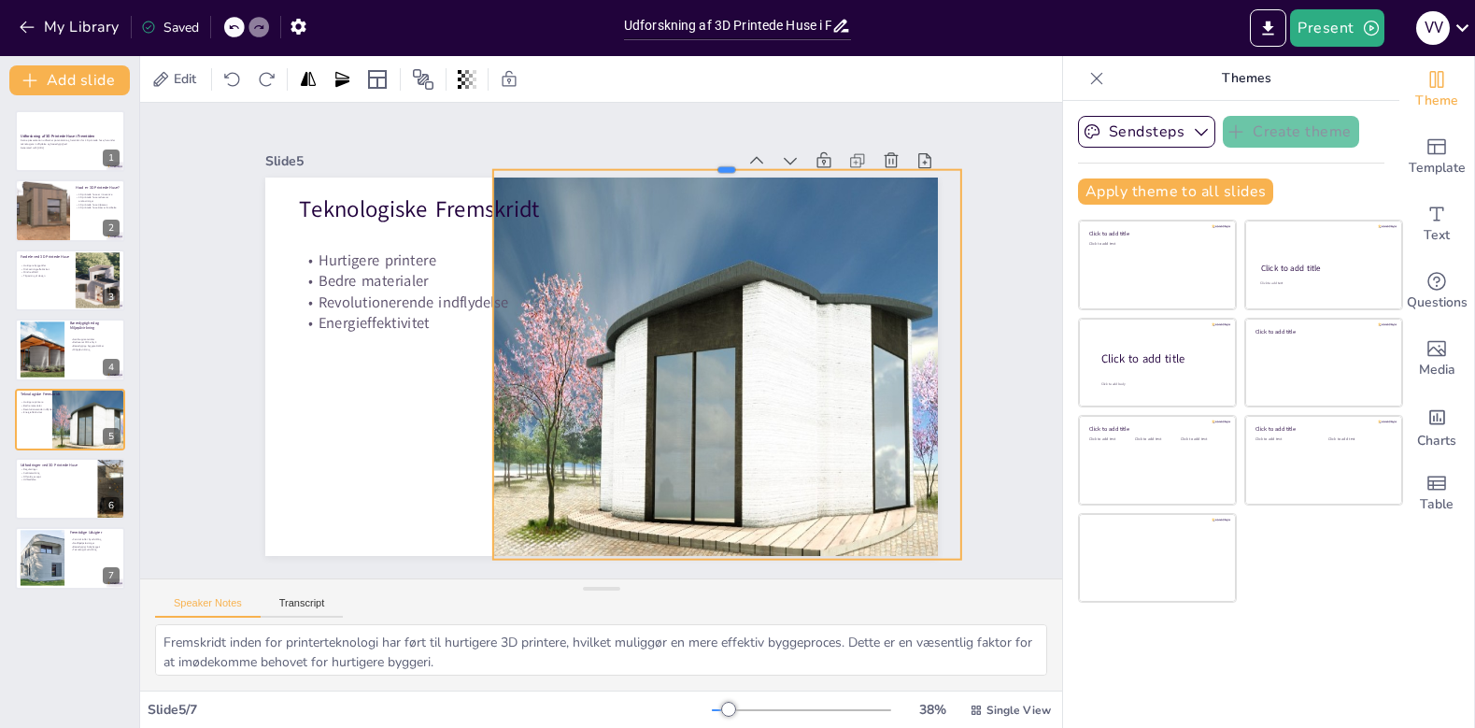
drag, startPoint x: 723, startPoint y: 409, endPoint x: 737, endPoint y: 167, distance: 242.4
click at [737, 167] on div at bounding box center [726, 162] width 468 height 15
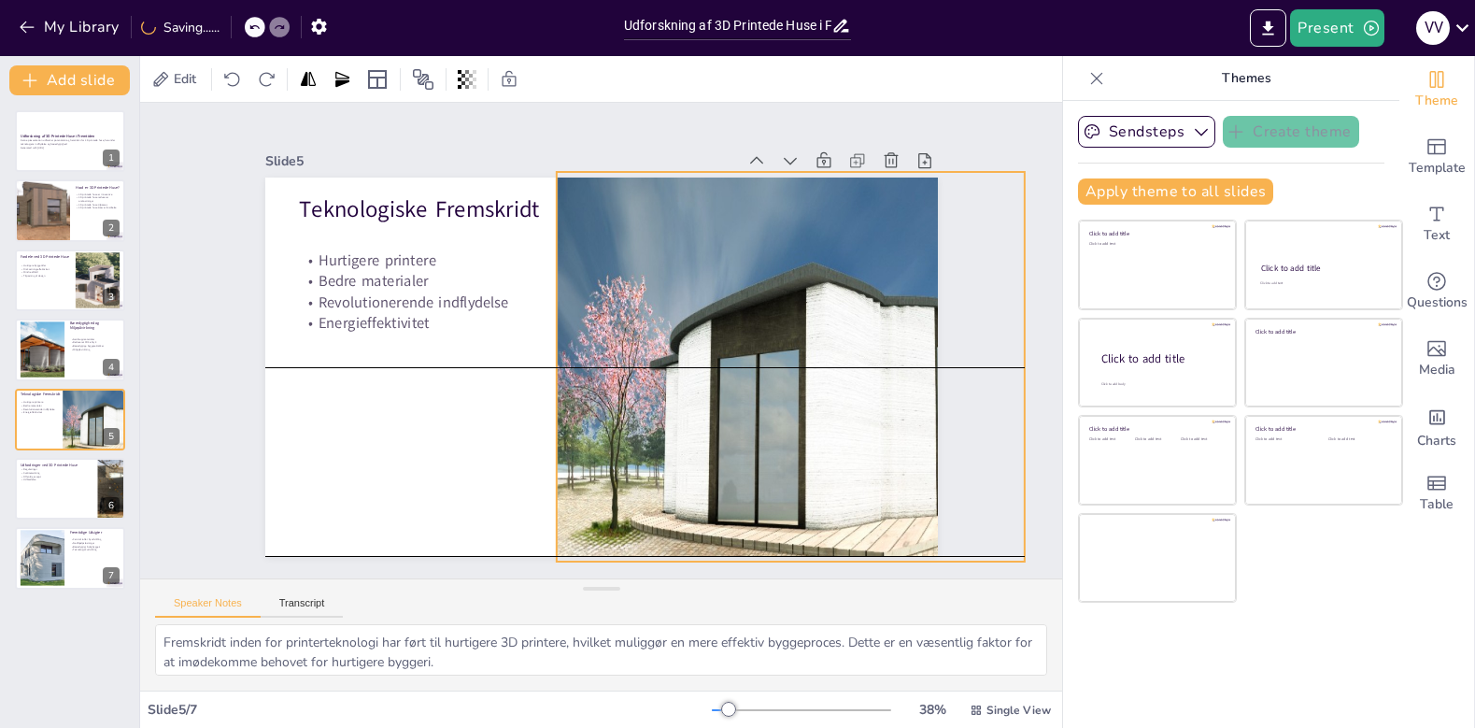
drag, startPoint x: 495, startPoint y: 363, endPoint x: 557, endPoint y: 362, distance: 61.7
click at [558, 362] on div at bounding box center [844, 404] width 576 height 464
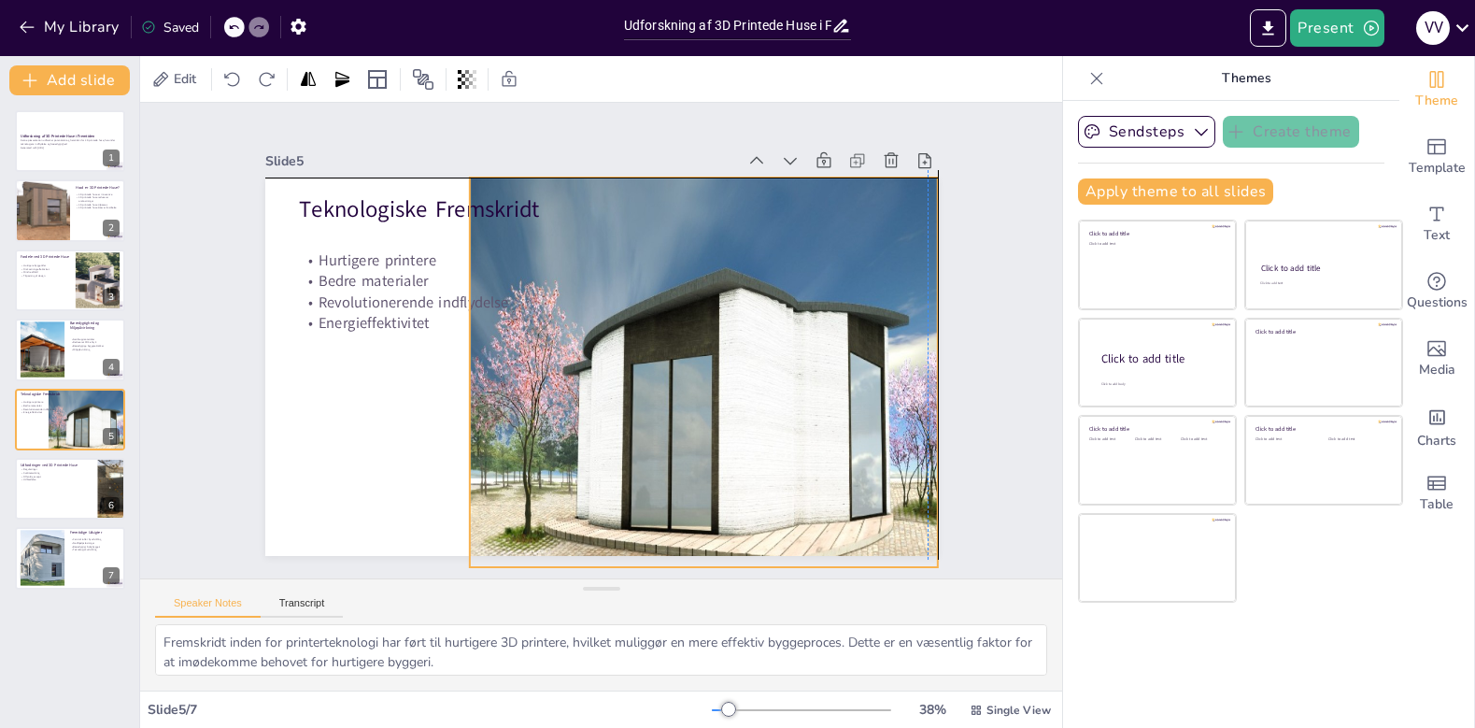
drag, startPoint x: 810, startPoint y: 353, endPoint x: 718, endPoint y: 351, distance: 91.6
click at [719, 351] on div at bounding box center [757, 410] width 576 height 464
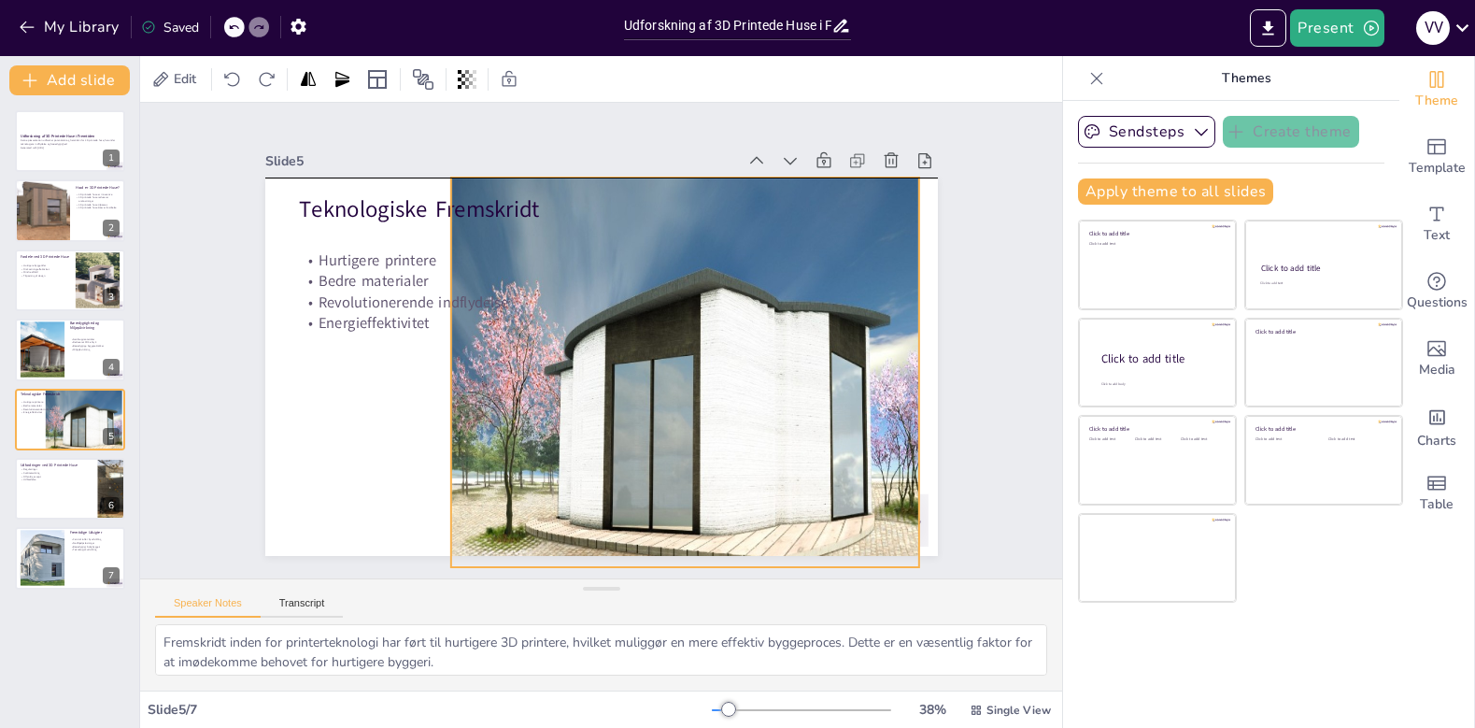
drag, startPoint x: 470, startPoint y: 370, endPoint x: 451, endPoint y: 365, distance: 19.3
click at [451, 365] on div at bounding box center [738, 410] width 576 height 464
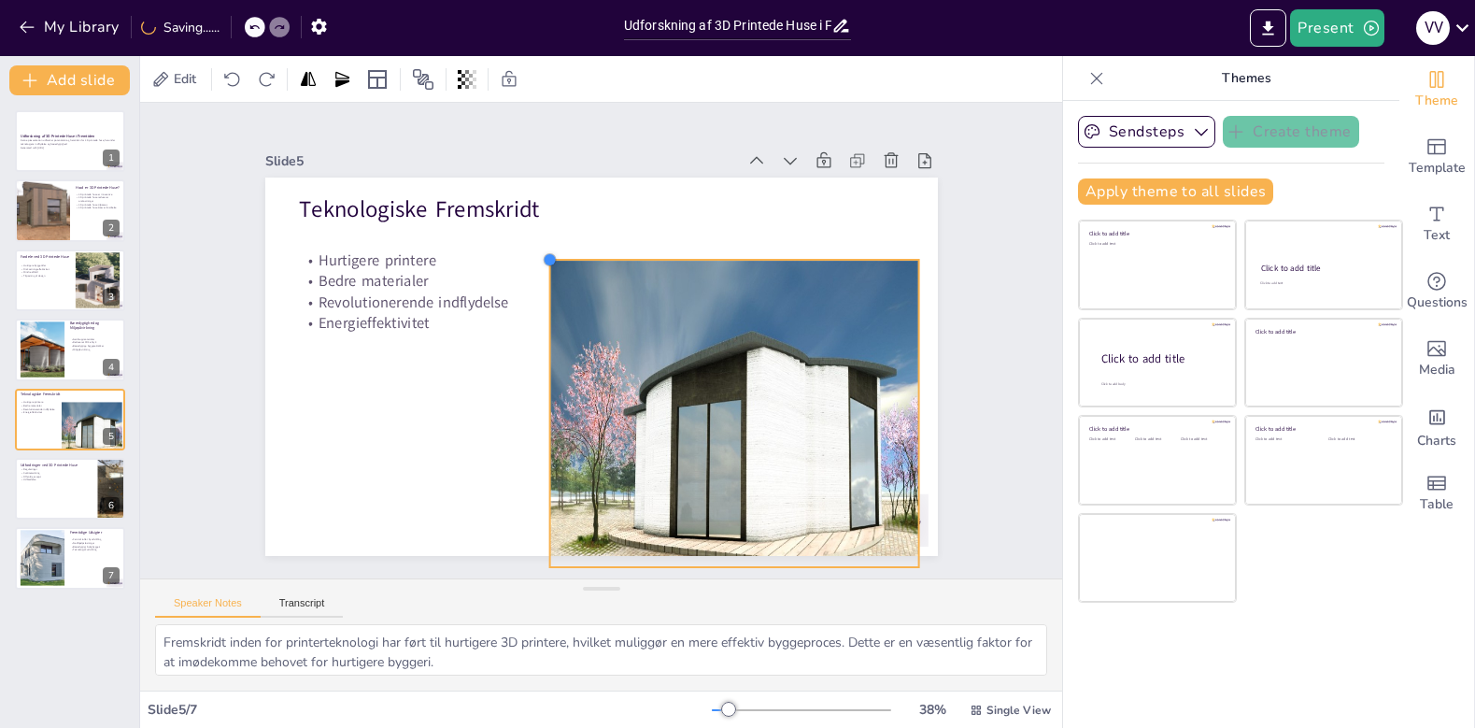
drag, startPoint x: 454, startPoint y: 178, endPoint x: 553, endPoint y: 259, distance: 127.5
click at [553, 259] on div at bounding box center [549, 259] width 15 height 15
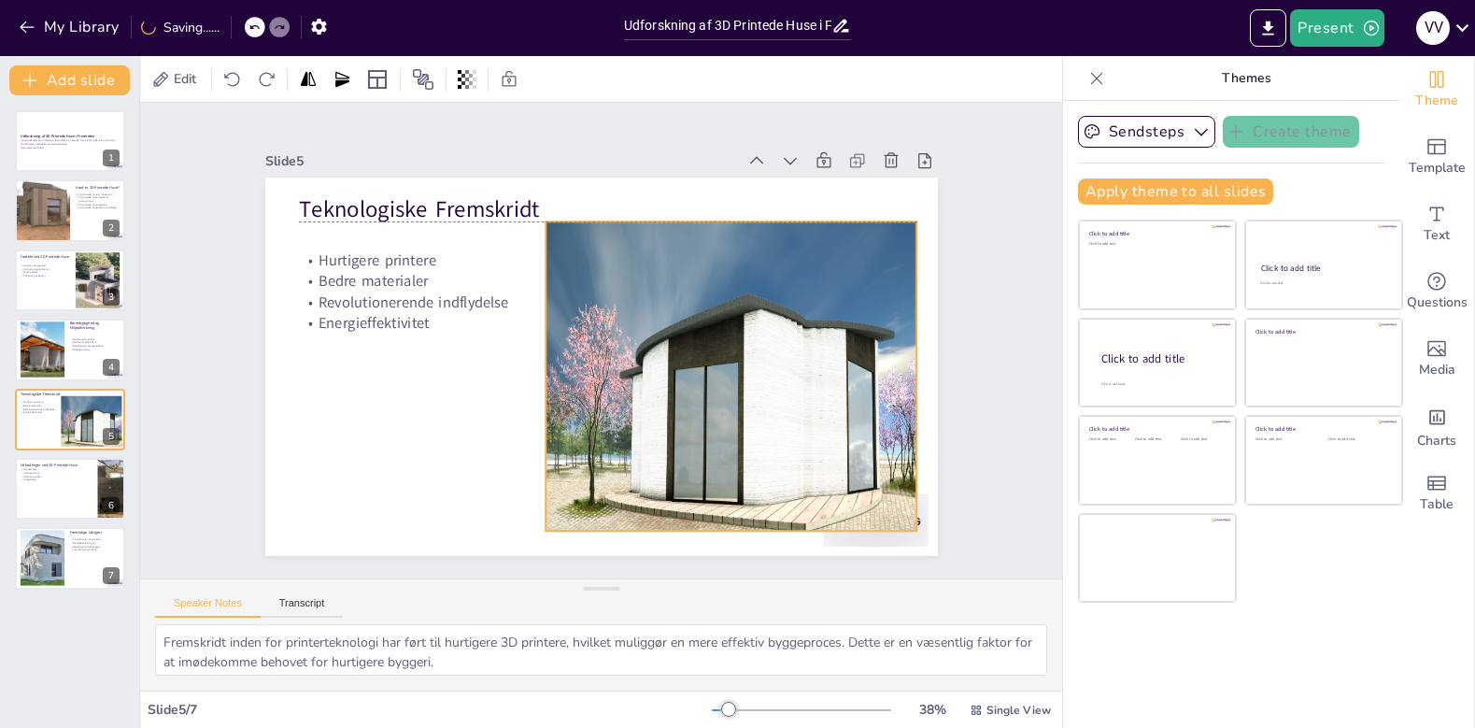
drag, startPoint x: 688, startPoint y: 381, endPoint x: 686, endPoint y: 349, distance: 31.8
click at [686, 349] on div at bounding box center [774, 405] width 457 height 368
click at [986, 300] on div "Slide 1 Udforskning af 3D Printede Huse i Fremtiden Denne præsentation udforske…" at bounding box center [601, 340] width 777 height 431
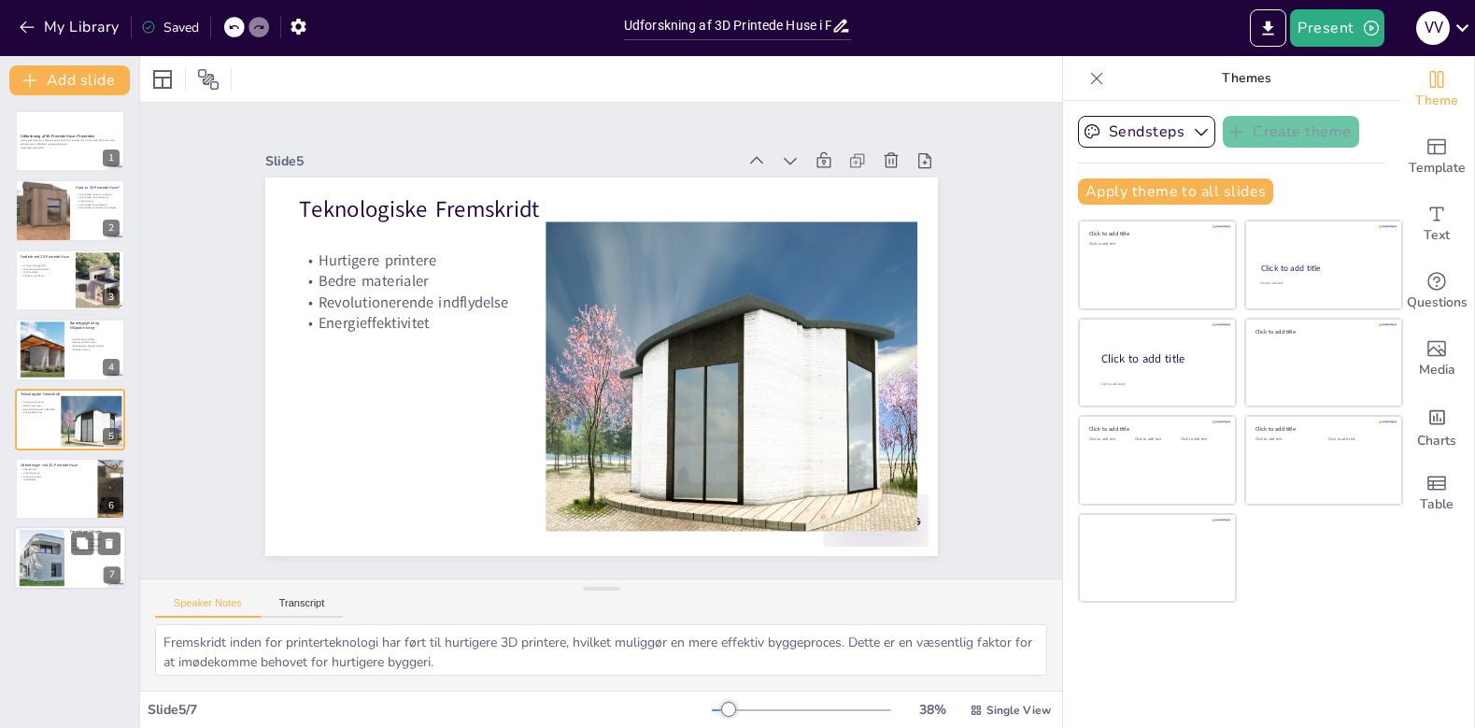
click at [60, 543] on div at bounding box center [43, 558] width 102 height 57
type textarea "3D printede huse forventes at spille en vigtig rolle i fremtidens byudvikling, …"
